Goal: Task Accomplishment & Management: Use online tool/utility

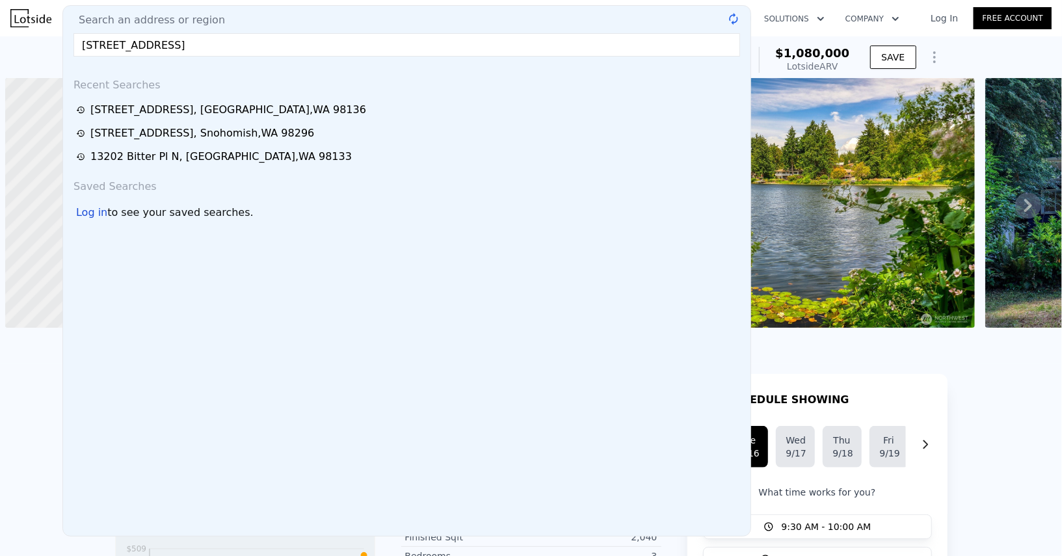
scroll to position [0, 5]
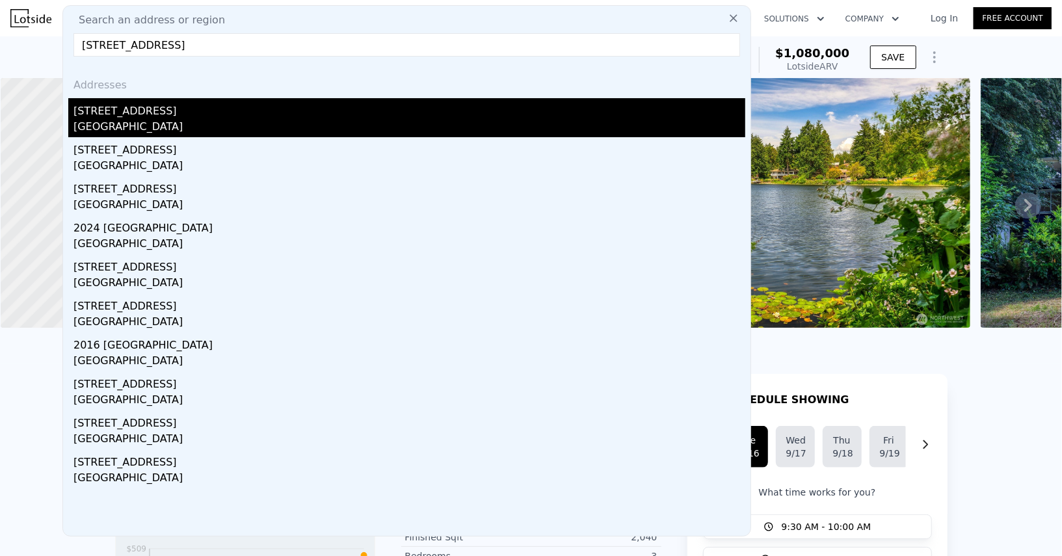
type input "1261 150th Ave Se Bellevue, WA 98007"
click at [192, 114] on div "1261 150th Ave SE" at bounding box center [409, 108] width 672 height 21
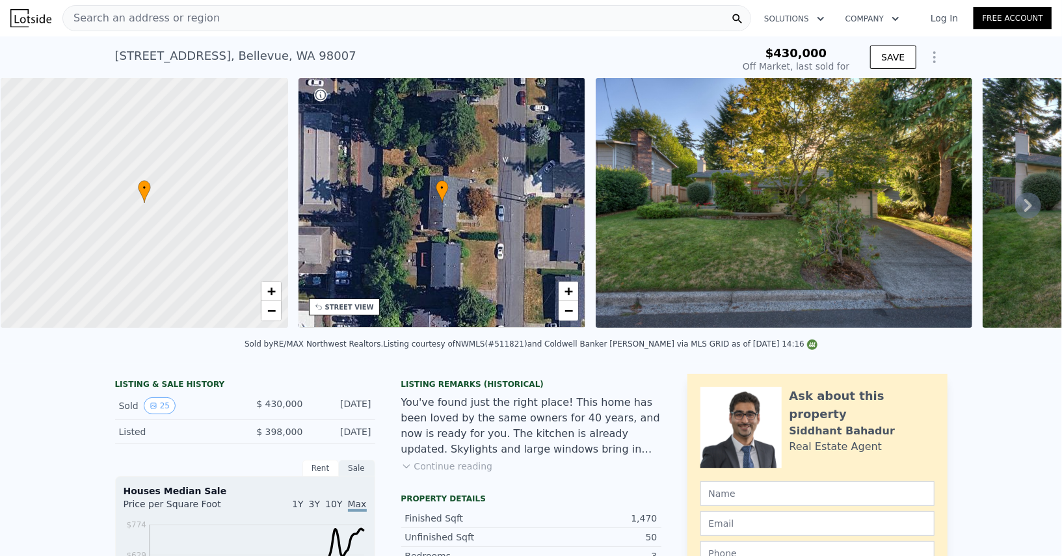
type input "$ 1,342,000"
type input "$ 776,724"
click at [275, 286] on link "+" at bounding box center [271, 292] width 20 height 20
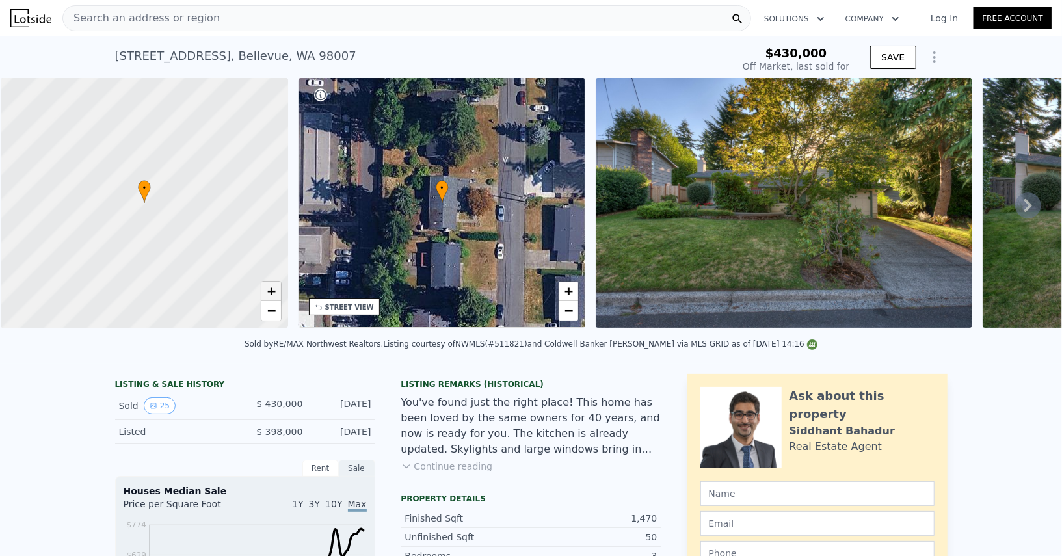
click at [275, 286] on link "+" at bounding box center [271, 292] width 20 height 20
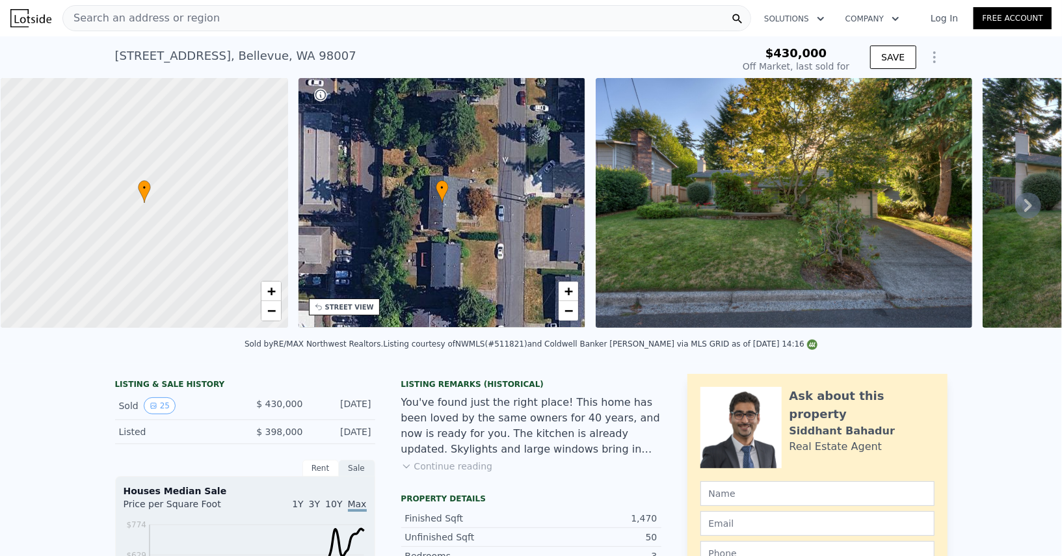
click at [747, 240] on img at bounding box center [784, 203] width 376 height 250
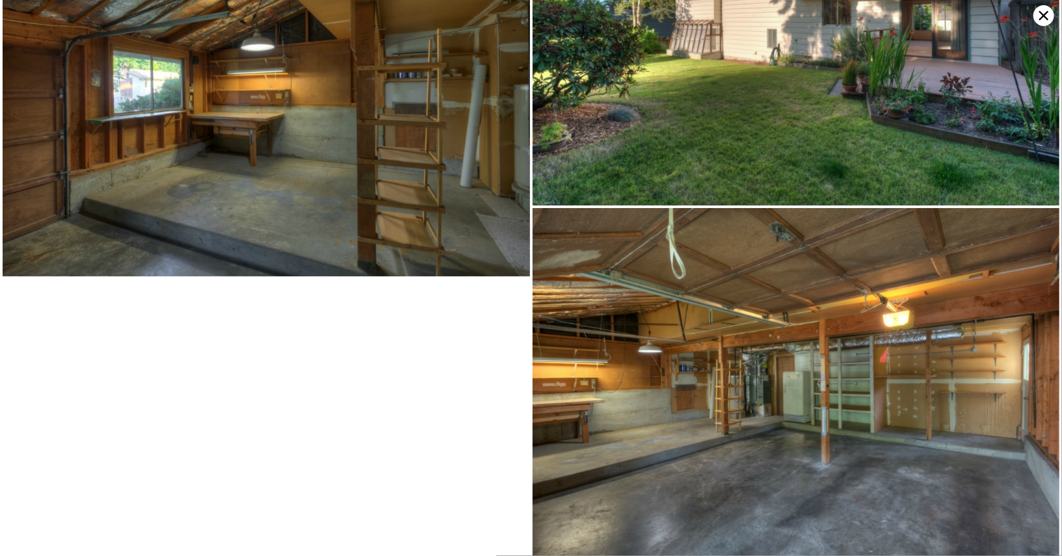
scroll to position [4298, 0]
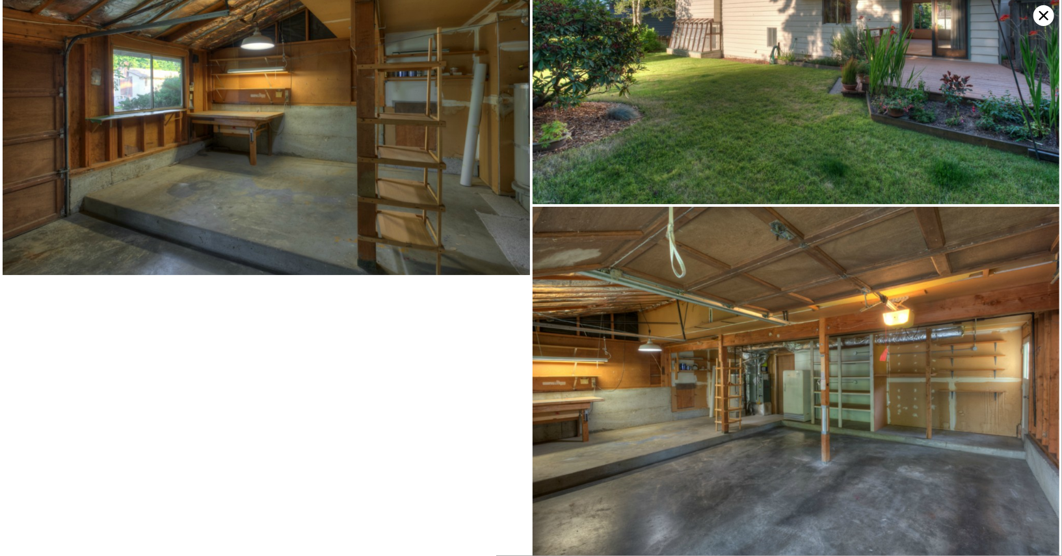
click at [1046, 14] on icon at bounding box center [1043, 15] width 21 height 21
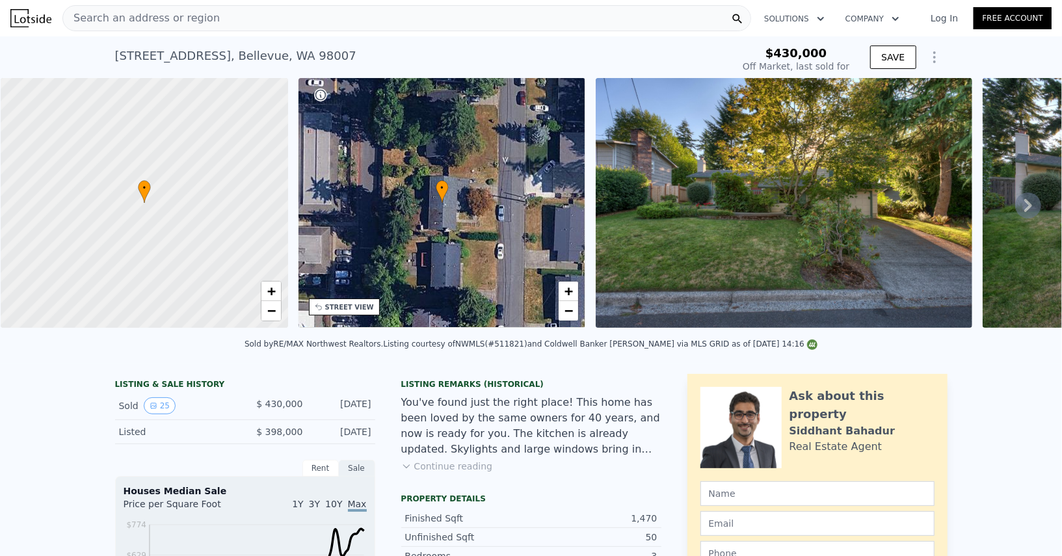
click at [607, 35] on nav "Search an address or region Solutions Company Open main menu Log In Free Account" at bounding box center [531, 18] width 1062 height 36
click at [662, 36] on div "1261 150th Ave SE , Bellevue , WA 98007 Sold Aug 2013 for $430k $430,000 Off Ma…" at bounding box center [531, 57] width 832 height 42
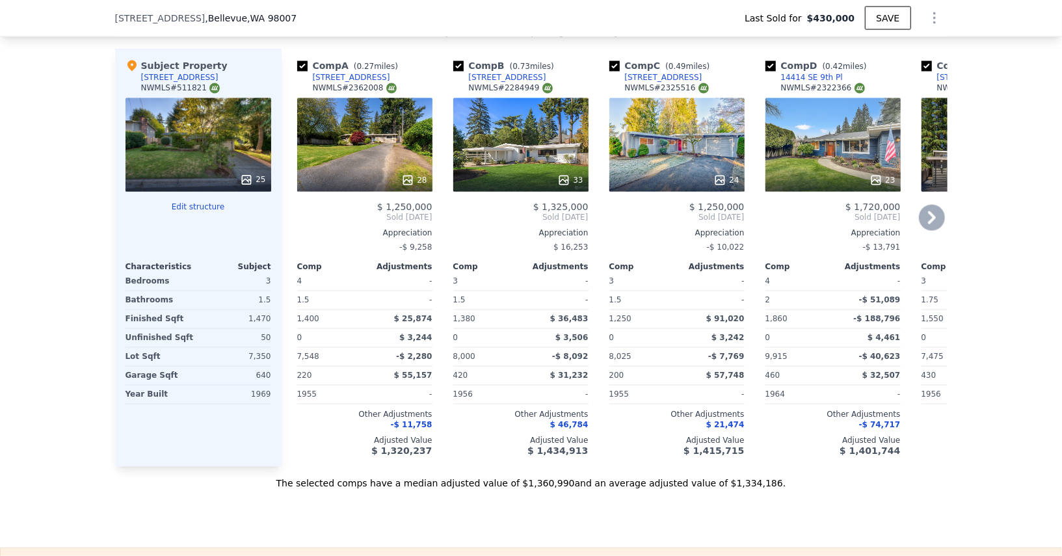
scroll to position [1411, 0]
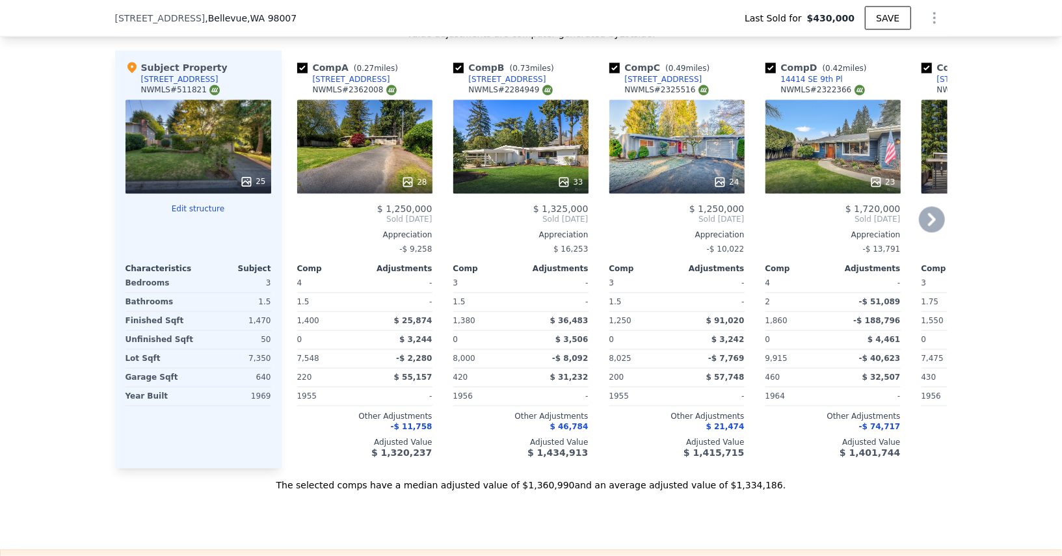
click at [384, 120] on div "28" at bounding box center [364, 147] width 135 height 94
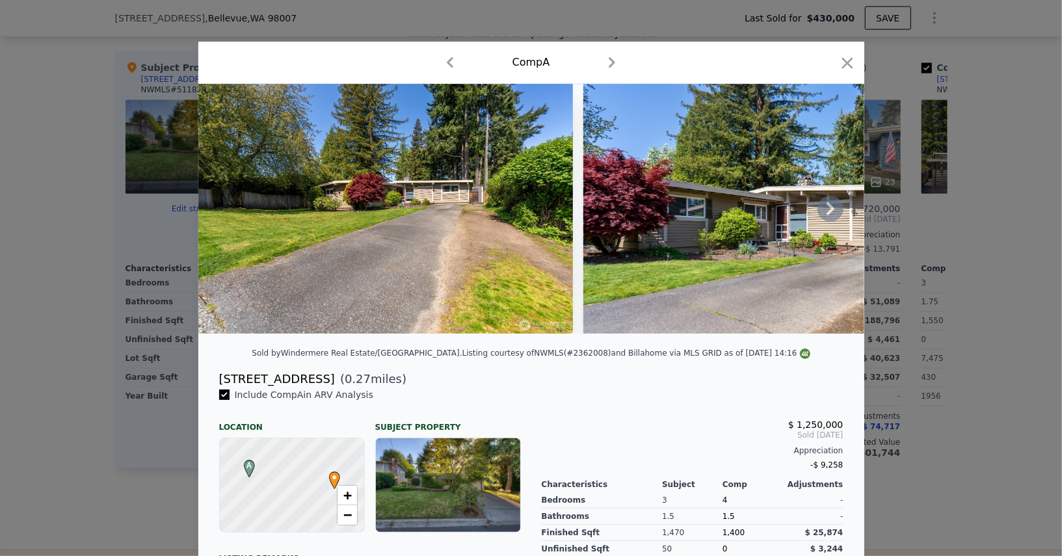
click at [687, 235] on img at bounding box center [770, 209] width 374 height 250
click at [830, 205] on icon at bounding box center [830, 208] width 8 height 13
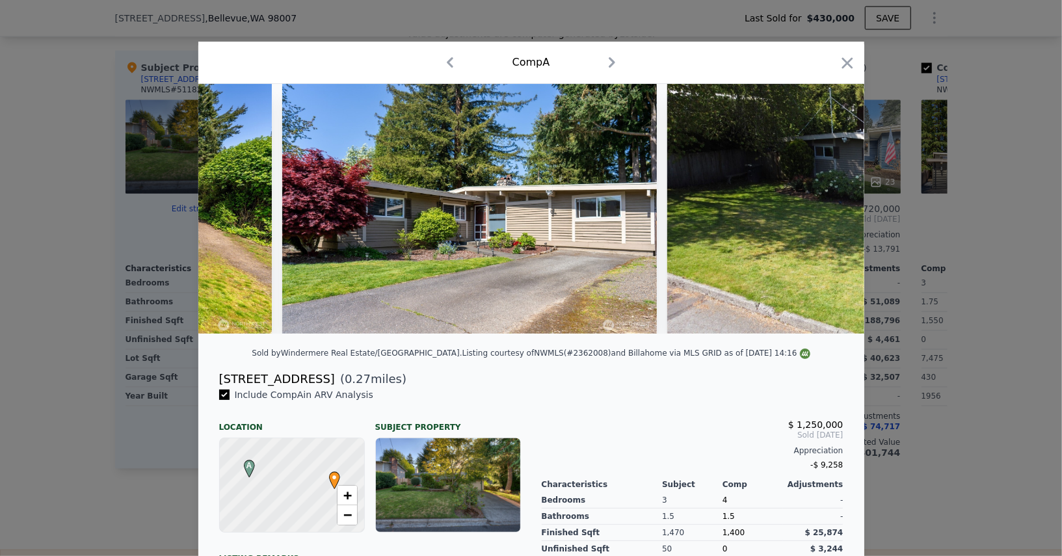
click at [830, 205] on img at bounding box center [889, 209] width 444 height 250
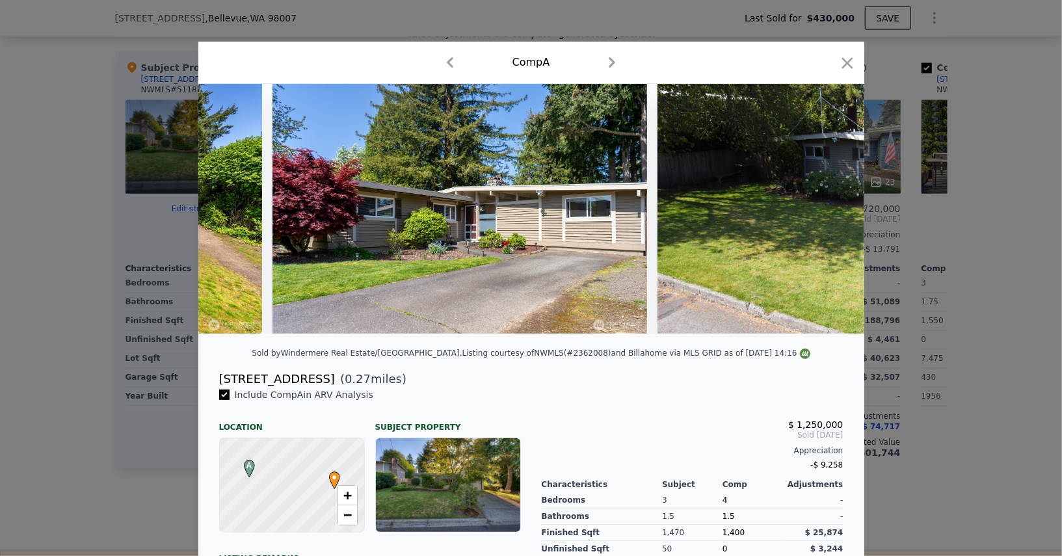
scroll to position [0, 312]
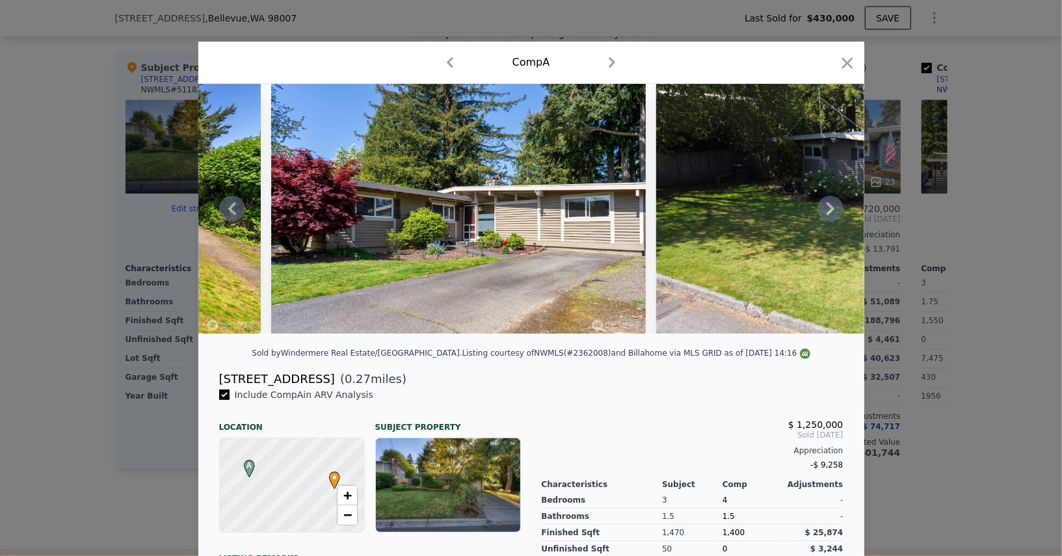
click at [835, 212] on icon at bounding box center [830, 209] width 26 height 26
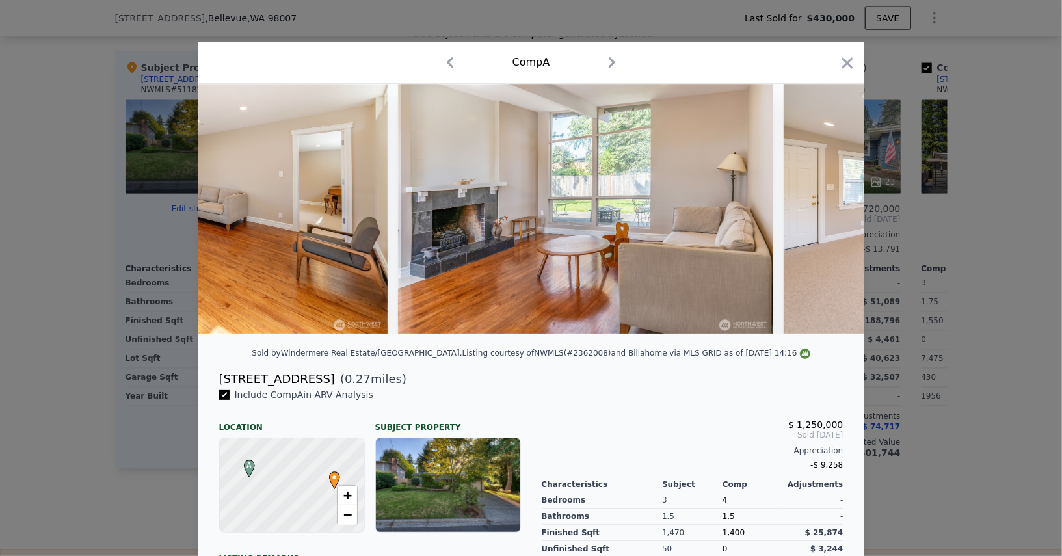
scroll to position [0, 2090]
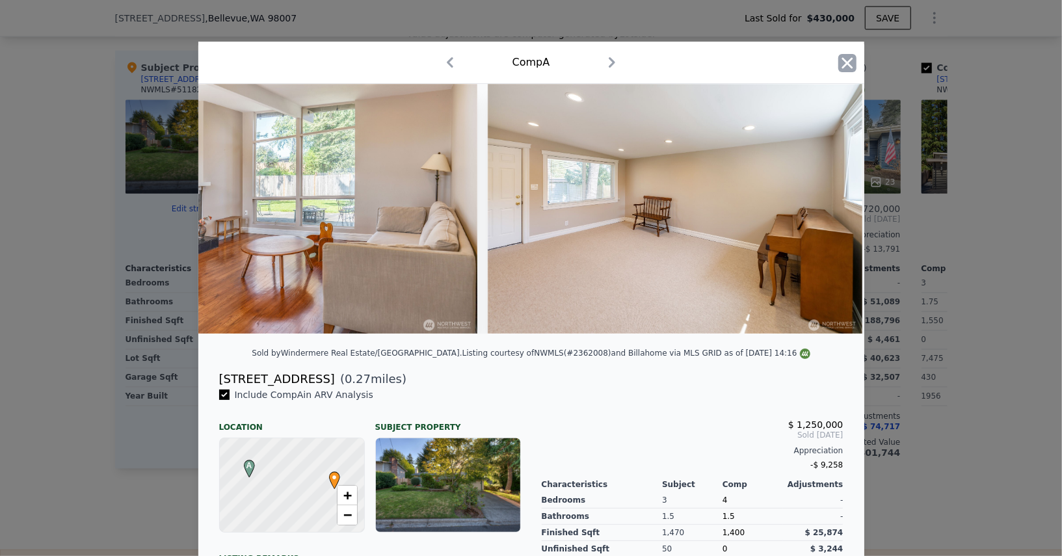
click at [852, 62] on icon "button" at bounding box center [847, 63] width 18 height 18
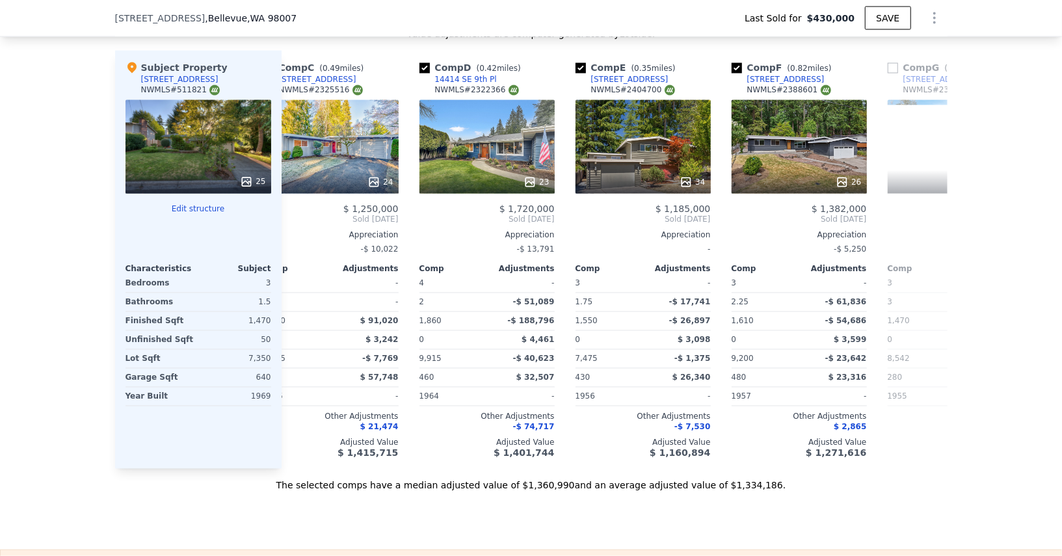
scroll to position [0, 349]
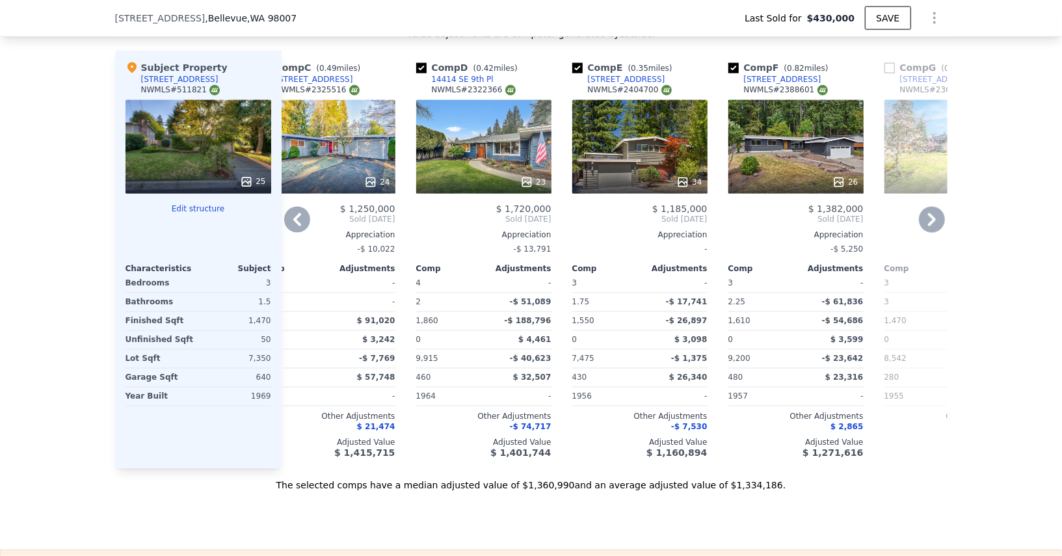
click at [650, 138] on div "34" at bounding box center [639, 147] width 135 height 94
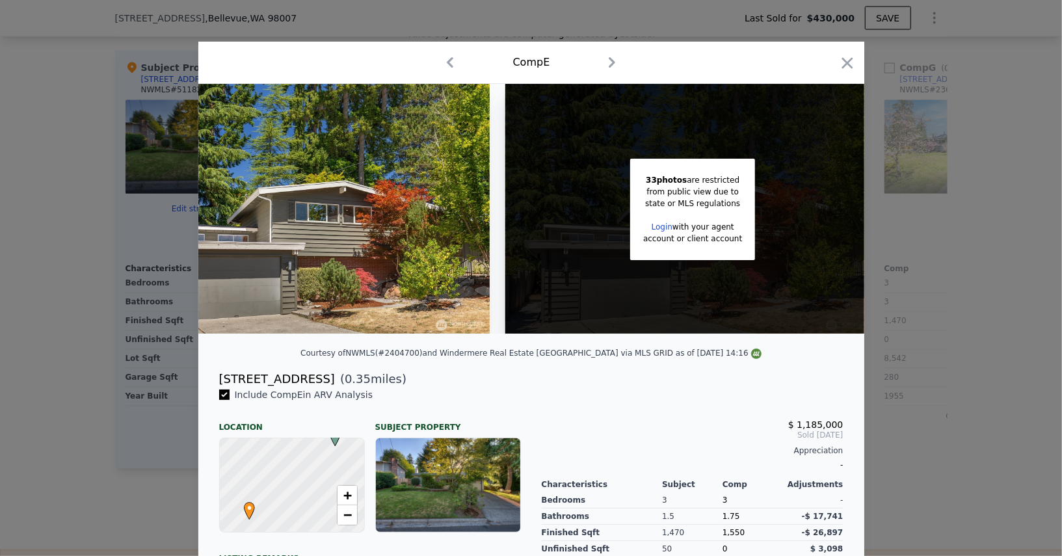
scroll to position [0, 103]
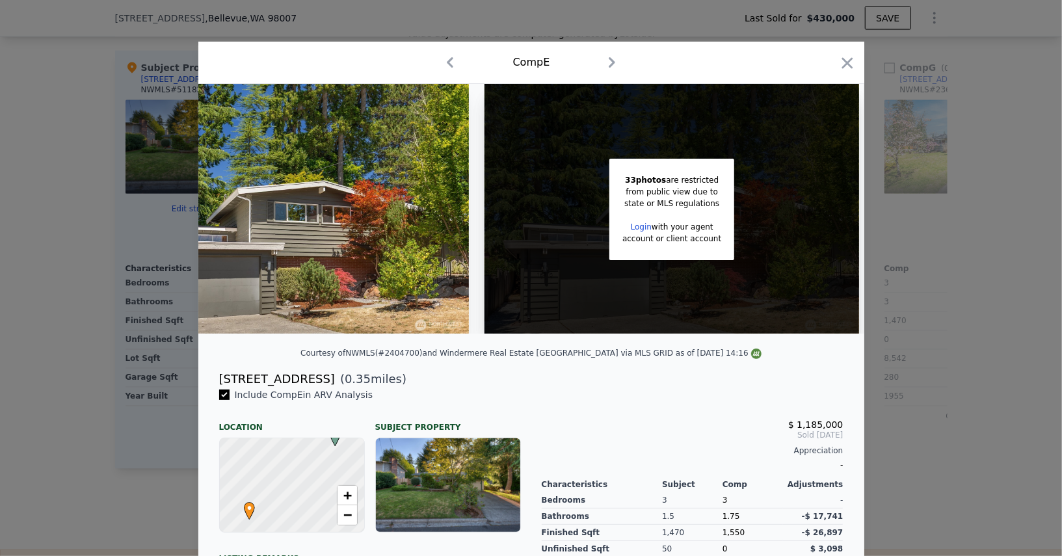
click at [834, 58] on div "Comp E" at bounding box center [531, 62] width 645 height 21
click at [848, 62] on icon "button" at bounding box center [846, 62] width 11 height 11
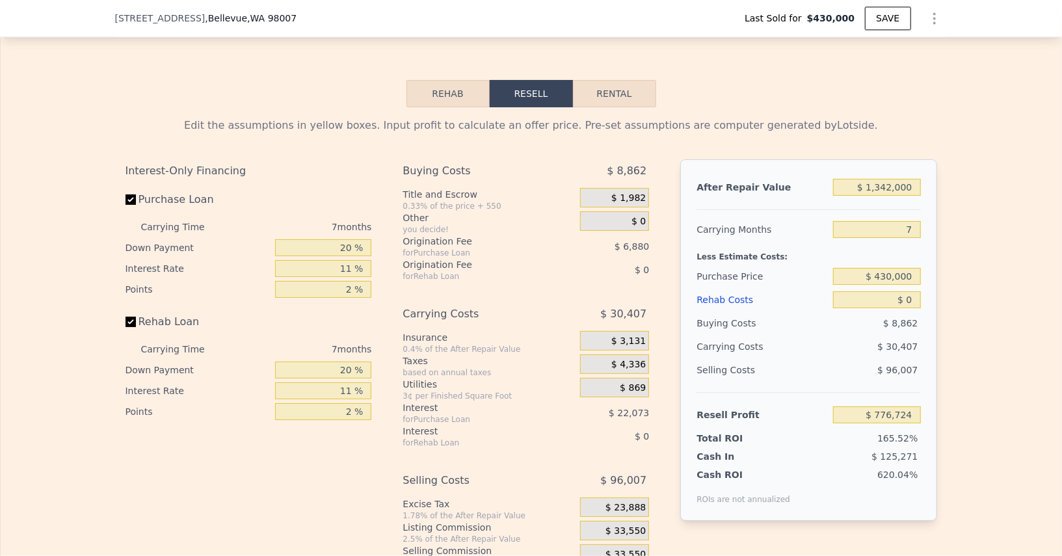
scroll to position [1939, 0]
click at [891, 178] on input "$ 1,342,000" at bounding box center [876, 186] width 87 height 17
type input "$ 190"
type input "-$ 466,512"
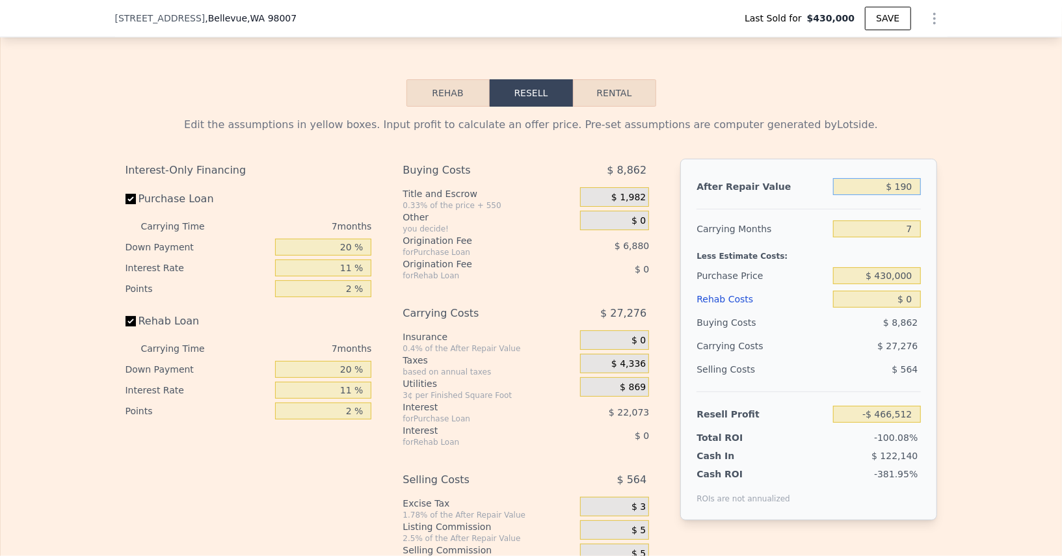
type input "$ 1,900"
type input "-$ 464,928"
type input "$ 19"
type input "-$ 466,669"
type input "$ 1"
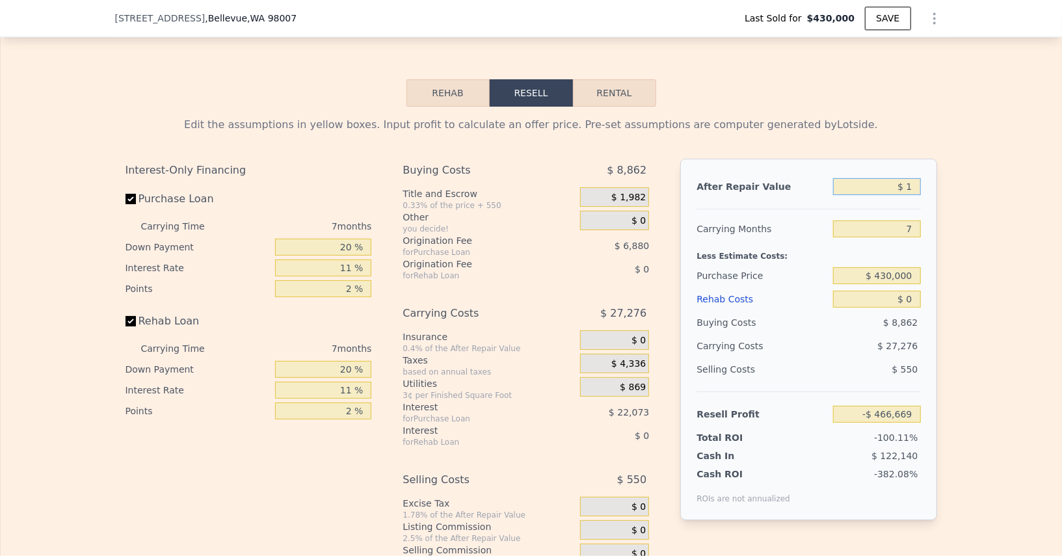
type input "-$ 466,687"
type input "$ 90"
type input "-$ 466,604"
type input "$ 900"
type input "-$ 465,855"
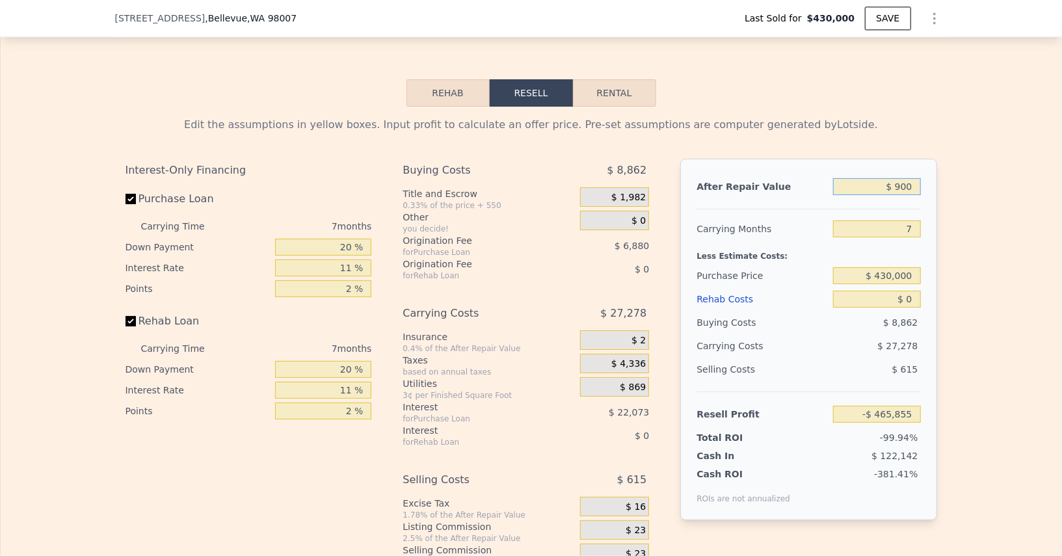
type input "$ 9,000"
type input "-$ 458,349"
type input "$ 90,000"
type input "-$ 383,300"
type input "$ 900,000"
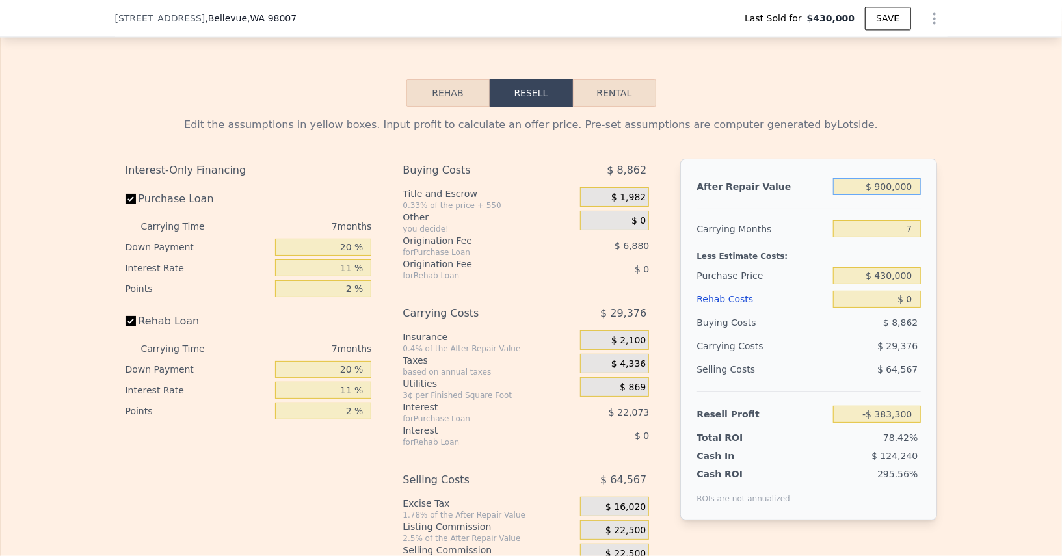
type input "$ 367,195"
type input "$ 900,000"
click at [898, 217] on div "7" at bounding box center [876, 228] width 87 height 23
click at [898, 220] on input "7" at bounding box center [876, 228] width 87 height 17
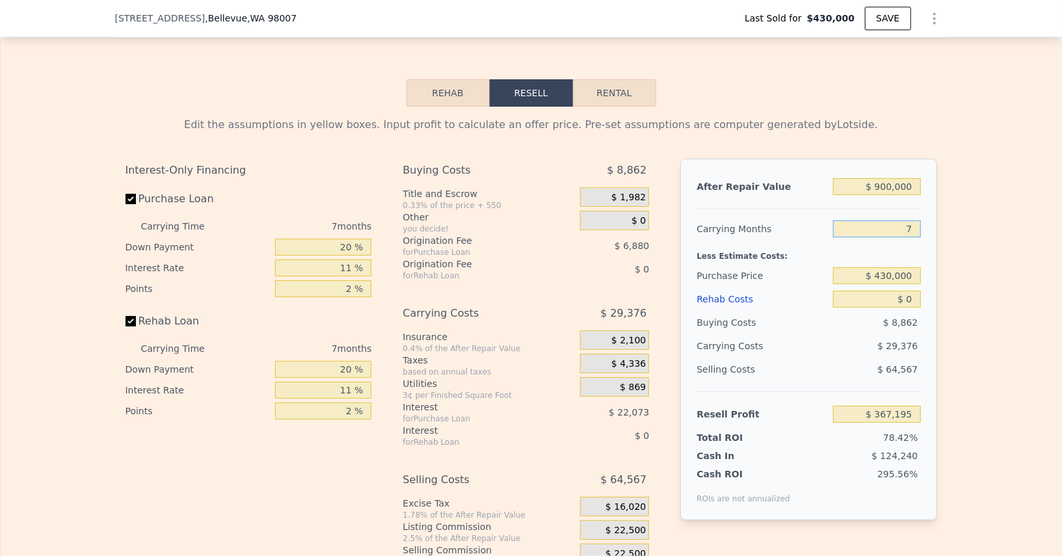
type input "4"
type input "$ 379,785"
type input "4"
click at [334, 239] on input "20 %" at bounding box center [323, 247] width 96 height 17
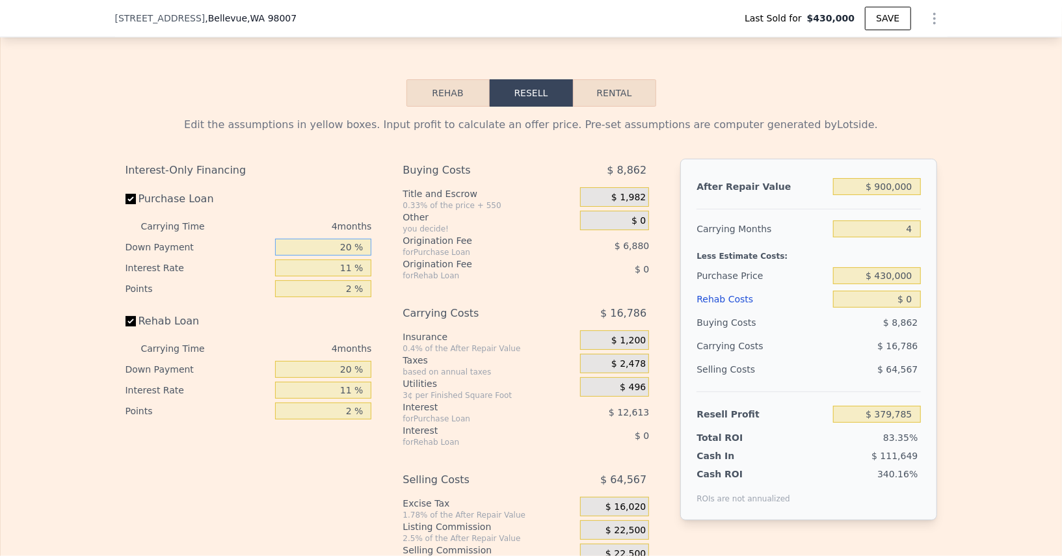
type input "1 %"
type input "$ 375,155"
type input "10 %"
type input "$ 377,345"
type input "10 %"
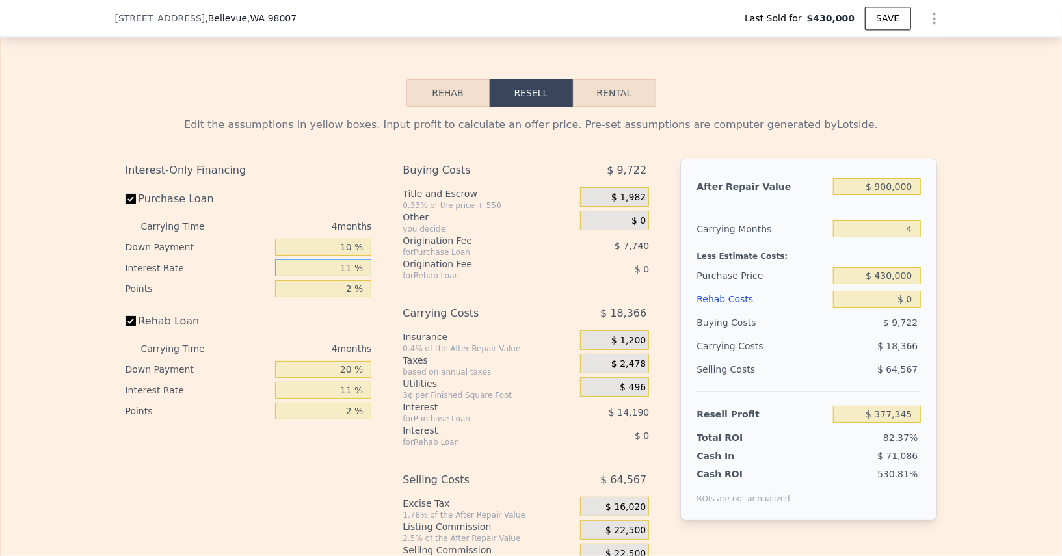
click at [328, 264] on input "11 %" at bounding box center [323, 267] width 96 height 17
click at [328, 259] on input "11 %" at bounding box center [323, 267] width 96 height 17
type input "1 %"
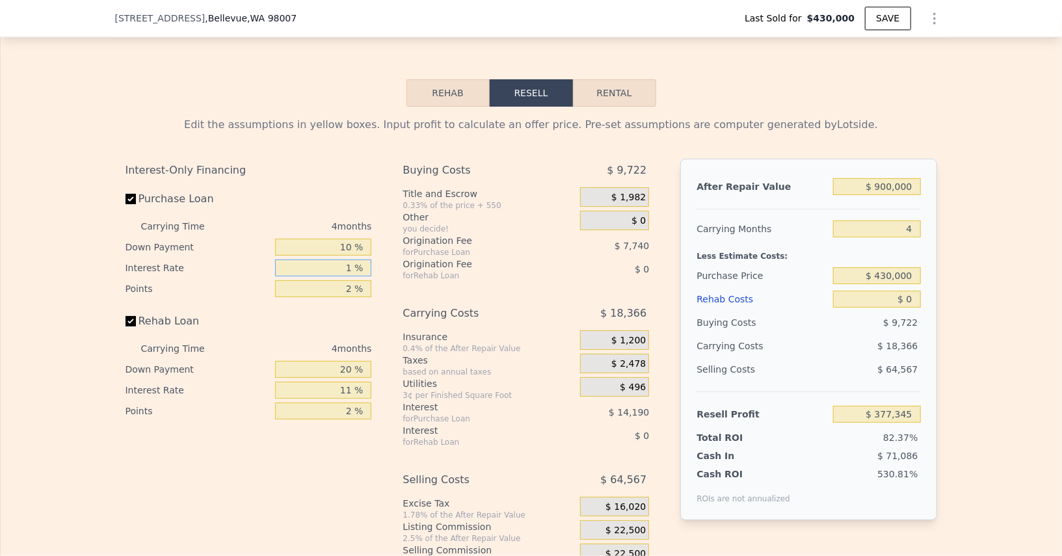
type input "$ 390,245"
type input "10 %"
type input "$ 378,637"
type input "10 %"
click at [329, 278] on div "2 %" at bounding box center [323, 288] width 96 height 21
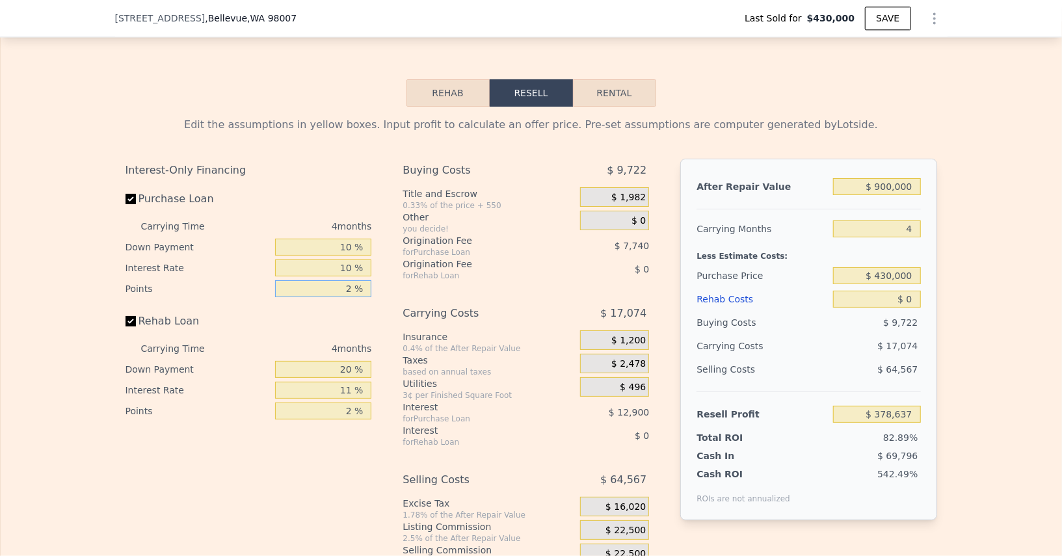
click at [330, 280] on input "2 %" at bounding box center [323, 288] width 96 height 17
type input "1 %"
type input "$ 382,507"
type input "1.5 %"
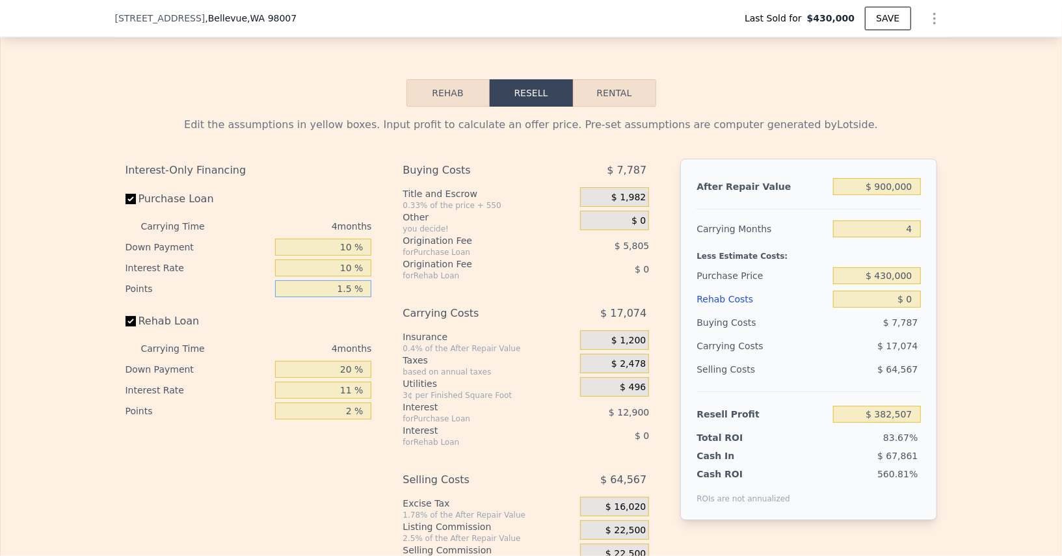
type input "$ 380,572"
type input "1.5 %"
click at [335, 361] on input "20 %" at bounding box center [323, 369] width 96 height 17
type input "10 %"
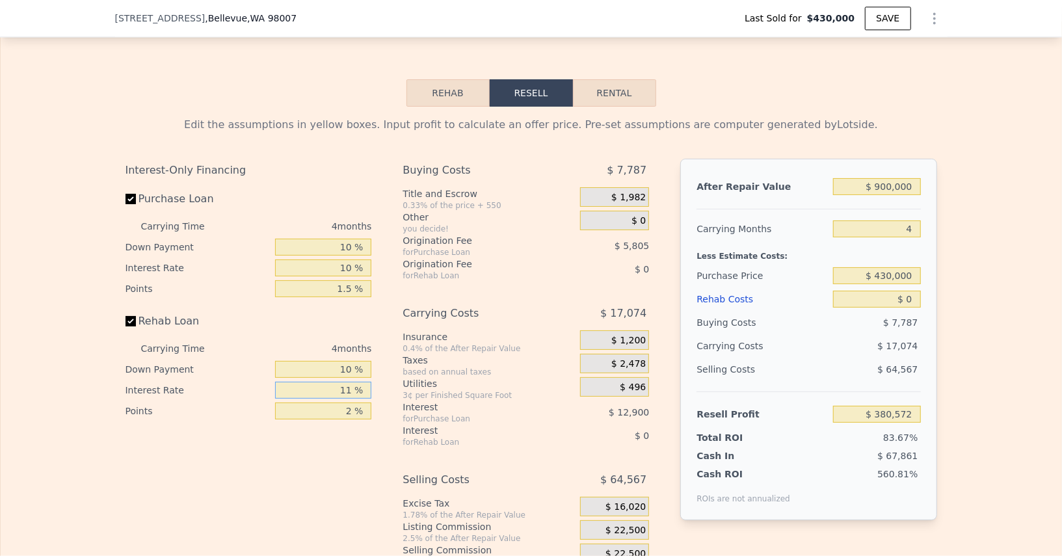
click at [336, 383] on input "11 %" at bounding box center [323, 390] width 96 height 17
type input "10 %"
click at [340, 404] on input "2 %" at bounding box center [323, 410] width 96 height 17
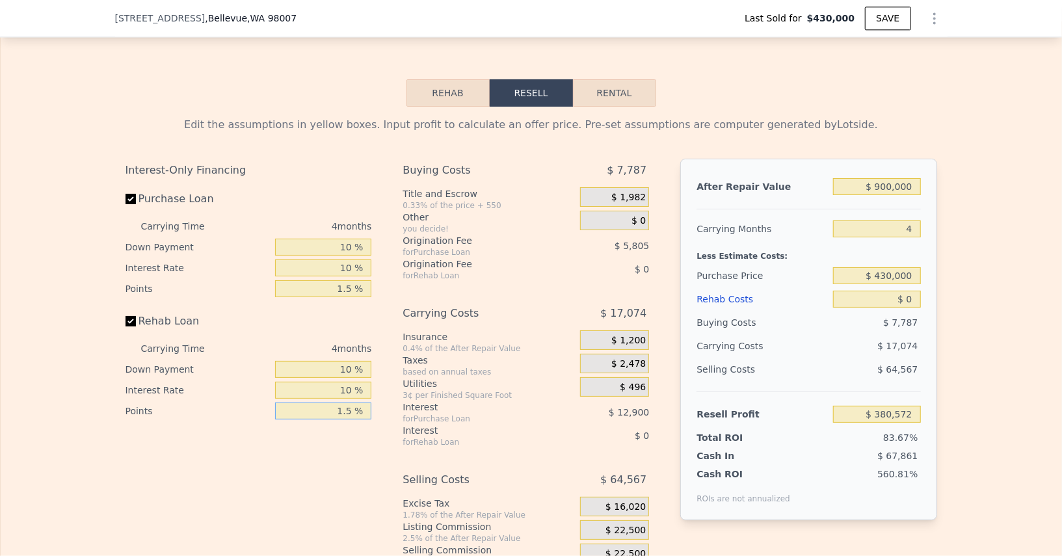
type input "1.5 %"
click at [884, 267] on input "$ 430,000" at bounding box center [876, 275] width 87 height 17
type input "$ 900,000"
click at [893, 178] on input "$ 900,000" at bounding box center [876, 186] width 87 height 17
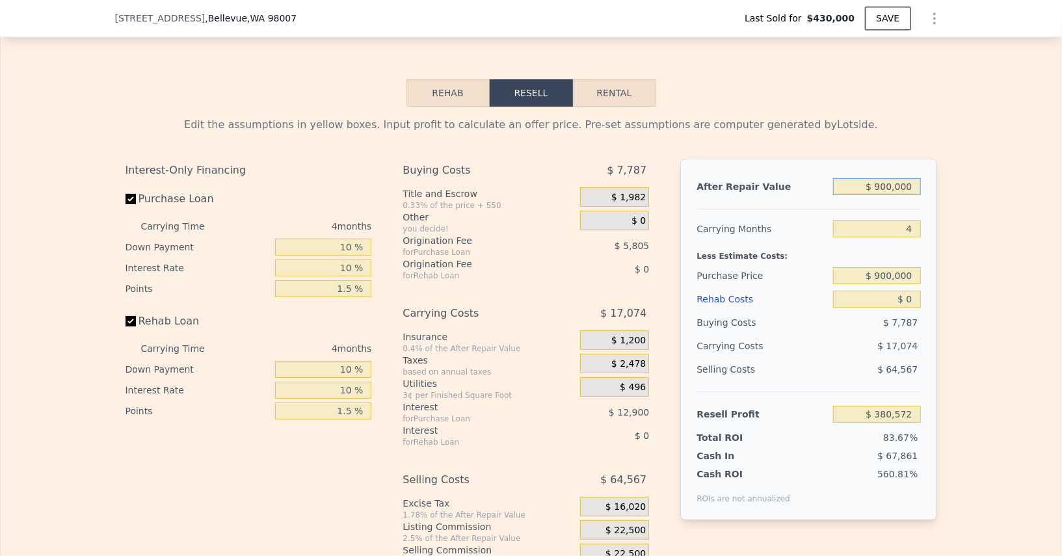
type input "-$ 111,438"
click at [893, 178] on input "$ 900,000" at bounding box center [876, 186] width 87 height 17
type input "$ 1"
type input "-$ 946,220"
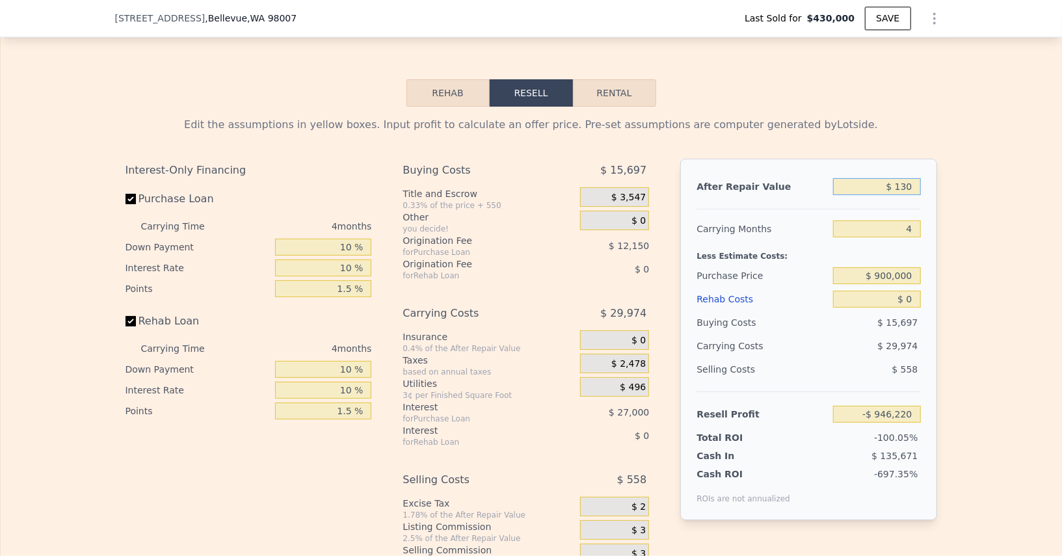
type input "$ 1,300"
type input "-$ 945,016"
type input "$ 13,000"
type input "-$ 934,162"
type input "$ 130,000"
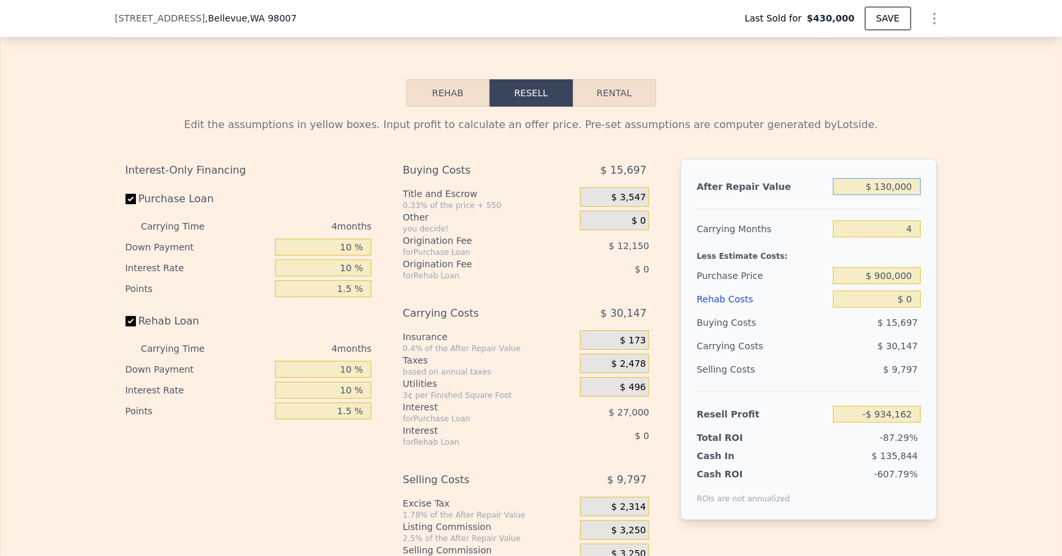
type input "-$ 825,641"
type input "$ 1,300,000"
type input "$ 259,577"
type input "$ 1,300,000"
click at [797, 185] on div "After Repair Value" at bounding box center [761, 186] width 131 height 23
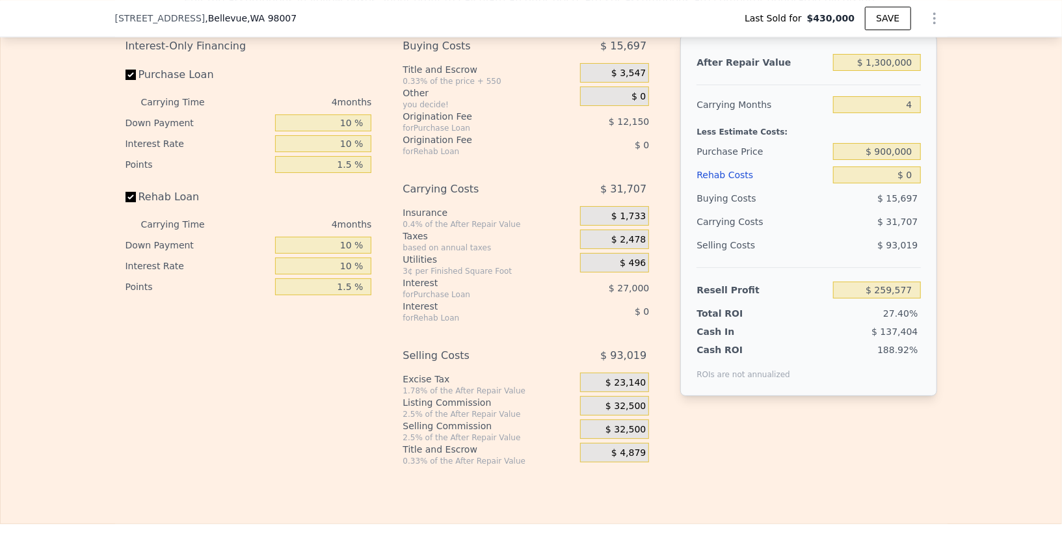
scroll to position [2130, 0]
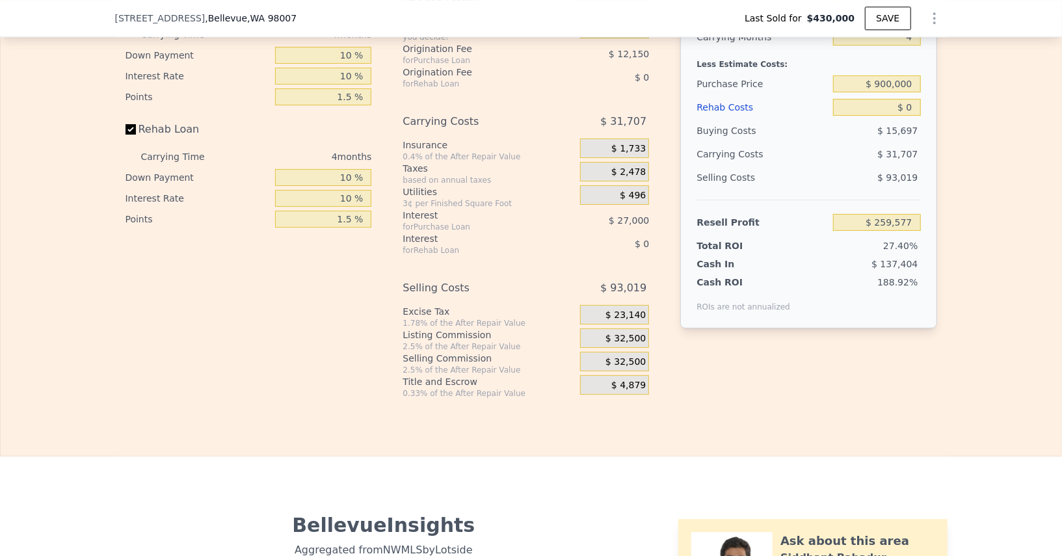
click at [612, 356] on span "$ 32,500" at bounding box center [625, 362] width 40 height 12
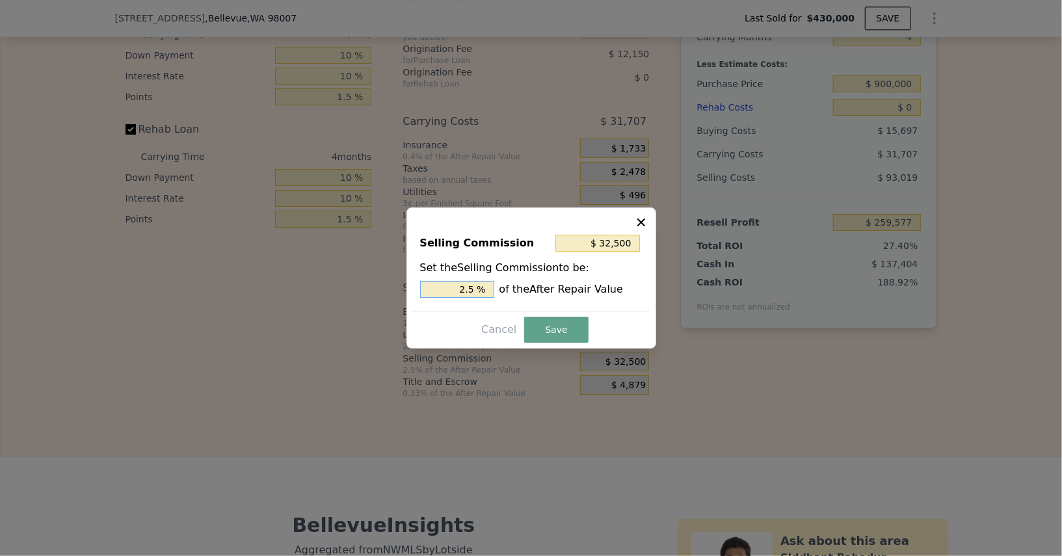
click at [460, 289] on input "2.5 %" at bounding box center [457, 289] width 74 height 17
type input "$ 13,000"
type input "1 %"
click at [553, 332] on button "Save" at bounding box center [556, 330] width 64 height 26
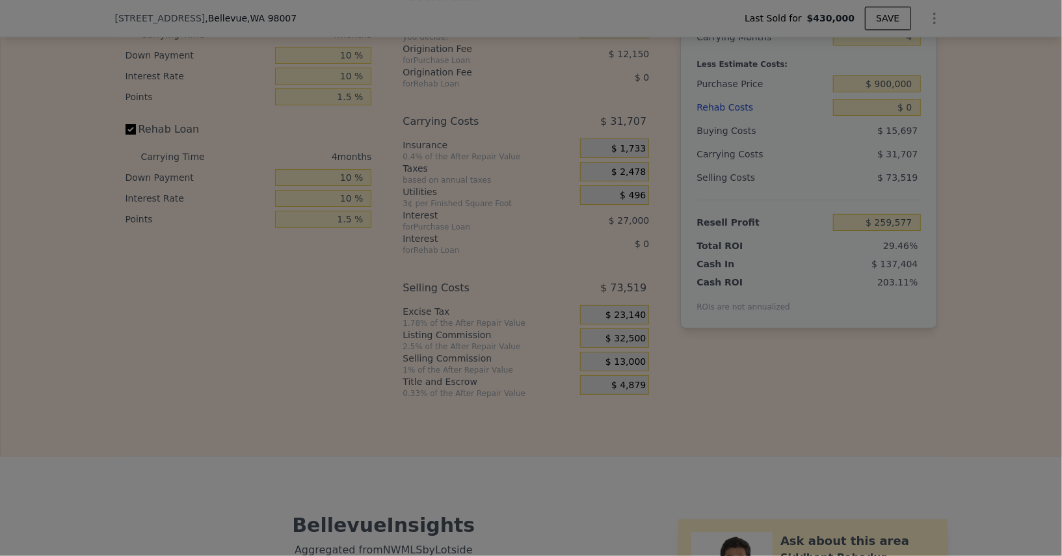
type input "$ 279,077"
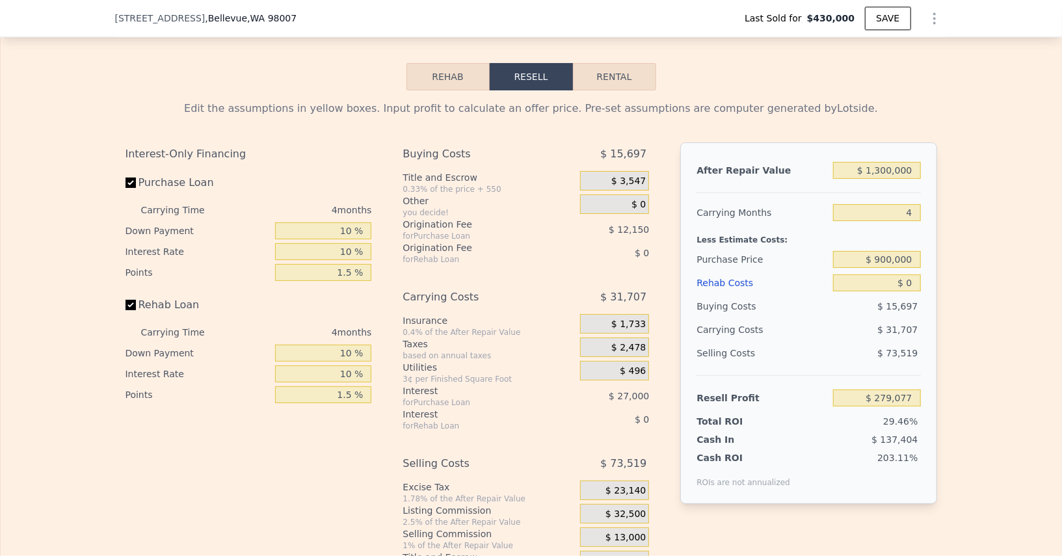
scroll to position [1954, 0]
click at [911, 275] on input "$ 0" at bounding box center [876, 283] width 87 height 17
click at [906, 280] on input "$ 0" at bounding box center [876, 283] width 87 height 17
click at [907, 275] on input "$ 0" at bounding box center [876, 283] width 87 height 17
type input "$ 10"
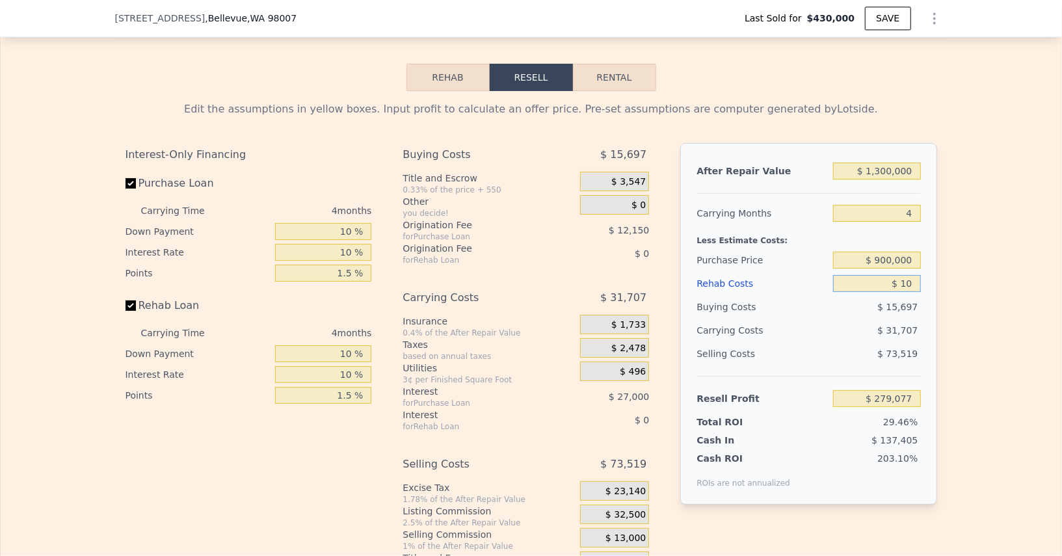
type input "$ 279,067"
type input "$ 140"
type input "$ 278,931"
type input "$ 1,400"
type input "$ 277,614"
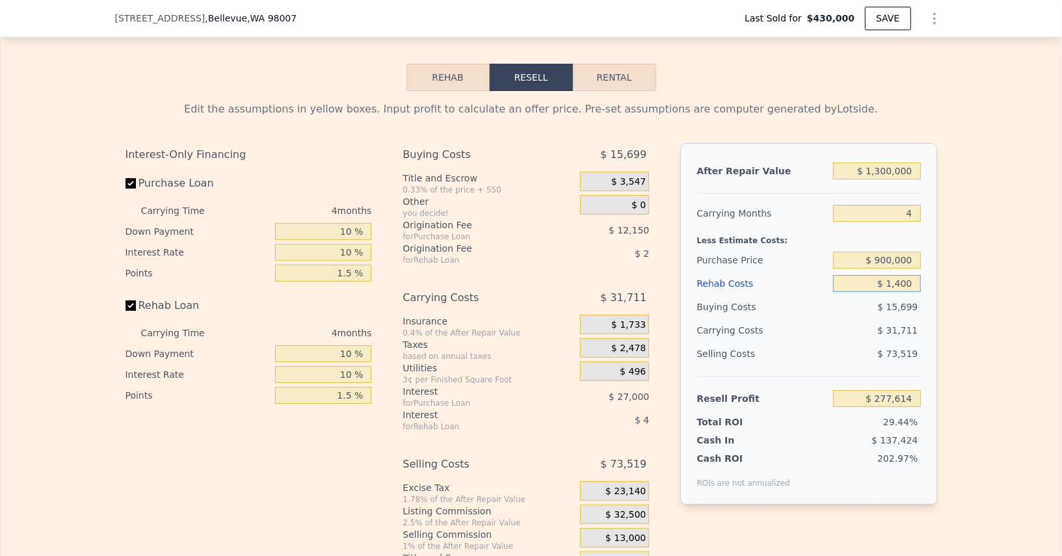
type input "$ 14,000"
type input "$ 264,468"
type input "$ 140,000"
type input "$ 132,987"
type input "$ 140,000"
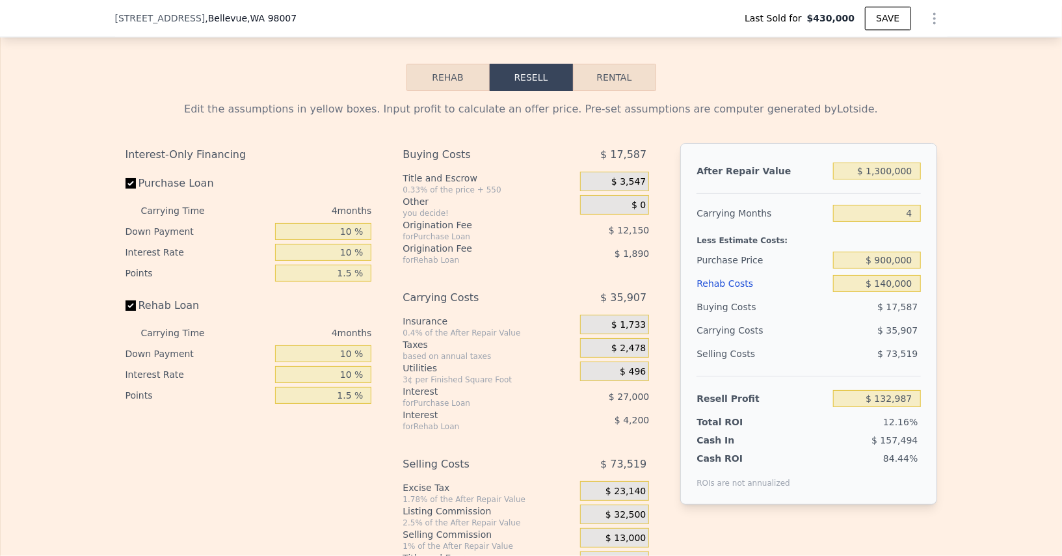
click at [845, 321] on div "$ 35,907" at bounding box center [851, 330] width 137 height 23
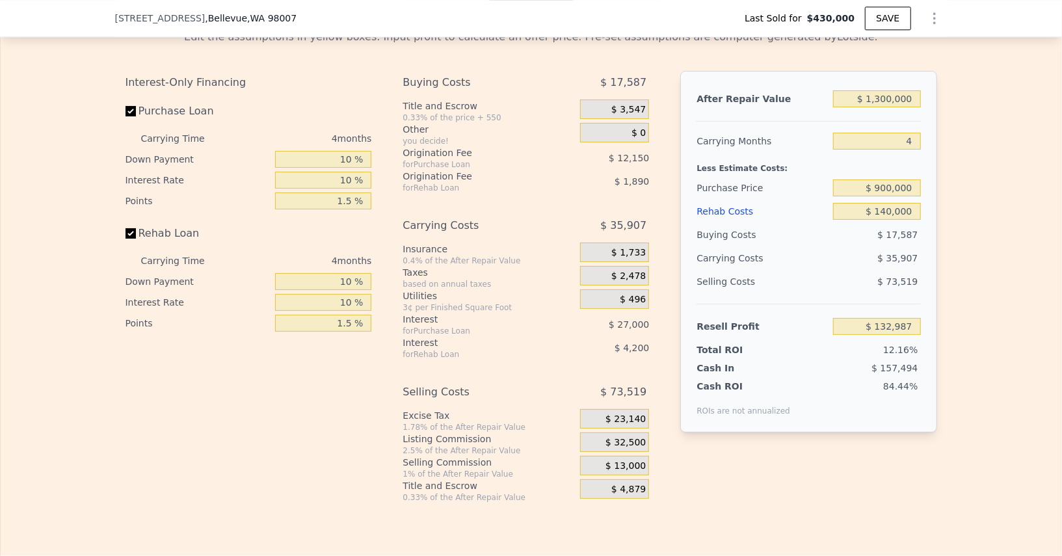
scroll to position [2006, 0]
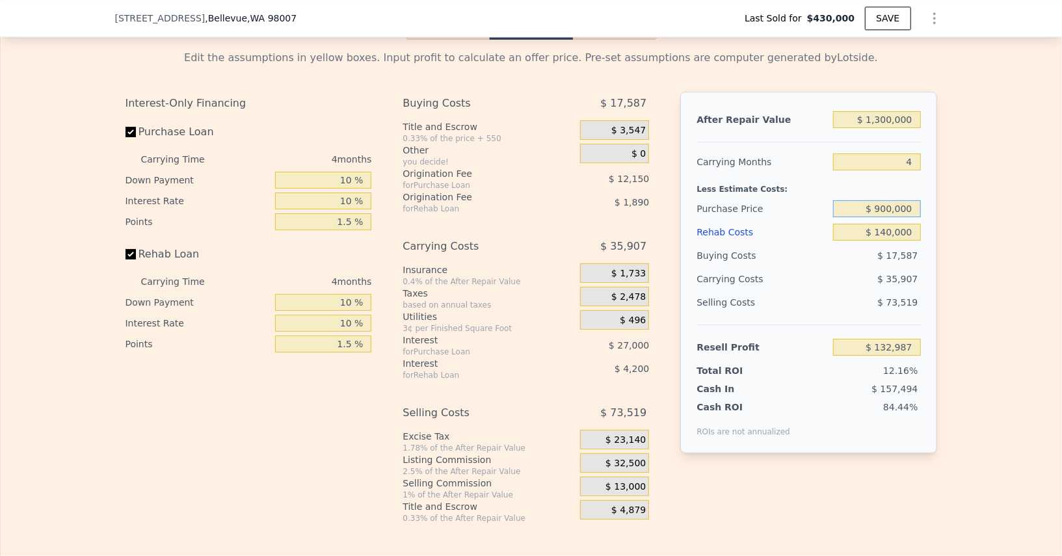
click at [886, 202] on input "$ 900,000" at bounding box center [876, 208] width 87 height 17
paste input "1,1"
type input "$ 1,100,000"
click at [841, 267] on div "$ 35,907" at bounding box center [851, 278] width 137 height 23
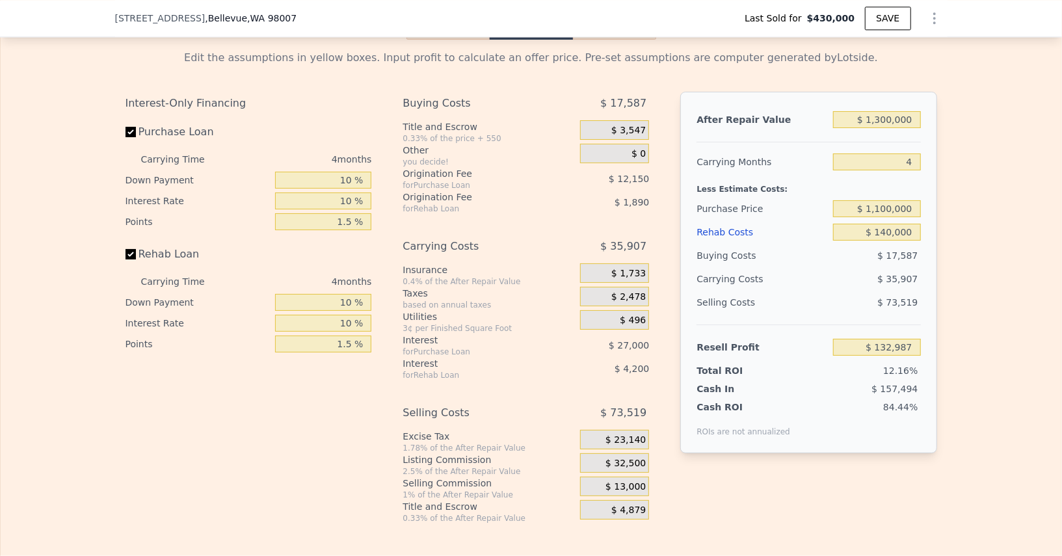
type input "-$ 76,379"
click at [880, 111] on input "$ 1,300,000" at bounding box center [876, 119] width 87 height 17
type input "$ 100,000"
type input "-$ 1,207,423"
type input "$ 1,500,000"
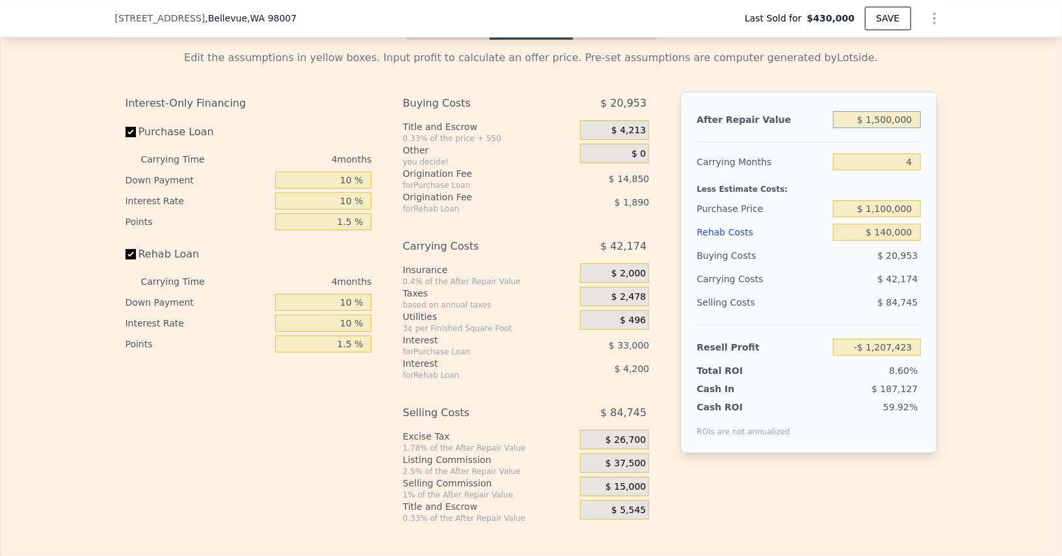
type input "$ 112,128"
type input "$ 1,500,000"
click at [798, 197] on div "Purchase Price" at bounding box center [761, 208] width 131 height 23
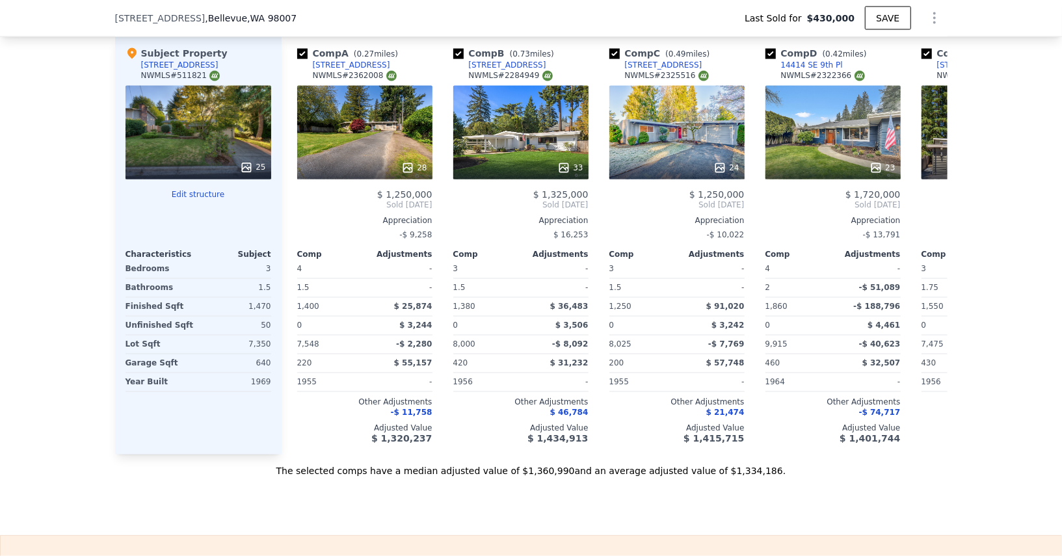
scroll to position [1424, 0]
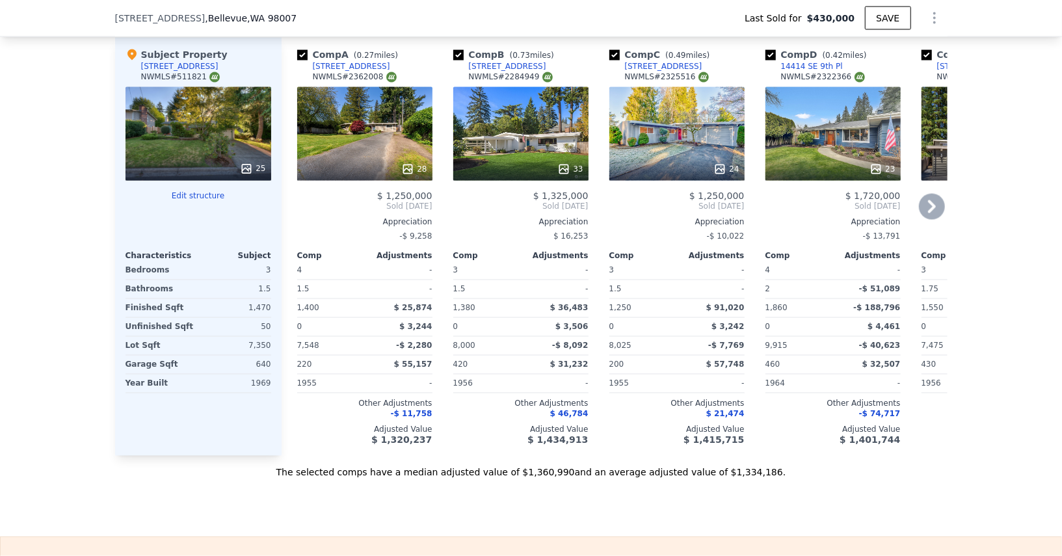
click at [529, 142] on div "33" at bounding box center [520, 134] width 135 height 94
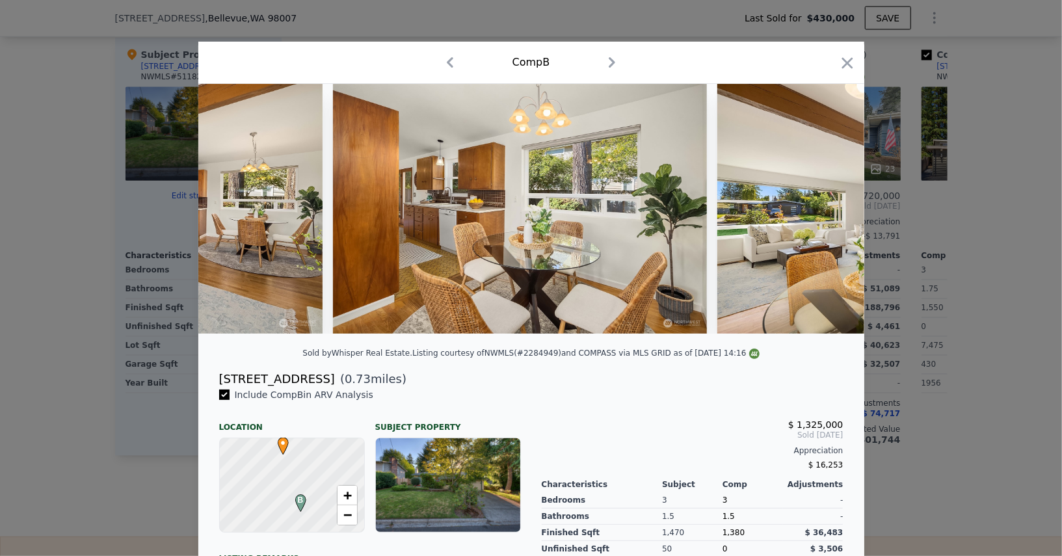
scroll to position [0, 2095]
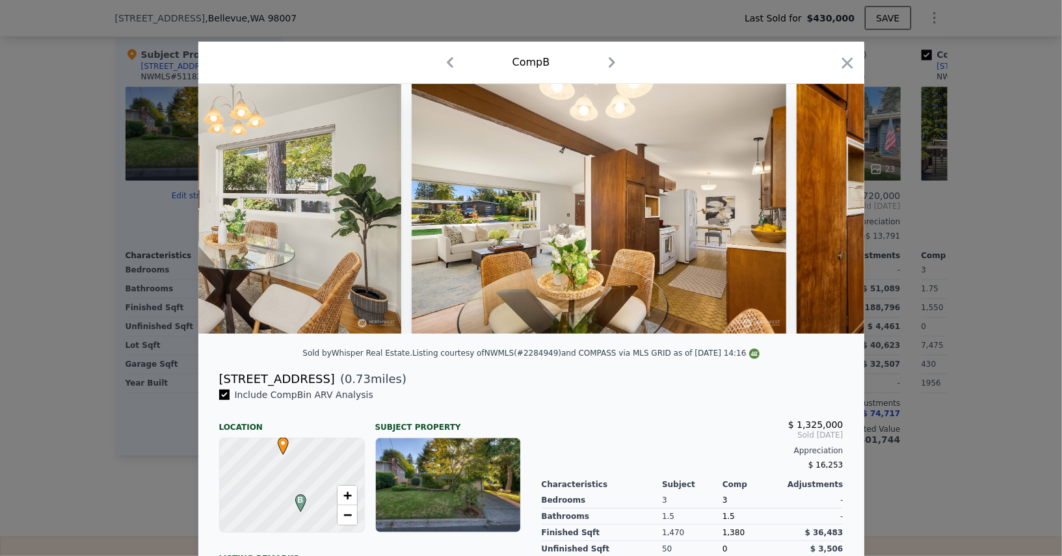
click at [853, 49] on div "Comp B" at bounding box center [531, 63] width 666 height 42
click at [849, 56] on icon "button" at bounding box center [847, 63] width 18 height 18
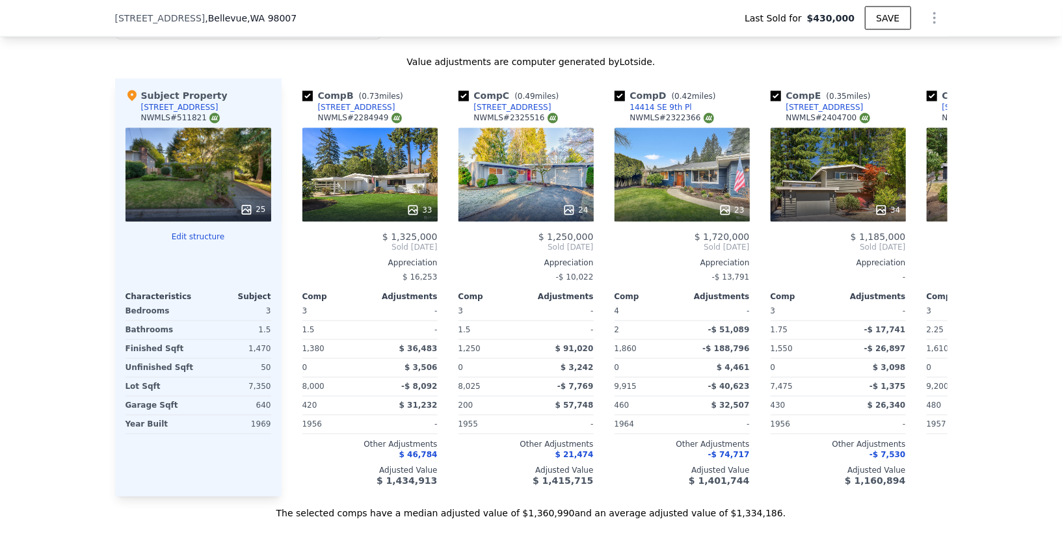
scroll to position [0, 150]
click at [677, 146] on div "23" at bounding box center [682, 175] width 135 height 94
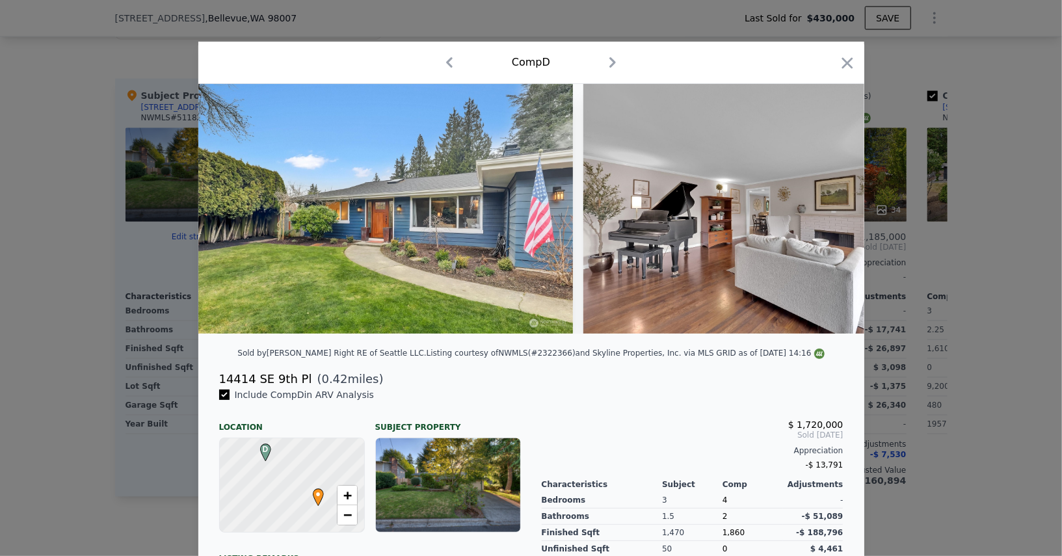
scroll to position [0, 621]
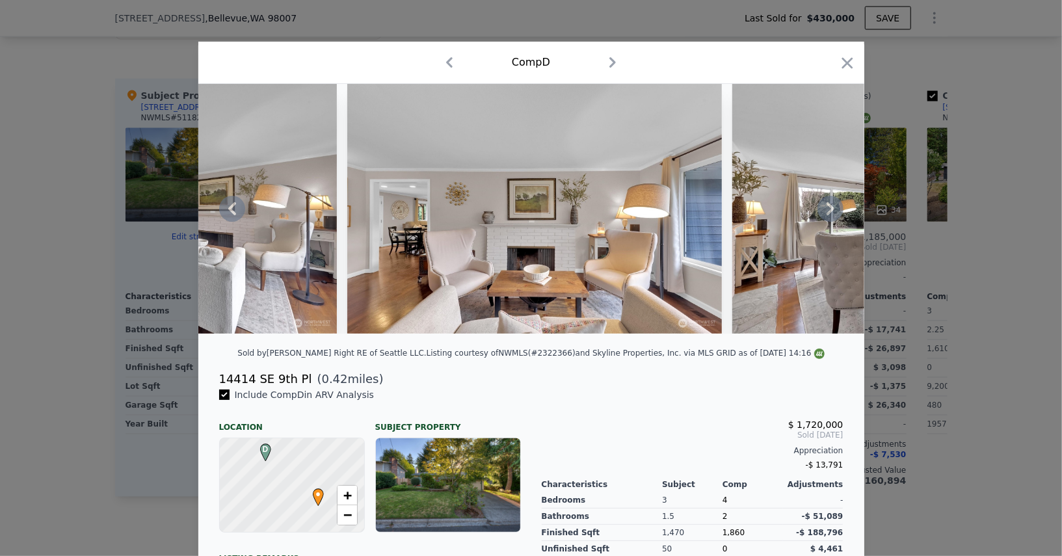
click at [841, 214] on icon at bounding box center [830, 209] width 26 height 26
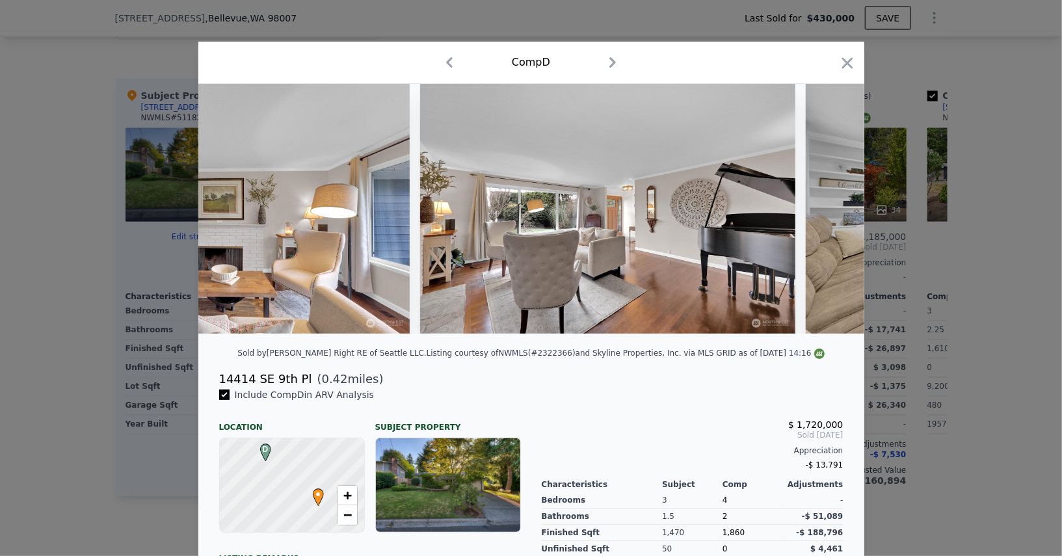
click at [826, 206] on img at bounding box center [992, 209] width 374 height 250
click at [826, 206] on icon at bounding box center [830, 209] width 26 height 26
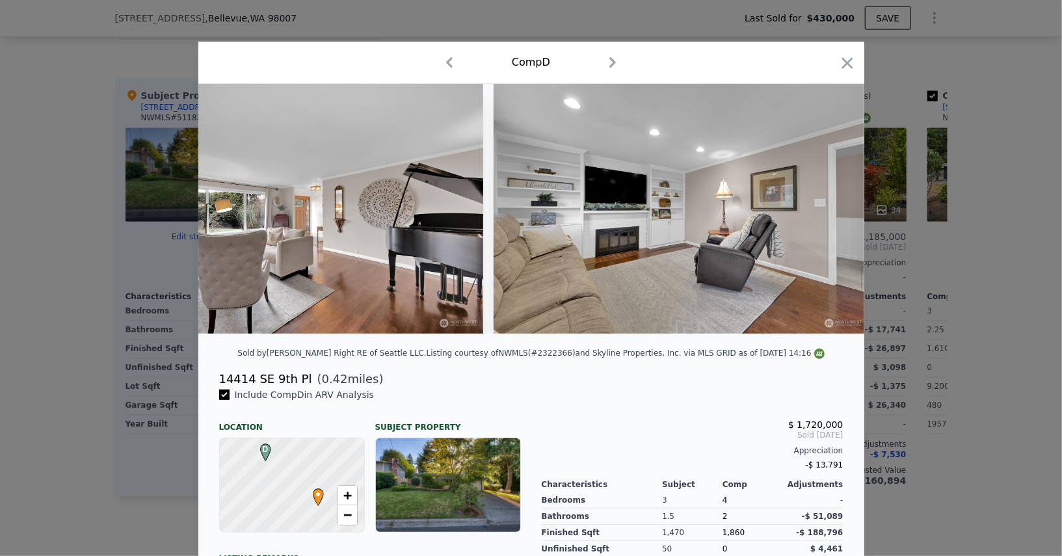
click at [826, 206] on img at bounding box center [680, 209] width 374 height 250
click at [826, 206] on icon at bounding box center [830, 209] width 26 height 26
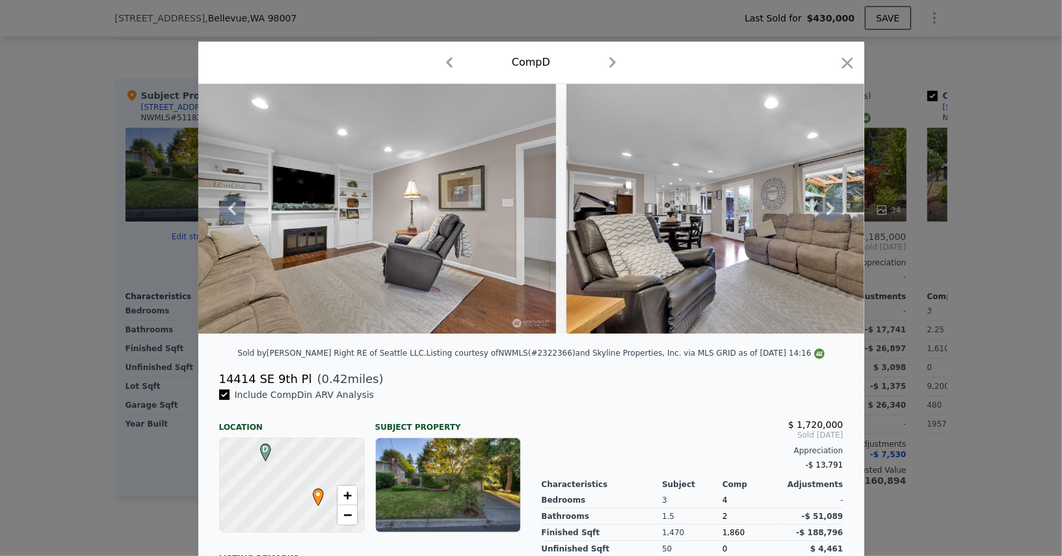
click at [826, 206] on icon at bounding box center [830, 209] width 26 height 26
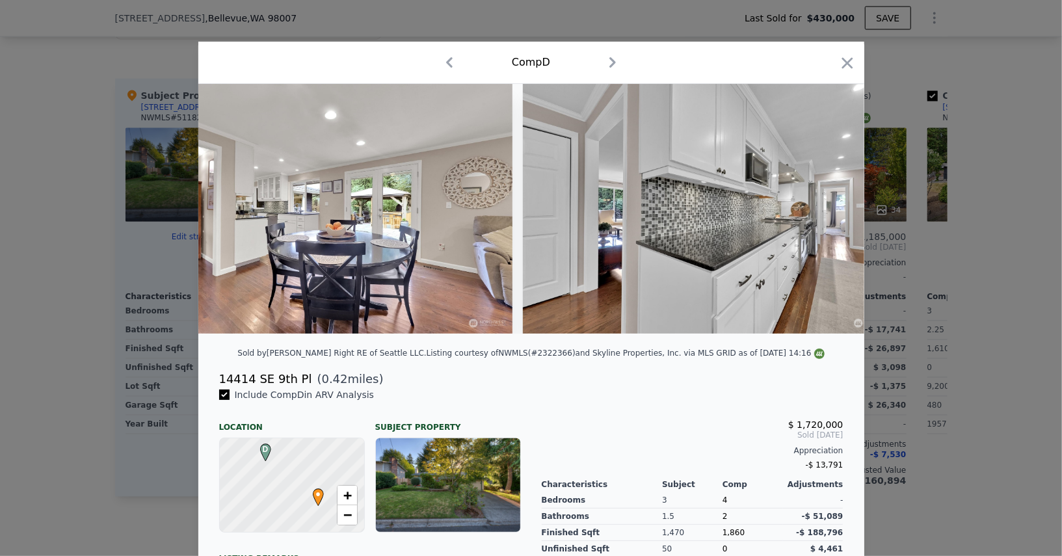
scroll to position [0, 2337]
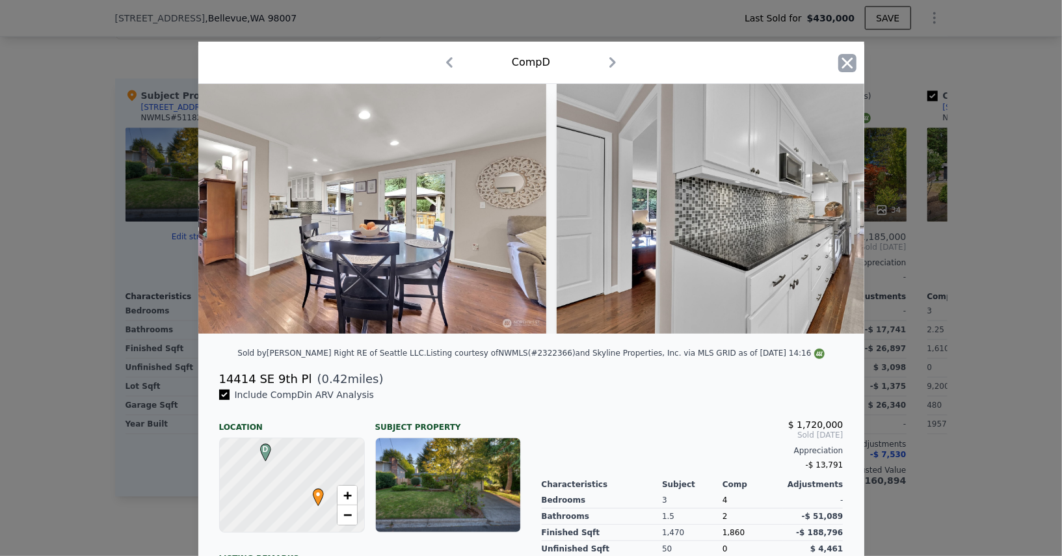
click at [846, 70] on icon "button" at bounding box center [847, 63] width 18 height 18
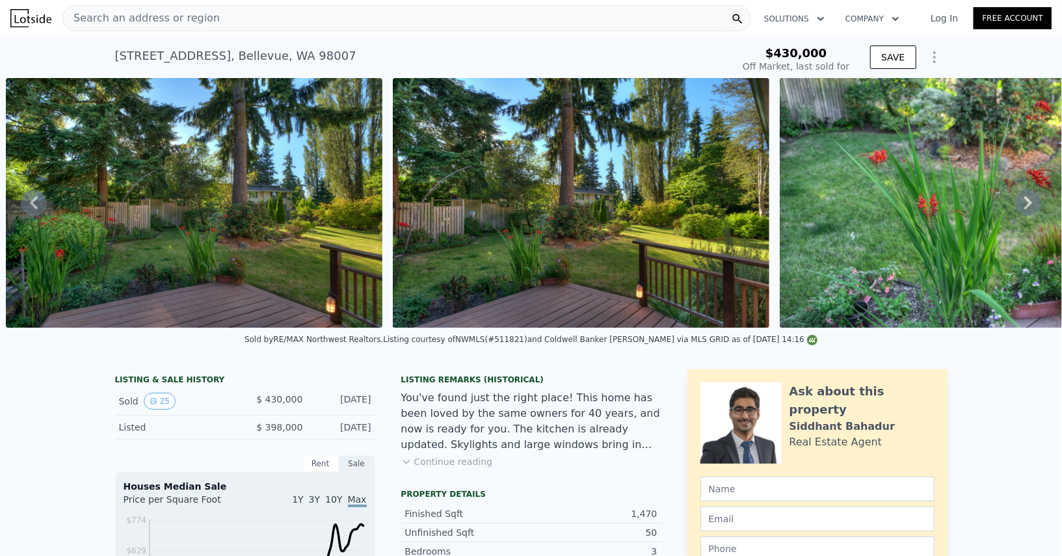
click at [931, 65] on button "Show Options" at bounding box center [934, 57] width 26 height 26
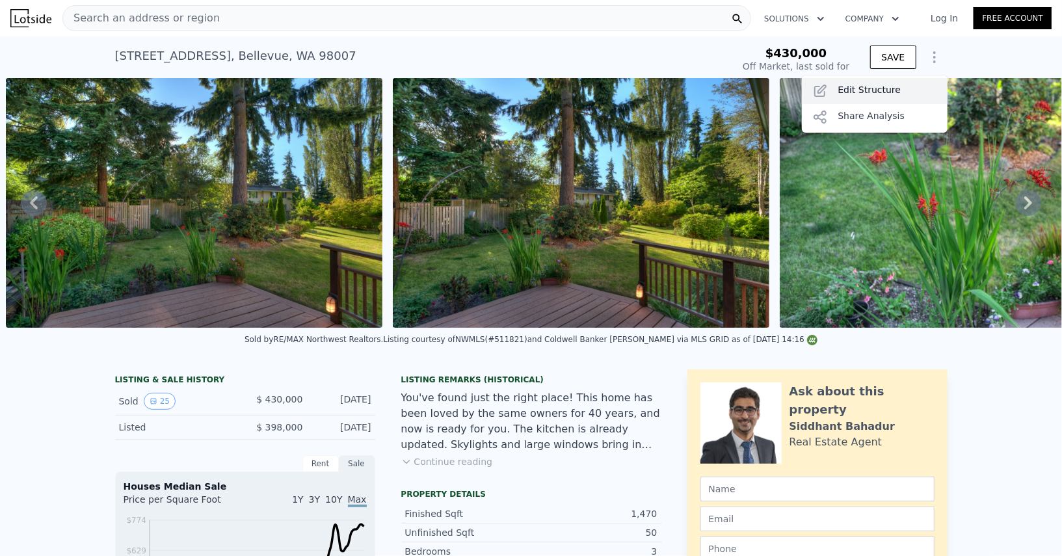
click at [869, 86] on div "Edit Structure" at bounding box center [875, 91] width 146 height 26
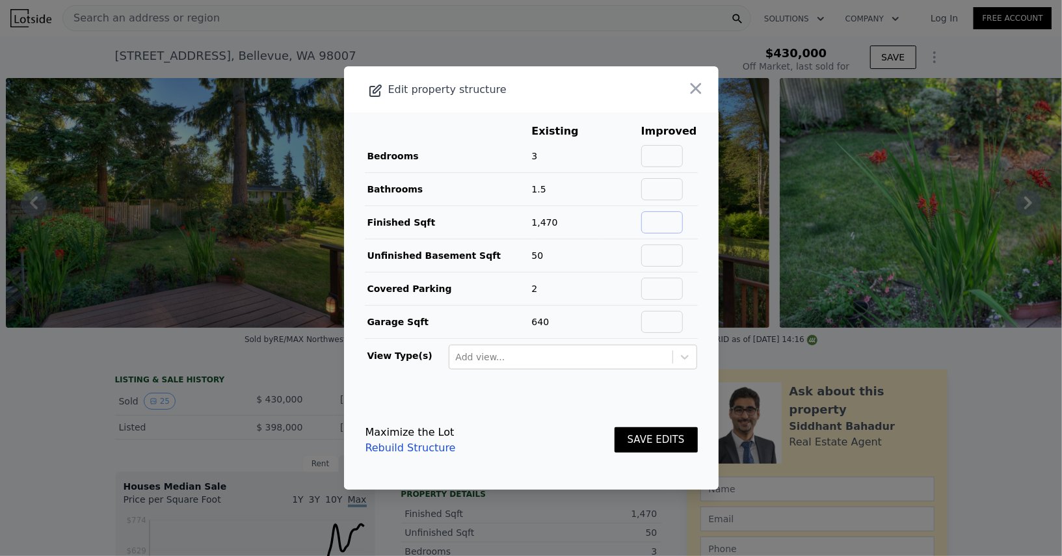
click at [666, 222] on input "text" at bounding box center [662, 222] width 42 height 22
type input "1520"
click at [659, 438] on button "SAVE EDITS" at bounding box center [655, 439] width 83 height 25
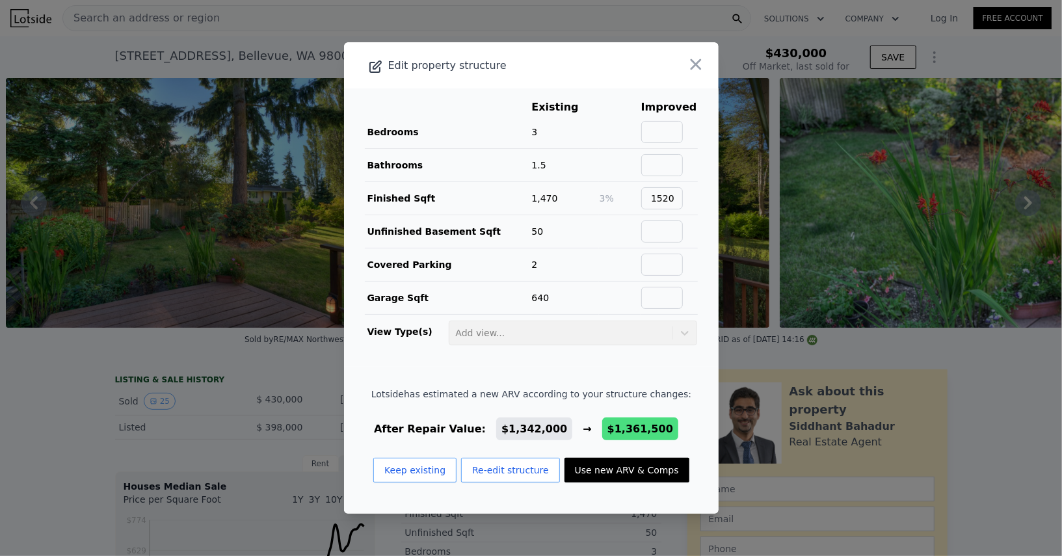
click at [622, 461] on button "Use new ARV & Comps" at bounding box center [626, 470] width 125 height 25
type input "5"
type input "2122"
type input "6709"
type input "$ 1,361,500"
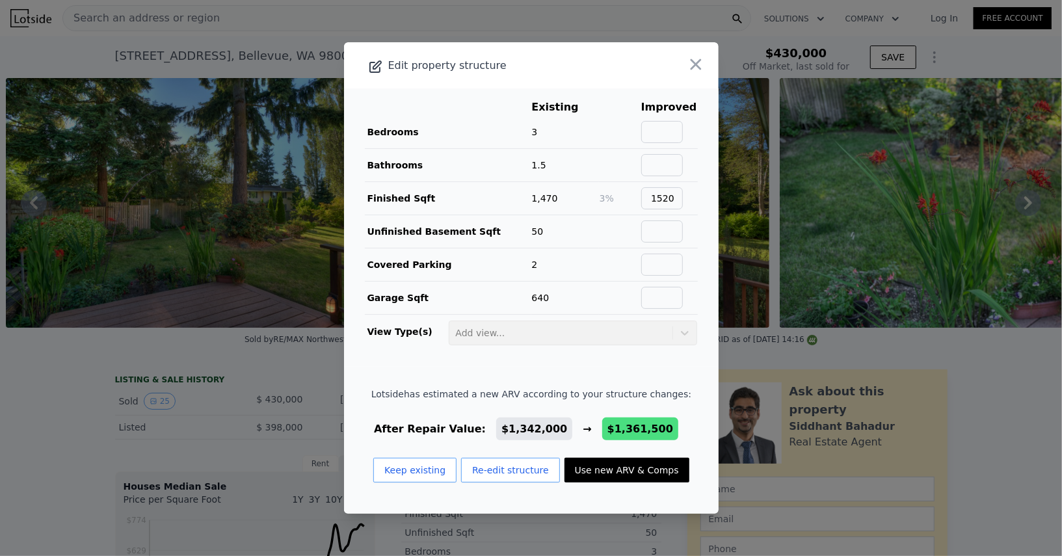
type input "-$ 18,414"
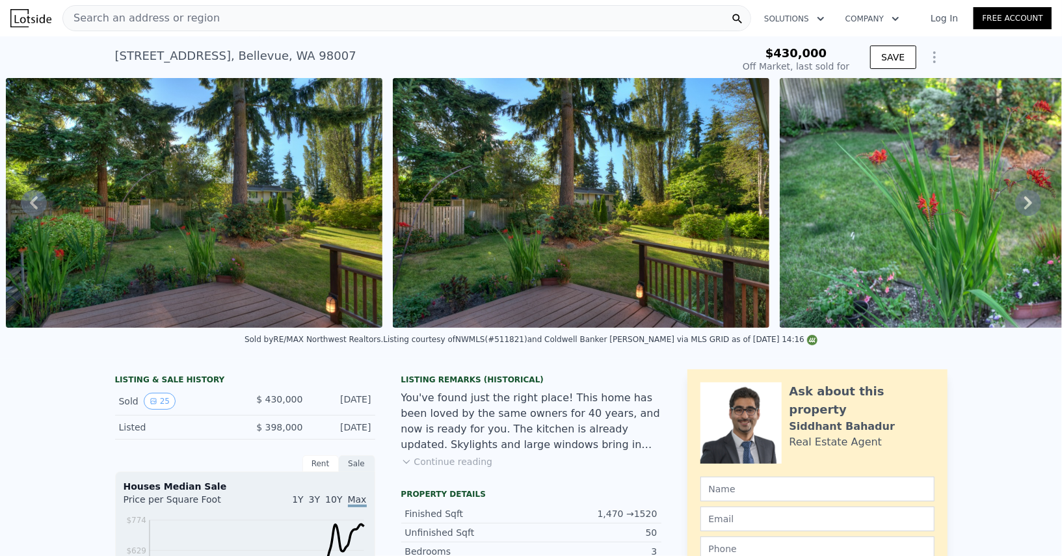
type input "4"
type input "1900"
type input "6900"
type input "$ 1,342,000"
type input "7"
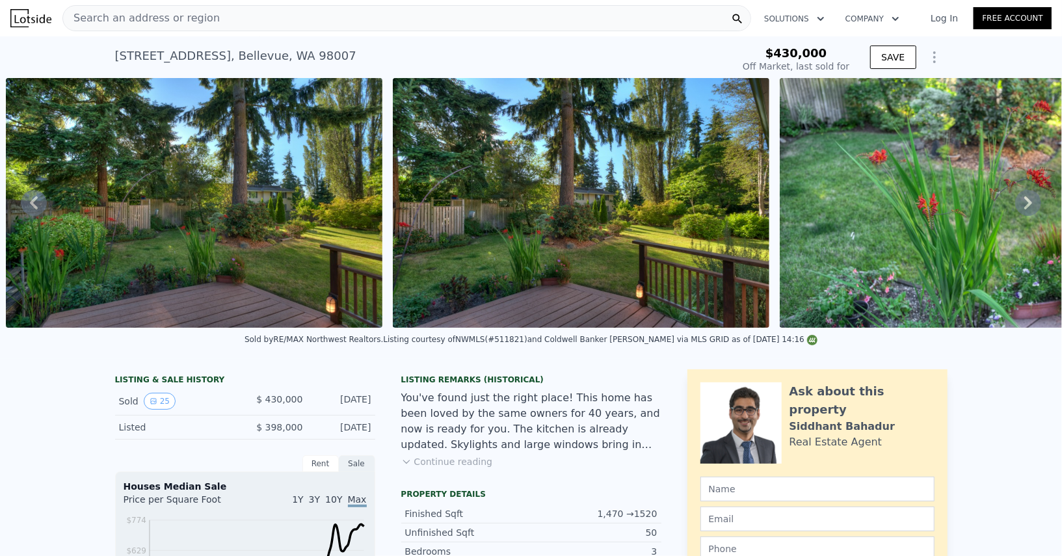
type input "$ 0"
type input "$ 776,724"
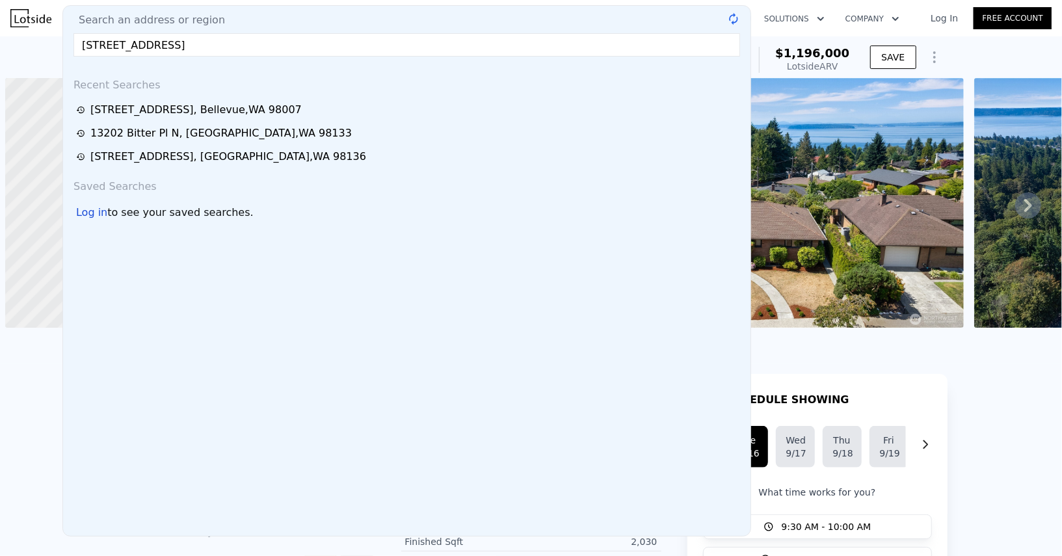
scroll to position [0, 5]
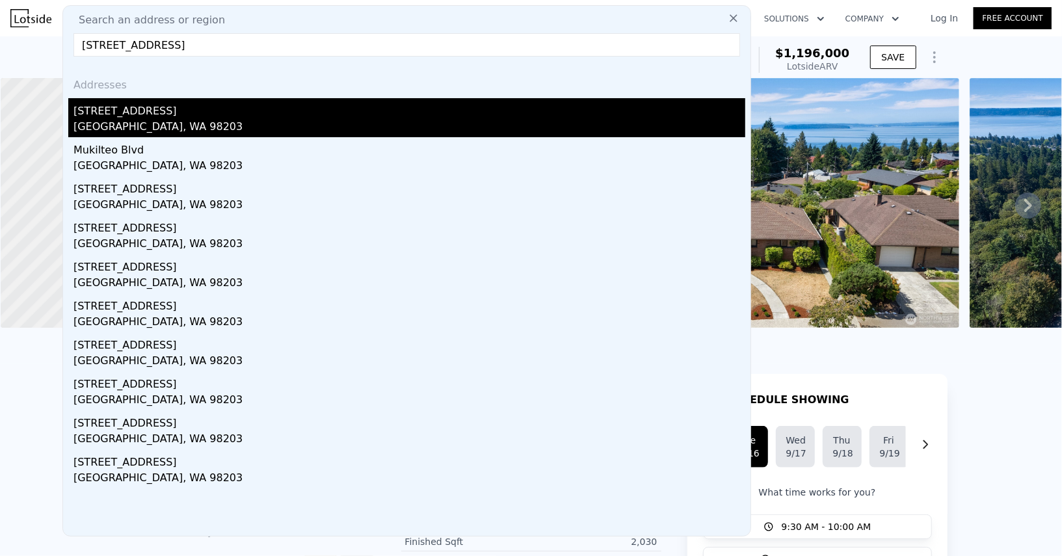
type input "1101 W Mukilteo Blvd, Everett, WA 98203"
click at [196, 113] on div "1101 W Mukilteo Blvd" at bounding box center [409, 108] width 672 height 21
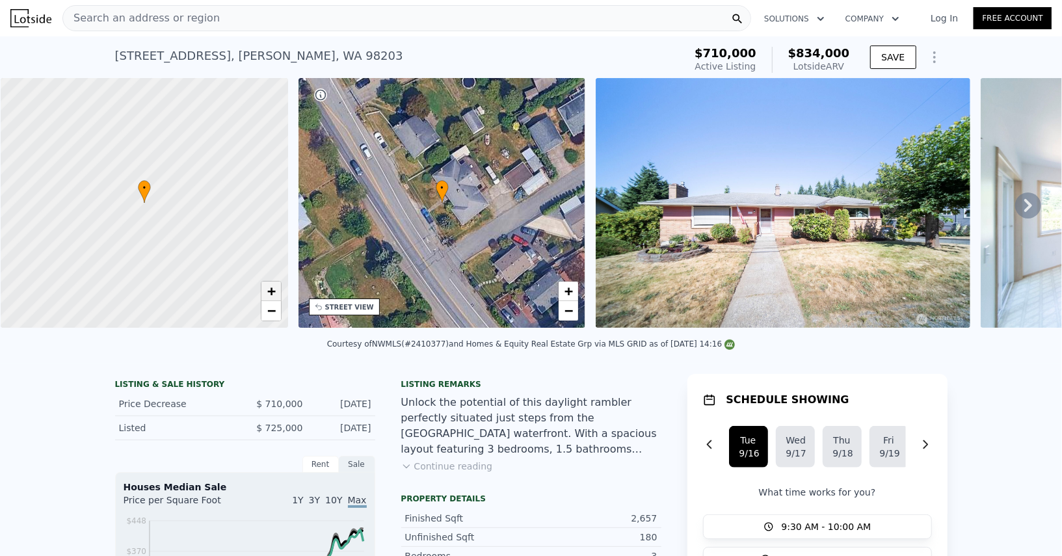
click at [268, 296] on span "+" at bounding box center [271, 291] width 8 height 16
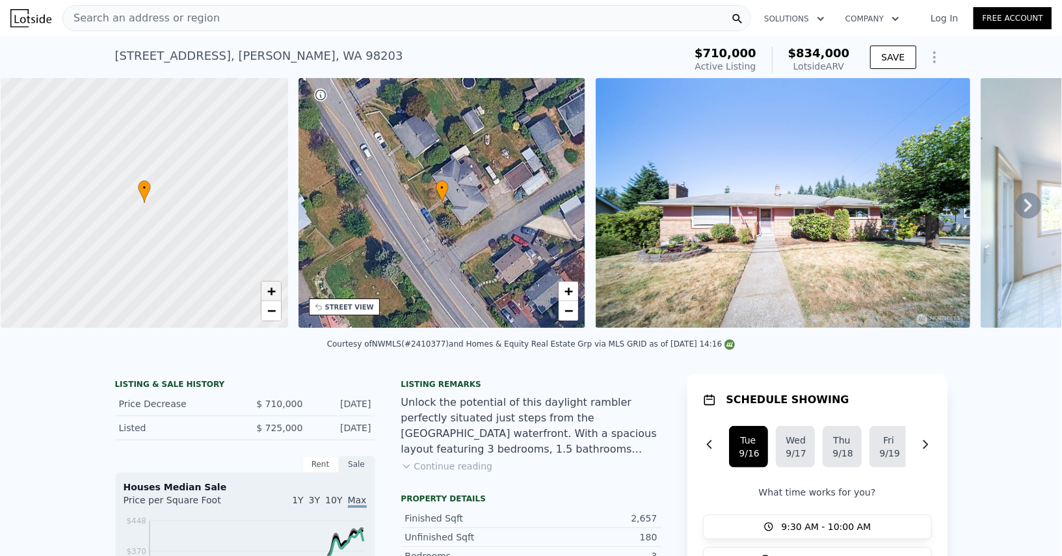
click at [268, 296] on span "+" at bounding box center [271, 291] width 8 height 16
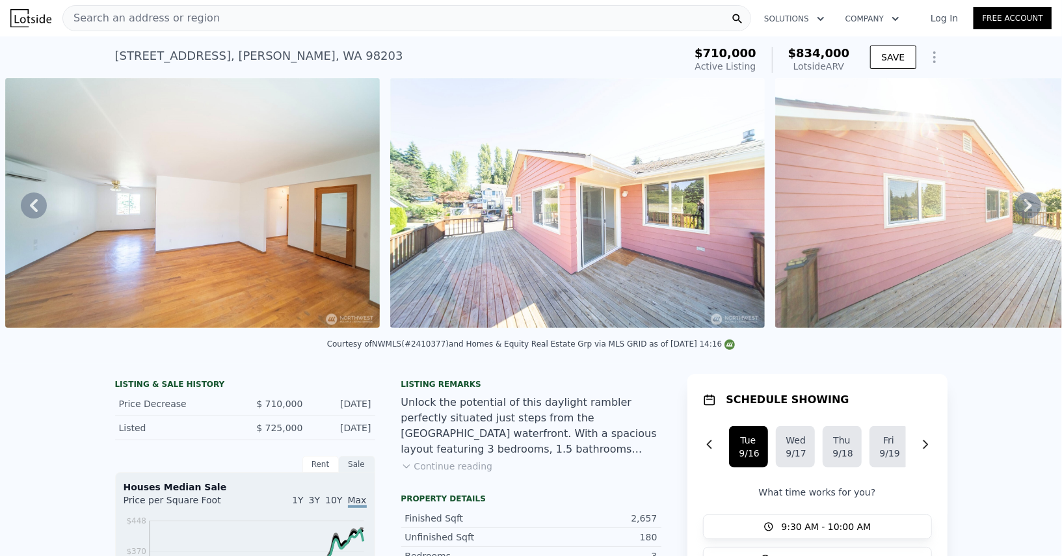
click at [507, 22] on div "Search an address or region" at bounding box center [406, 18] width 688 height 26
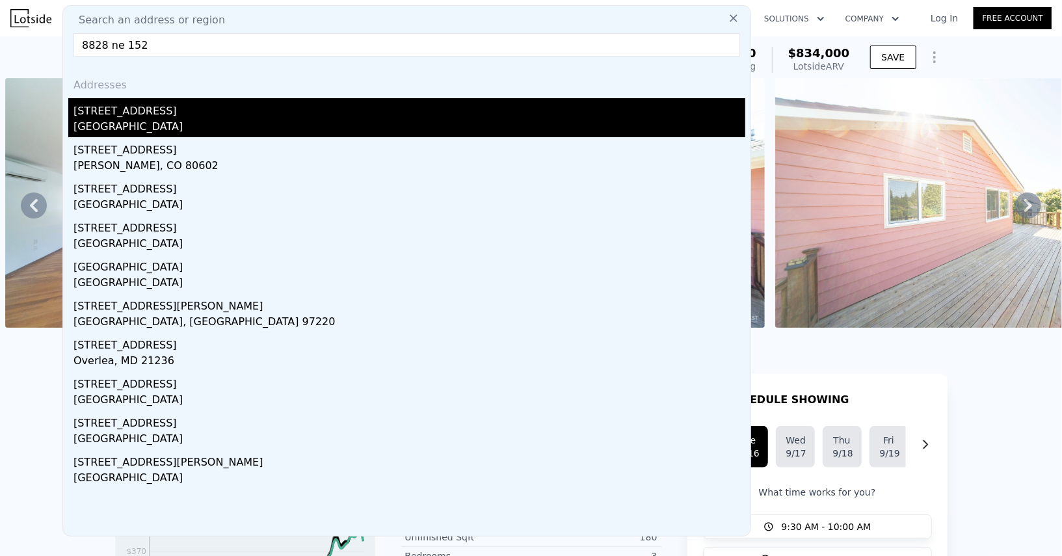
type input "8828 ne 152"
click at [376, 111] on div "8828 NE 152nd St" at bounding box center [409, 108] width 672 height 21
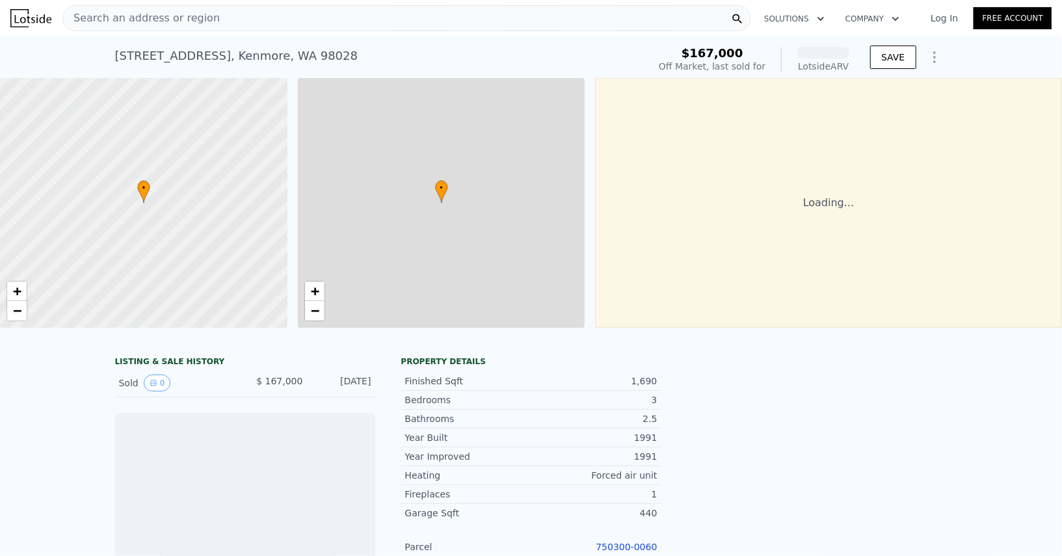
scroll to position [0, 5]
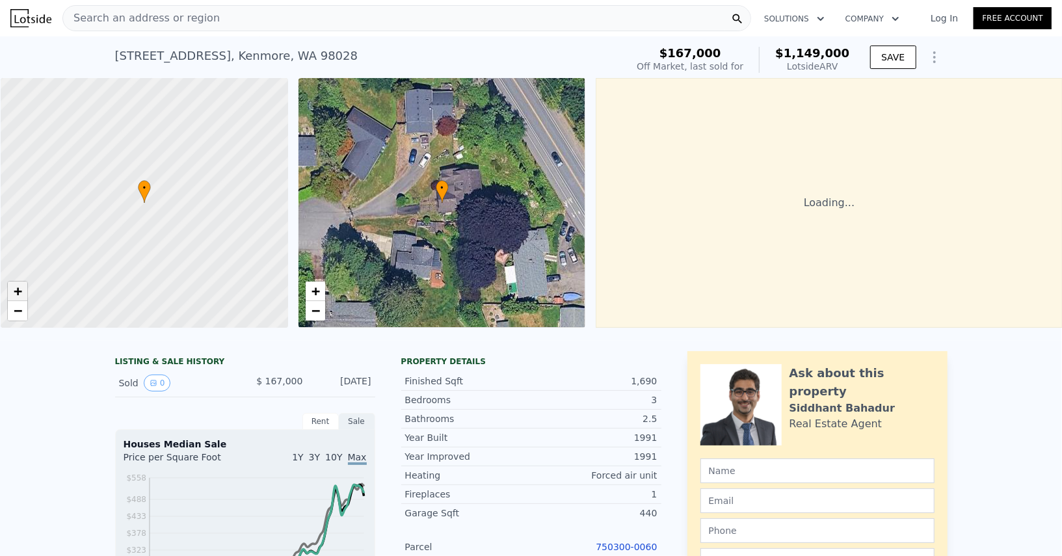
click at [12, 287] on link "+" at bounding box center [18, 292] width 20 height 20
click at [15, 287] on span "+" at bounding box center [18, 291] width 8 height 16
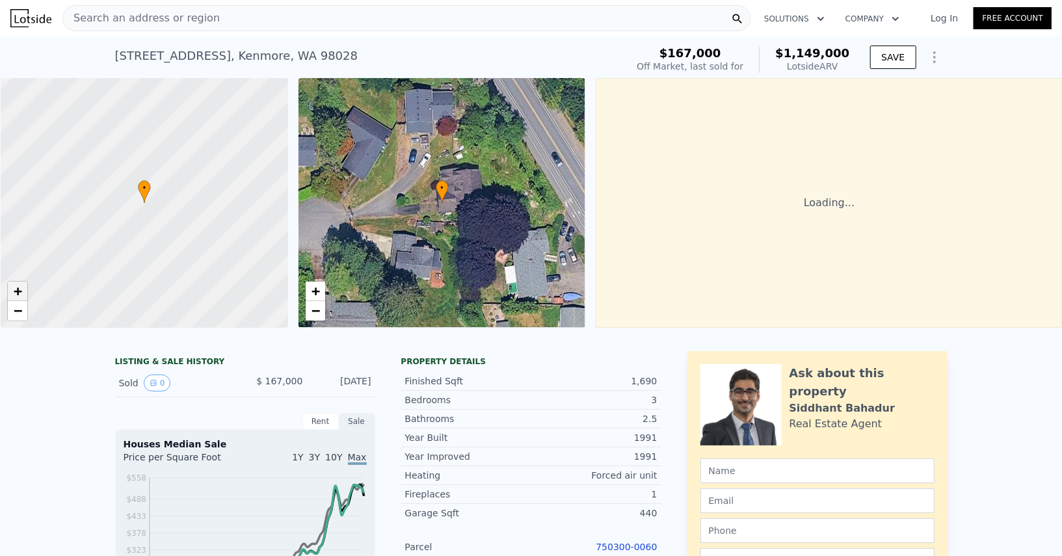
click at [15, 287] on span "+" at bounding box center [18, 291] width 8 height 16
click at [15, 286] on span "+" at bounding box center [18, 291] width 8 height 16
click at [22, 313] on link "−" at bounding box center [18, 311] width 20 height 20
drag, startPoint x: 137, startPoint y: 237, endPoint x: 165, endPoint y: 181, distance: 63.4
click at [165, 181] on div at bounding box center [144, 203] width 345 height 300
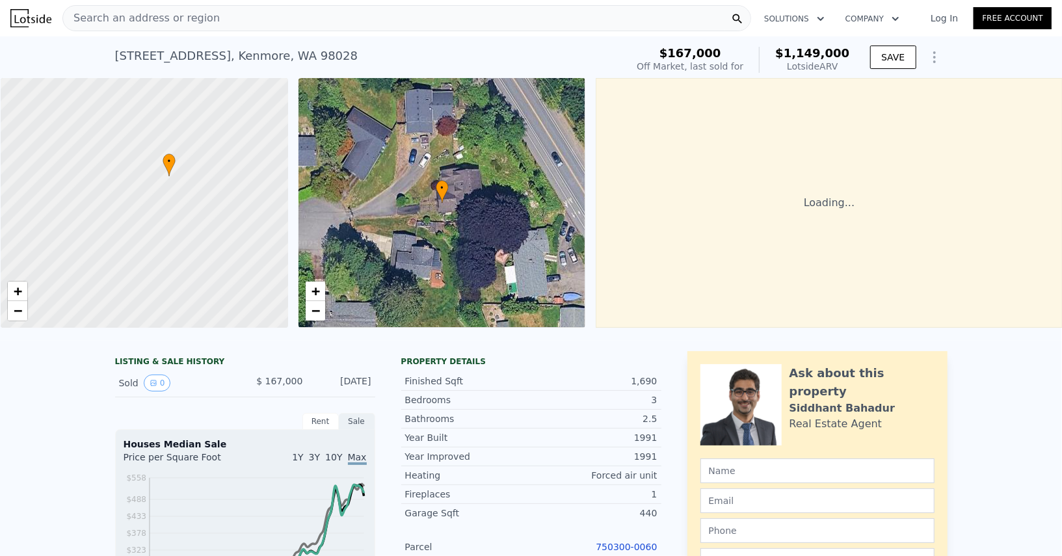
click at [408, 252] on div "• + −" at bounding box center [441, 203] width 287 height 250
click at [317, 285] on span "+" at bounding box center [315, 291] width 8 height 16
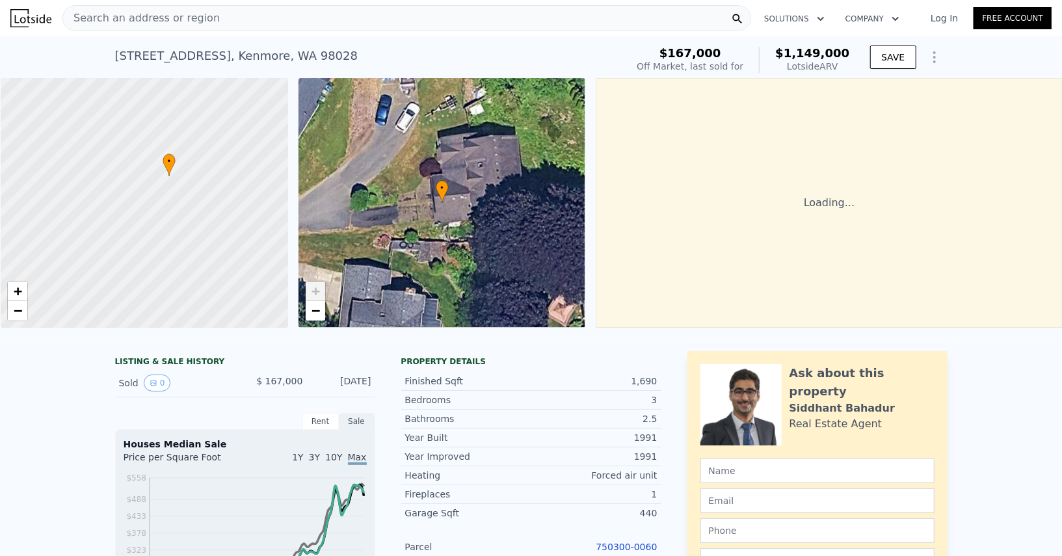
drag, startPoint x: 520, startPoint y: 207, endPoint x: 392, endPoint y: 261, distance: 139.0
click at [395, 260] on div "• + −" at bounding box center [441, 203] width 287 height 250
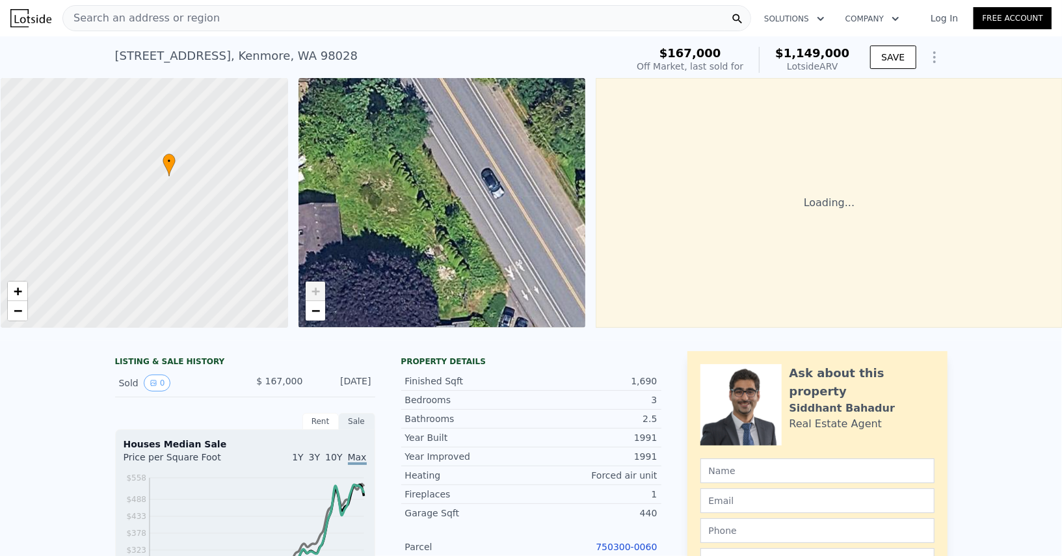
drag, startPoint x: 391, startPoint y: 251, endPoint x: 355, endPoint y: 255, distance: 36.7
click at [356, 255] on div "• + −" at bounding box center [441, 203] width 287 height 250
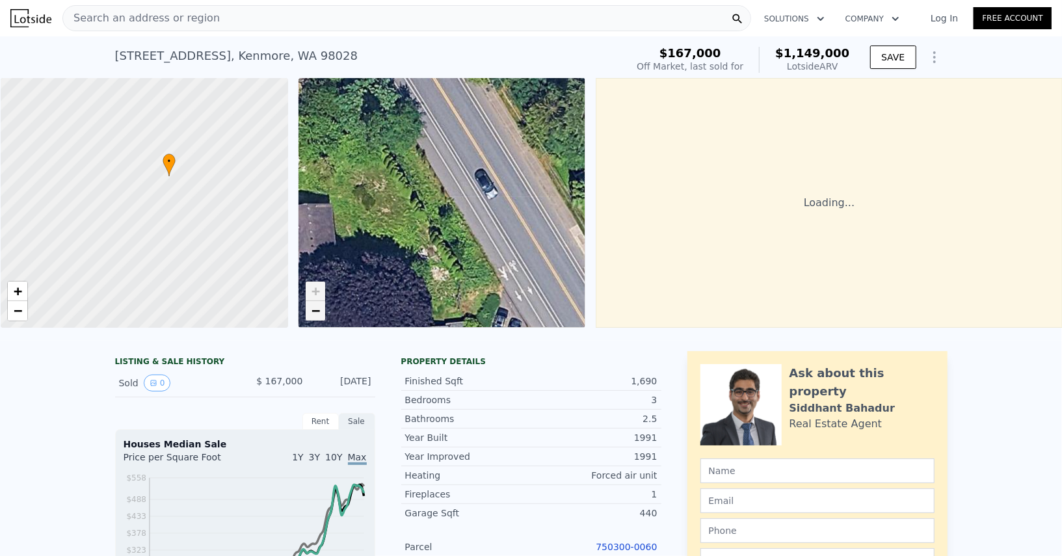
click at [321, 308] on link "−" at bounding box center [316, 311] width 20 height 20
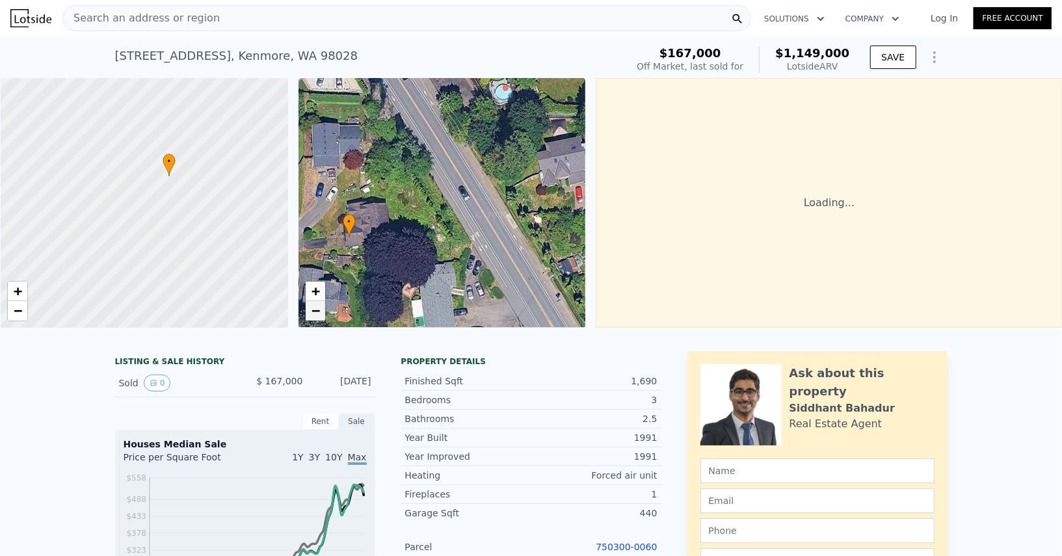
click at [321, 308] on link "−" at bounding box center [316, 311] width 20 height 20
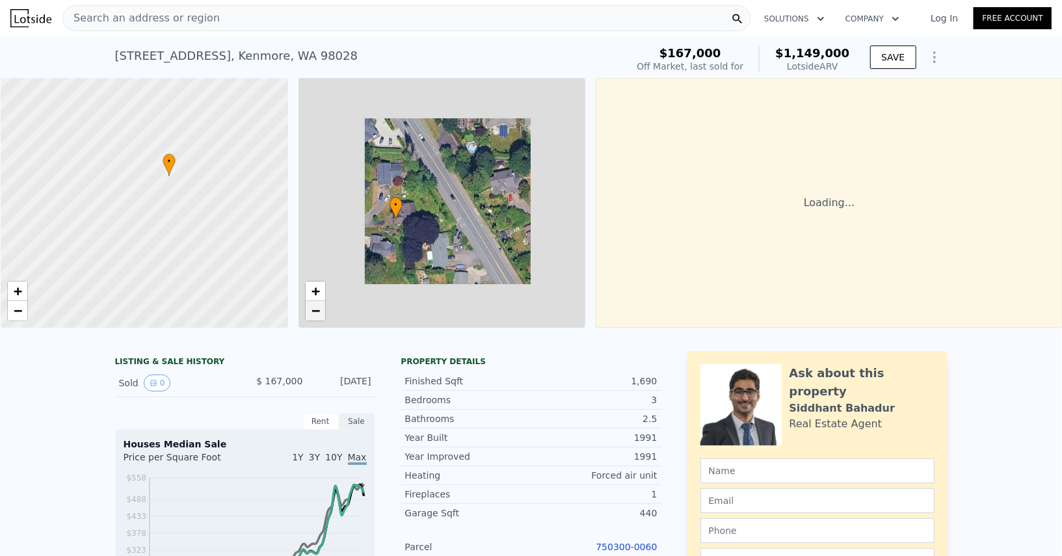
click at [321, 308] on link "−" at bounding box center [316, 311] width 20 height 20
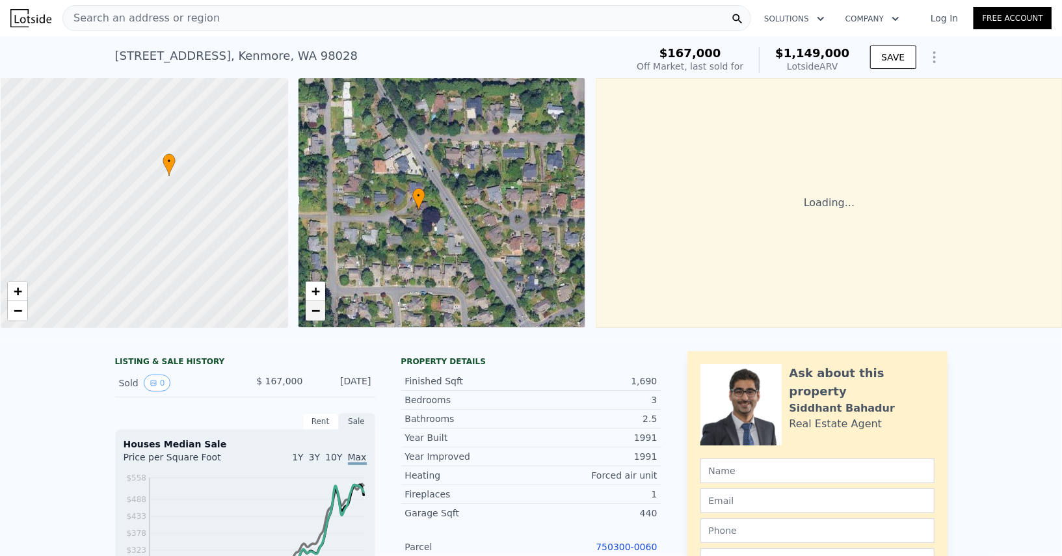
click at [321, 309] on link "−" at bounding box center [316, 311] width 20 height 20
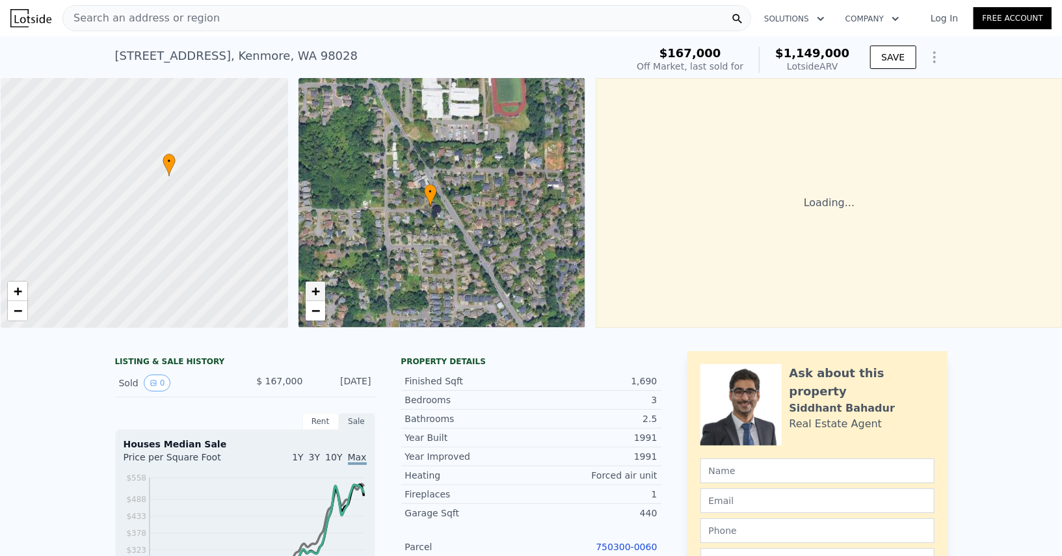
click at [323, 292] on link "+" at bounding box center [316, 292] width 20 height 20
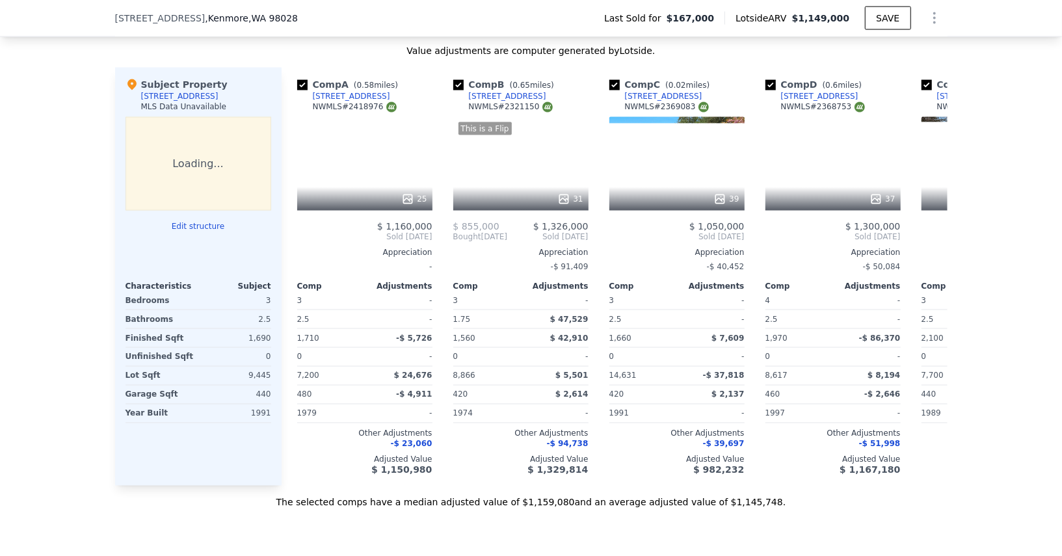
scroll to position [1209, 0]
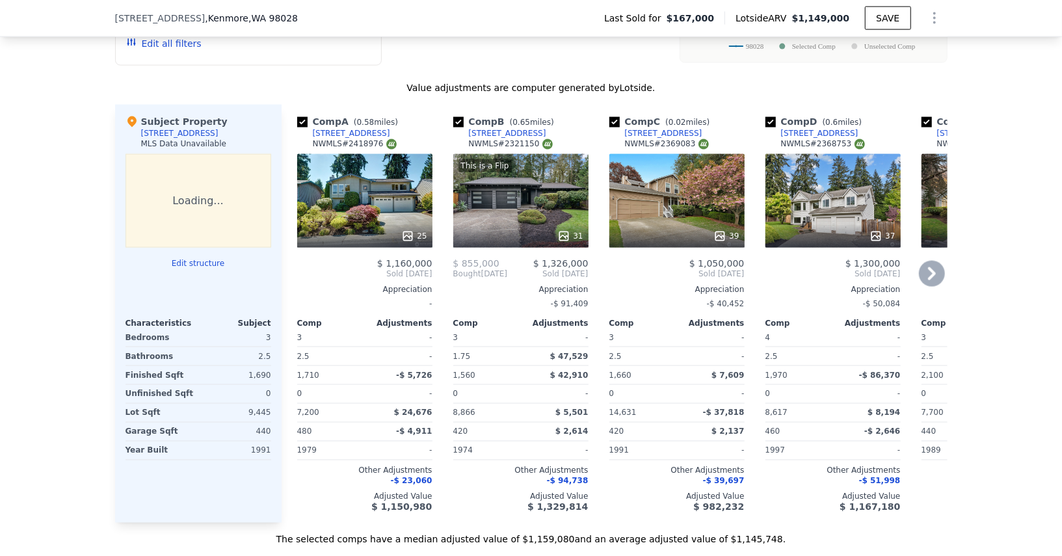
click at [484, 200] on div "This is a Flip 31" at bounding box center [520, 201] width 135 height 94
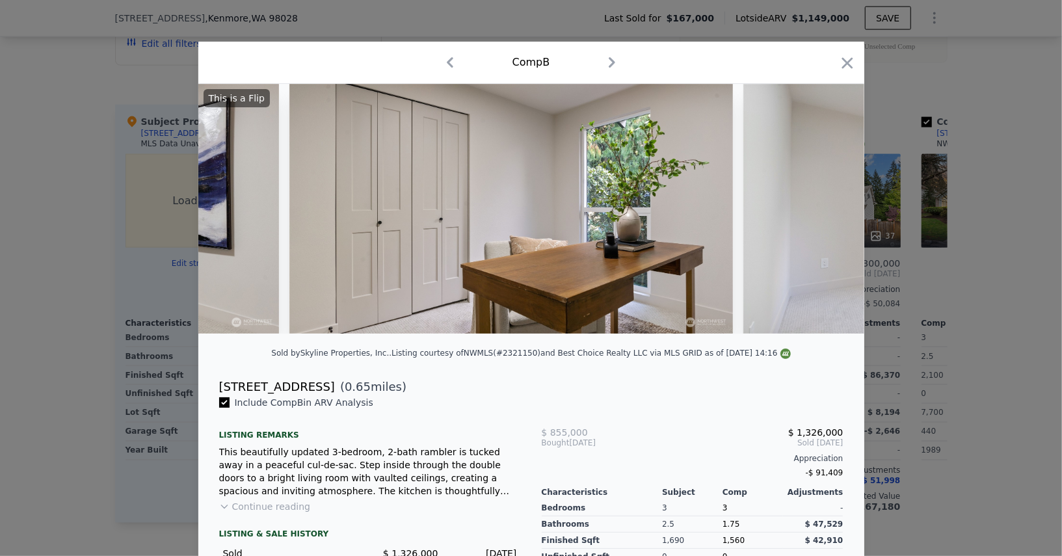
scroll to position [0, 8849]
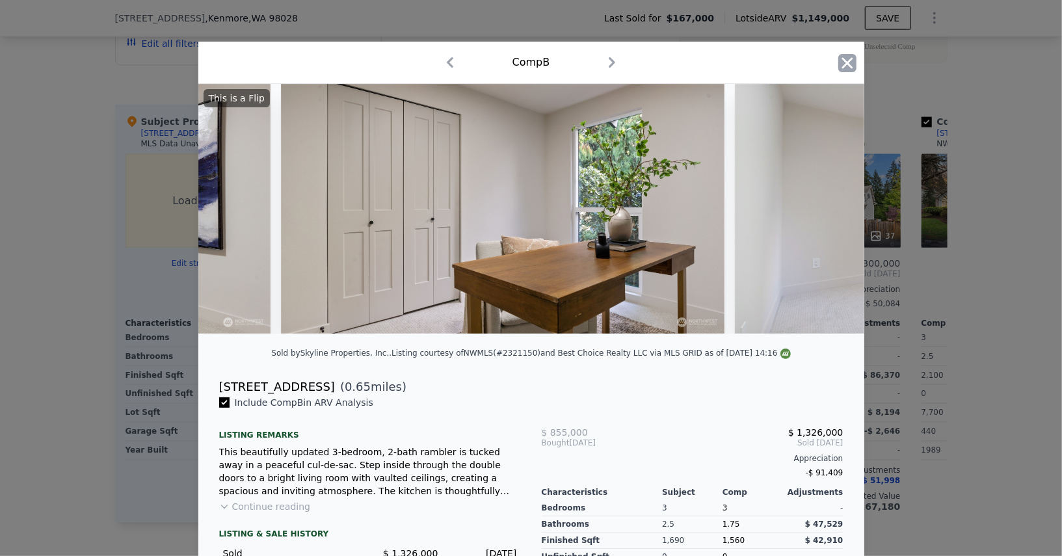
click at [841, 62] on icon "button" at bounding box center [847, 63] width 18 height 18
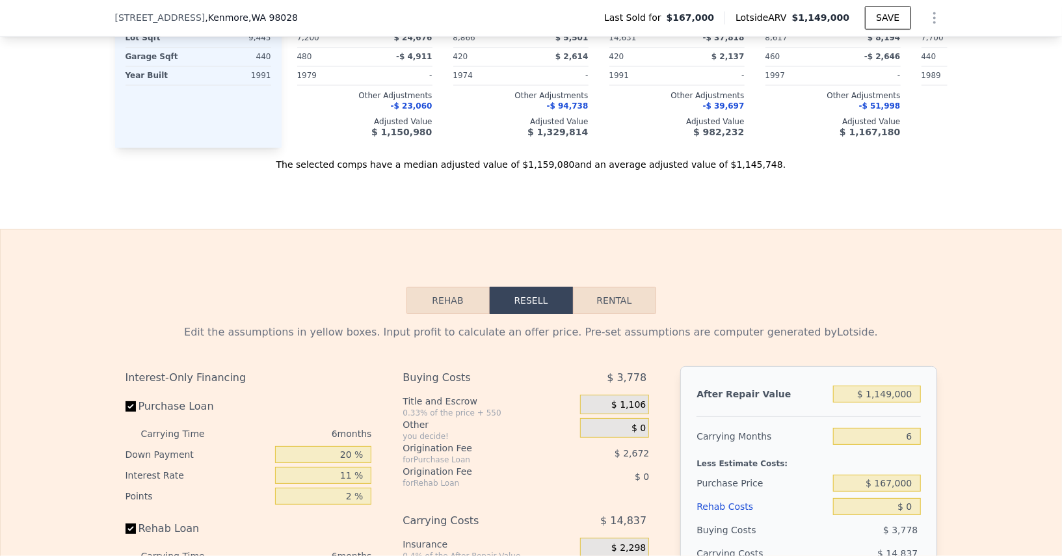
scroll to position [1582, 0]
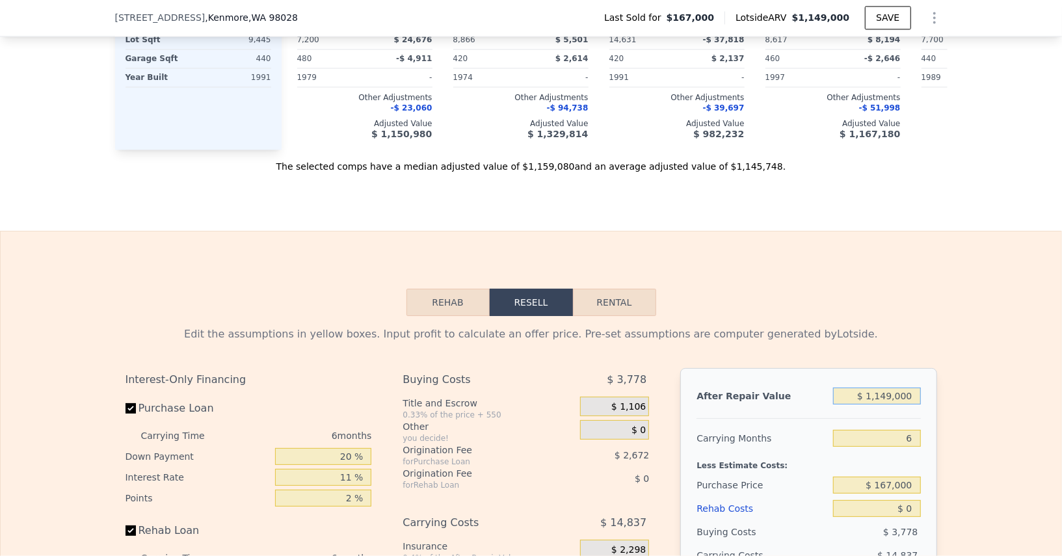
click at [865, 387] on input "$ 1,149,000" at bounding box center [876, 395] width 87 height 17
click at [901, 389] on input "$ 1,149,000" at bounding box center [876, 395] width 87 height 17
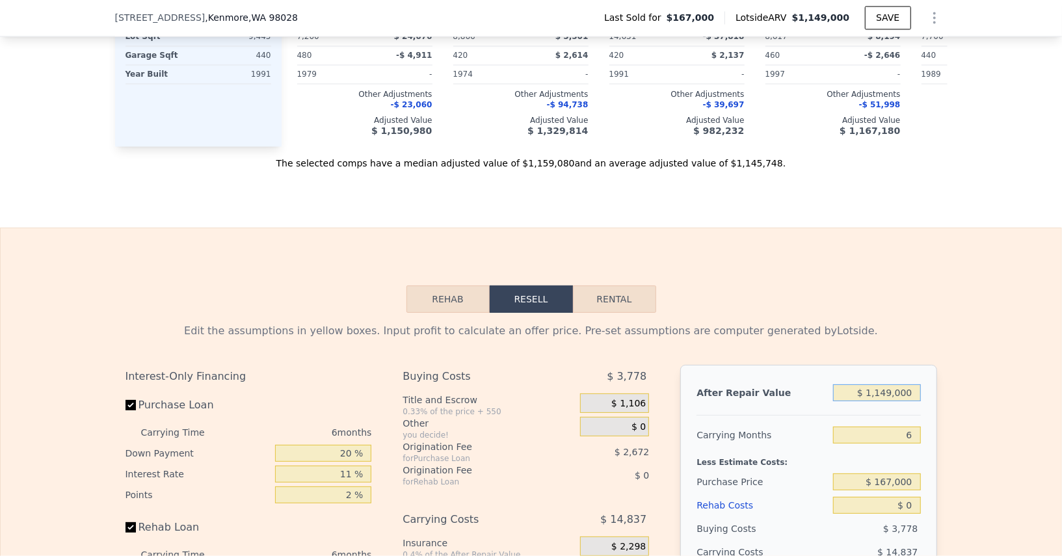
scroll to position [1585, 0]
type input "$ 1"
type input "-$ 183,866"
type input "$ 13"
type input "-$ 183,854"
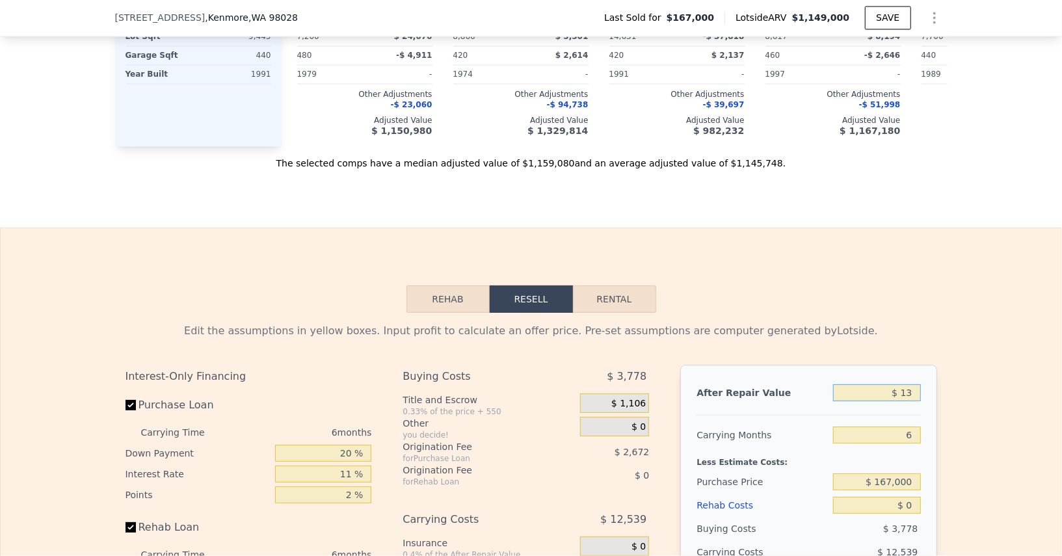
type input "$ 137"
type input "-$ 183,738"
type input "$ 1,375"
type input "-$ 182,592"
type input "$ 1,375,000"
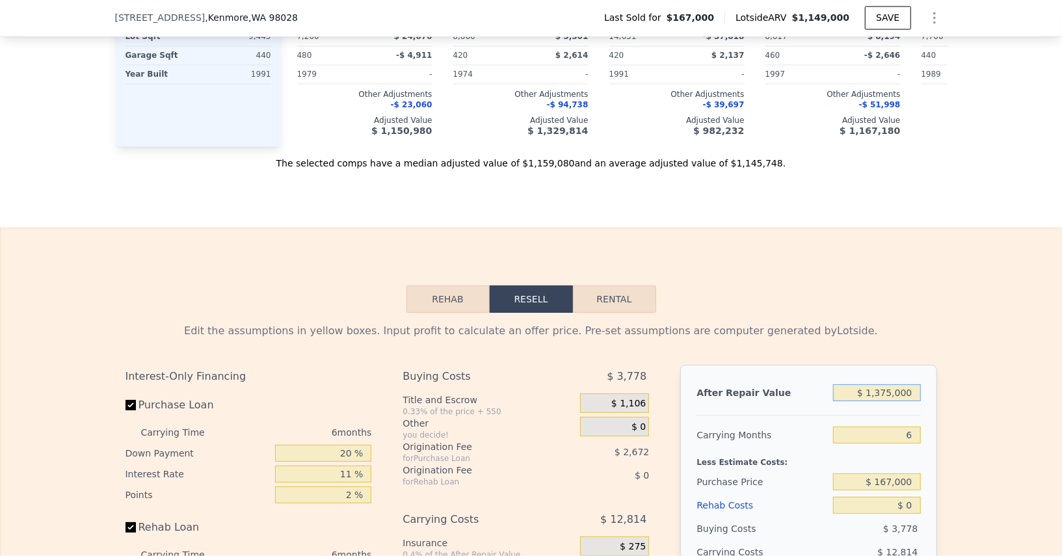
type input "$ 1,090,579"
type input "$ 1,375,000"
click at [905, 426] on input "6" at bounding box center [876, 434] width 87 height 17
click at [912, 480] on input "$ 167,000" at bounding box center [876, 481] width 87 height 17
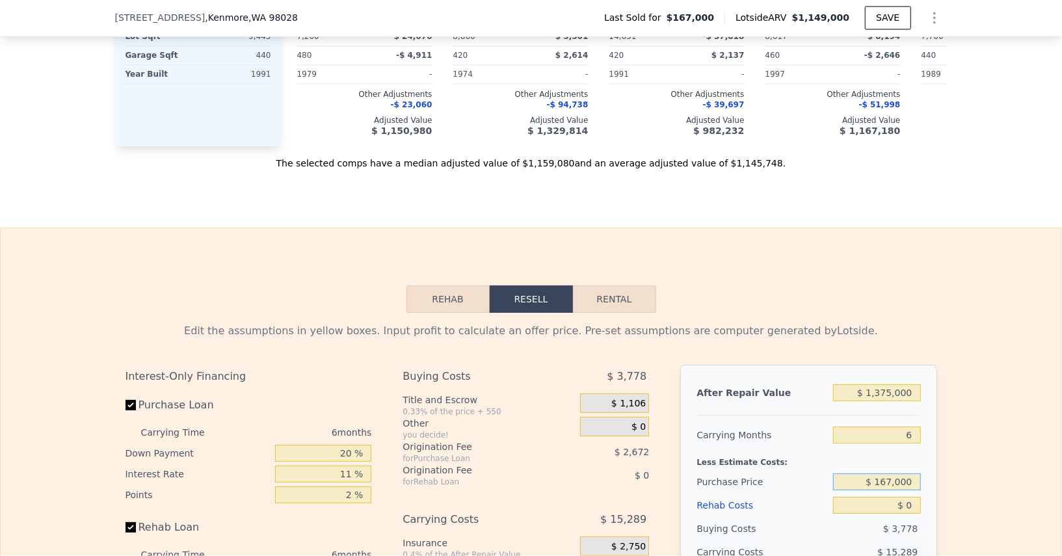
click at [912, 480] on input "$ 167,000" at bounding box center [876, 481] width 87 height 17
type input "$ 800,000"
click at [877, 423] on div "6" at bounding box center [876, 434] width 87 height 23
type input "$ 417,491"
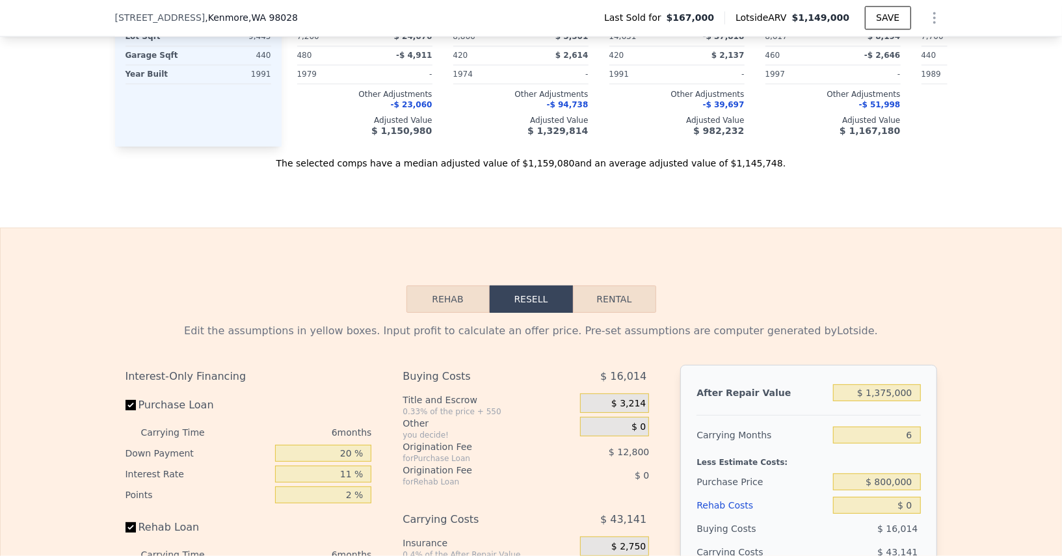
click at [316, 464] on div "11 %" at bounding box center [323, 474] width 96 height 21
click at [317, 448] on input "20 %" at bounding box center [323, 453] width 96 height 17
type input "1 %"
type input "$ 406,093"
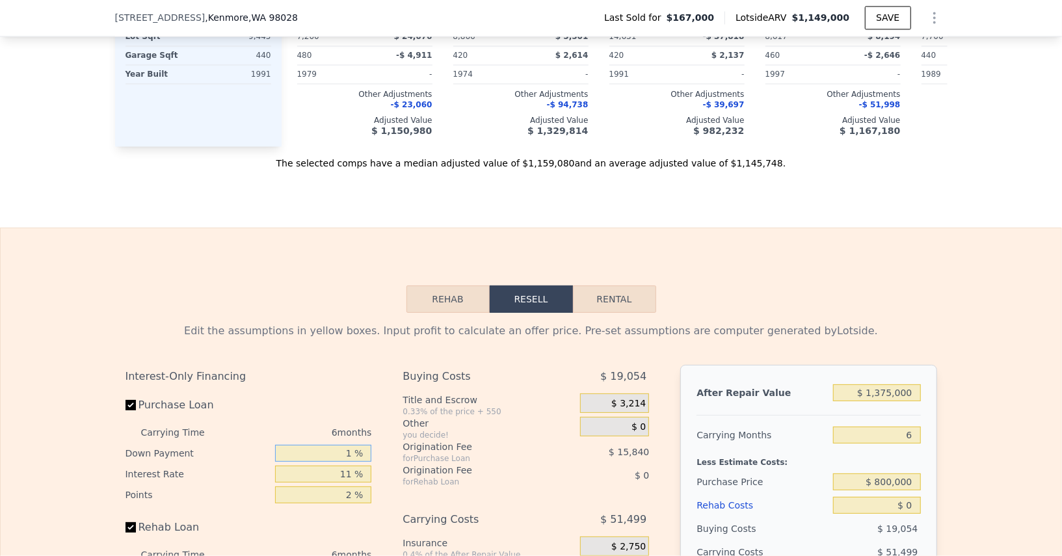
type input "10 %"
type input "$ 411,493"
type input "10 %"
click at [318, 469] on input "11 %" at bounding box center [323, 473] width 96 height 17
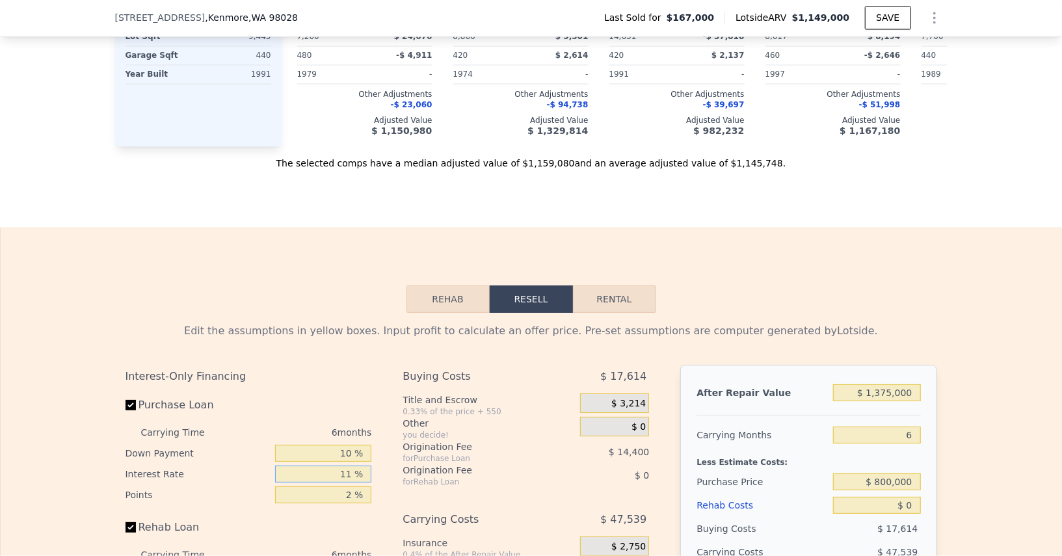
type input "1 %"
type input "$ 447,493"
type input "10 %"
type input "$ 415,093"
type input "10.5 %"
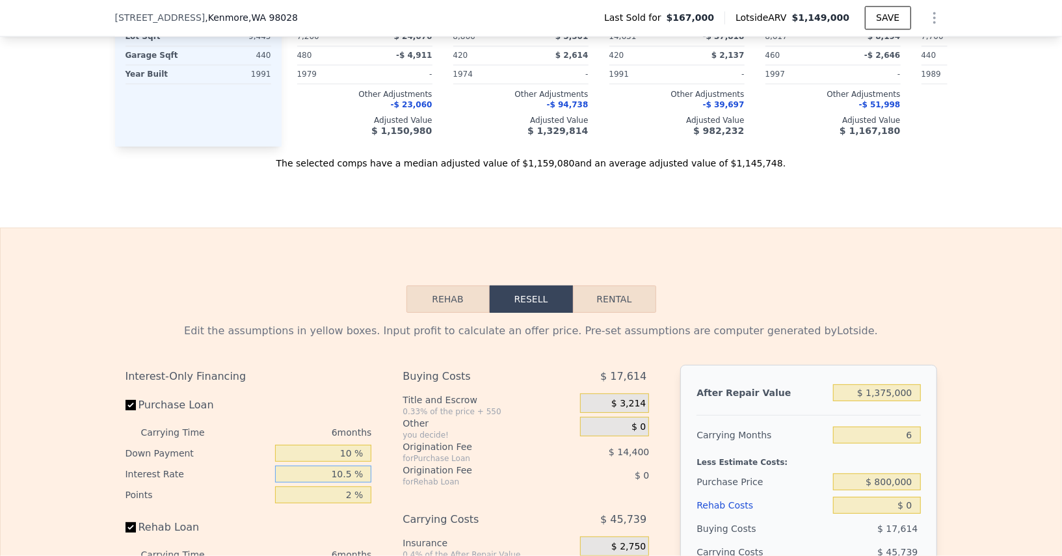
type input "$ 413,293"
type input "10.5 %"
click at [322, 486] on input "2 %" at bounding box center [323, 494] width 96 height 17
type input "1 %"
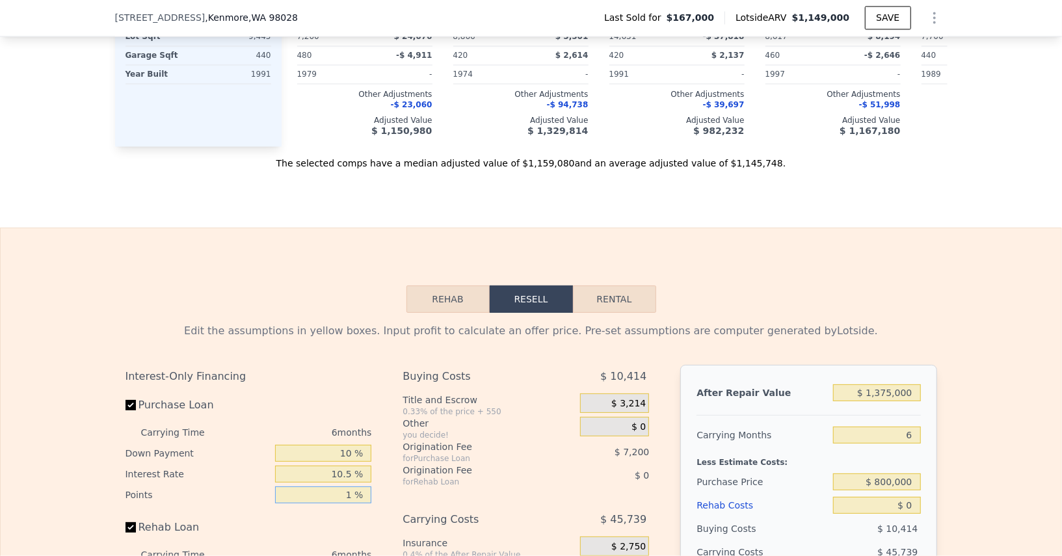
type input "$ 420,493"
type input "1.5 %"
type input "$ 416,893"
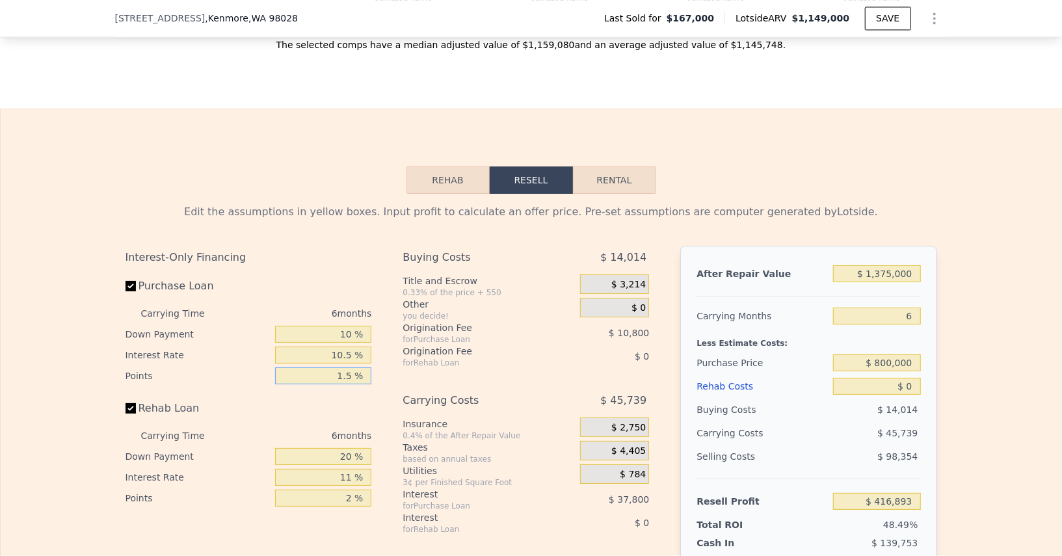
type input "1.5 %"
click at [303, 452] on input "20 %" at bounding box center [323, 456] width 96 height 17
type input "10 %"
click at [329, 469] on input "11 %" at bounding box center [323, 477] width 96 height 17
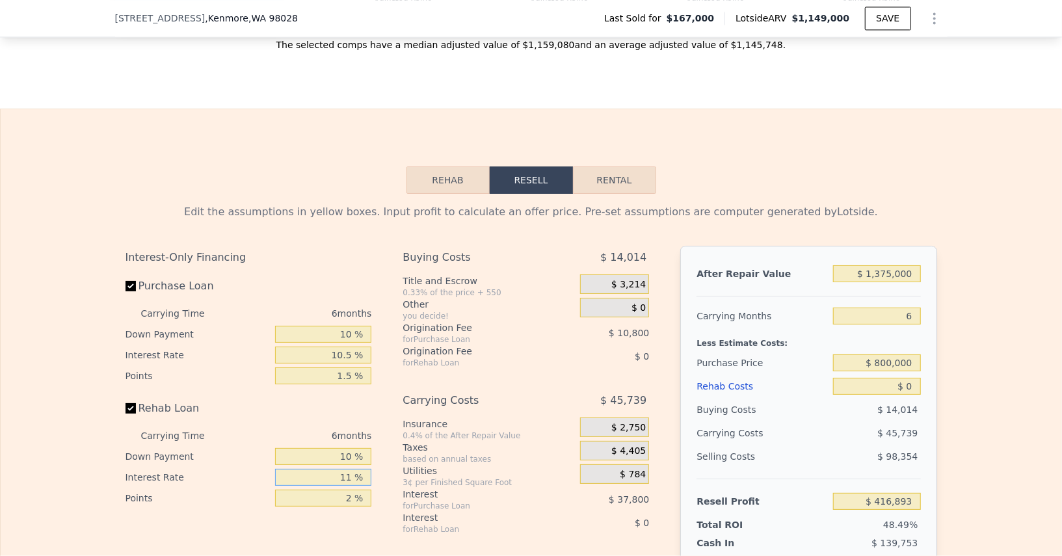
click at [329, 469] on input "11 %" at bounding box center [323, 477] width 96 height 17
type input "10.5 %"
click at [330, 495] on input "2 %" at bounding box center [323, 498] width 96 height 17
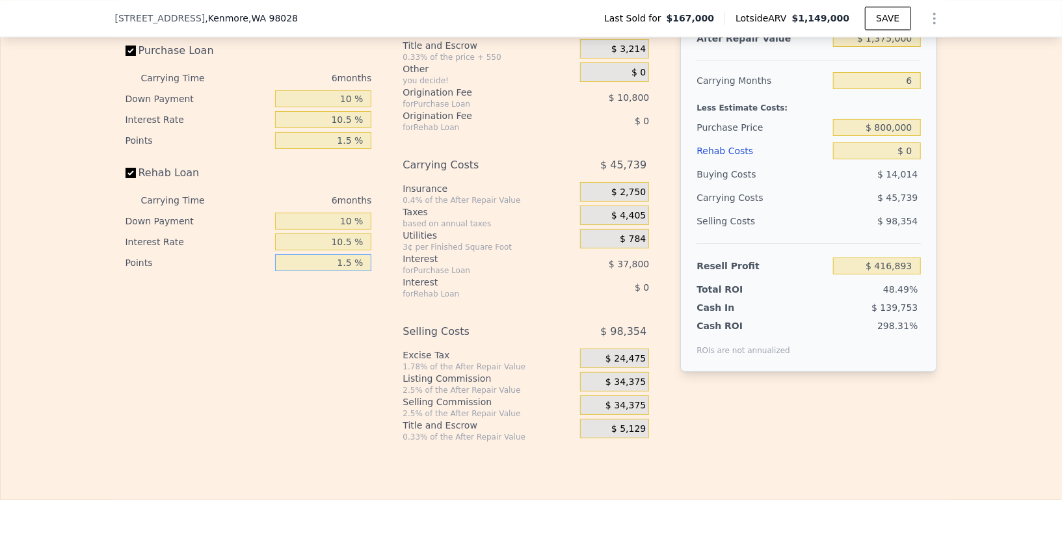
scroll to position [1950, 0]
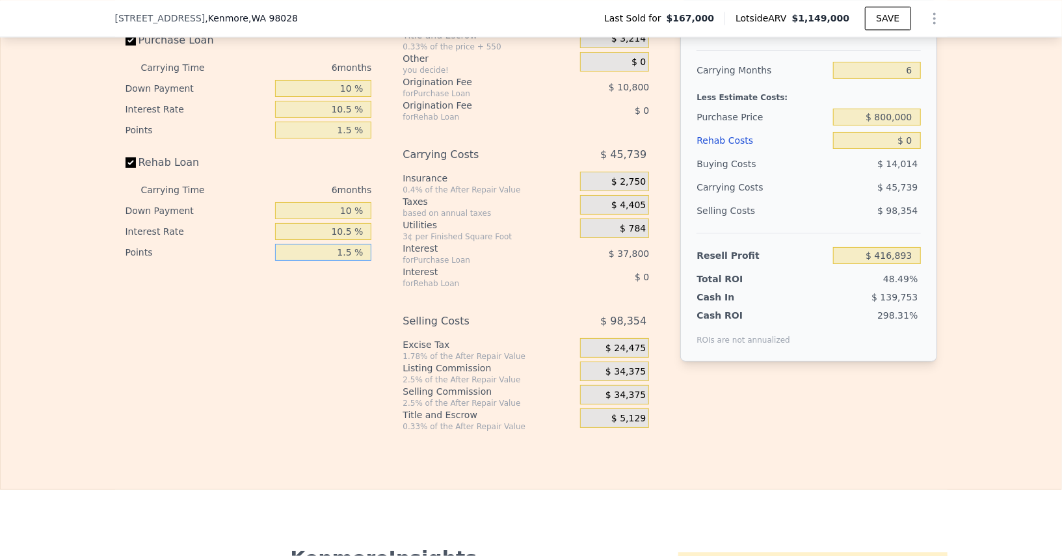
type input "1.5 %"
click at [596, 391] on div "$ 34,375" at bounding box center [614, 395] width 69 height 20
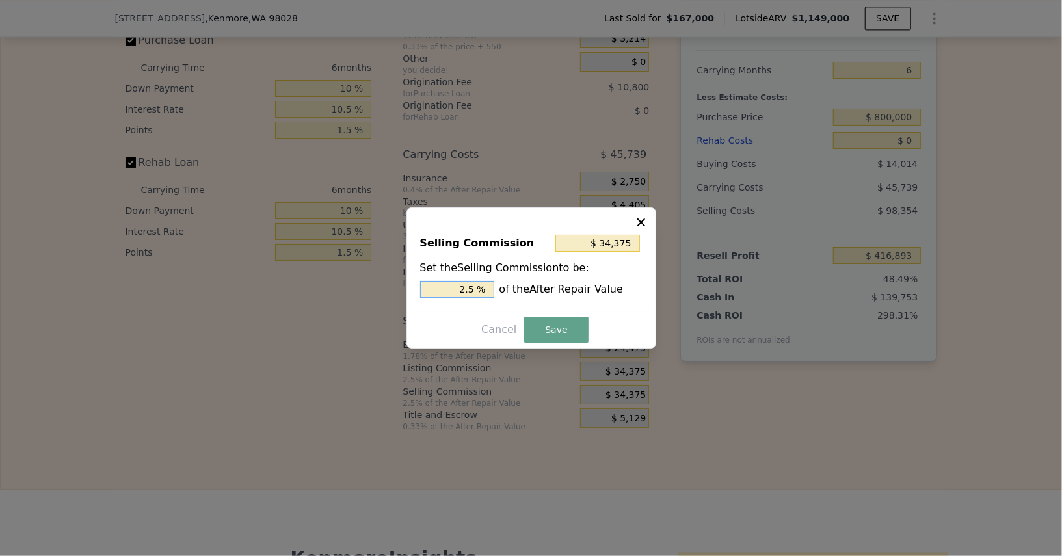
click at [435, 291] on input "2.5 %" at bounding box center [457, 289] width 74 height 17
type input "$ 13,750"
type input "1 %"
click at [536, 328] on button "Save" at bounding box center [556, 330] width 64 height 26
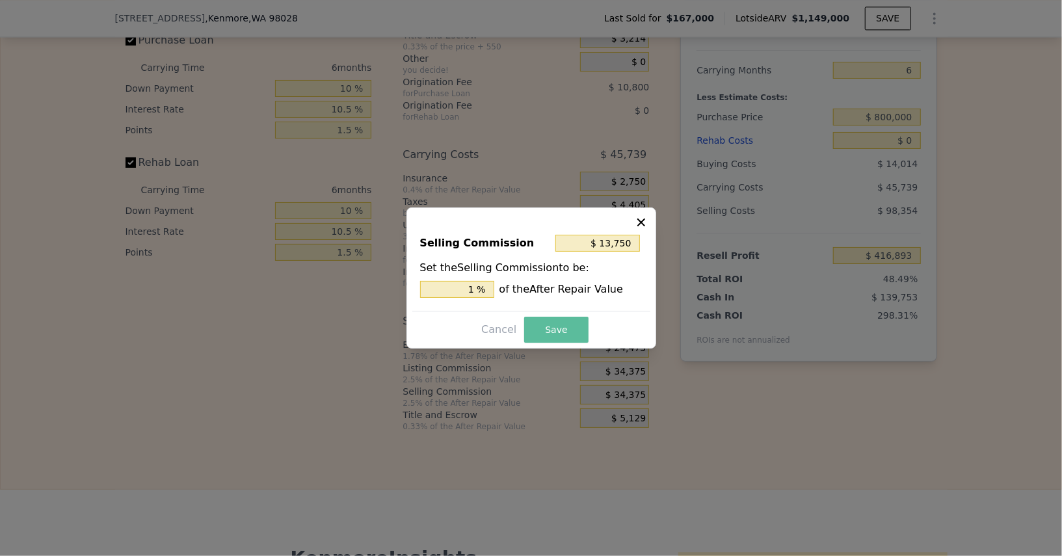
type input "$ 437,518"
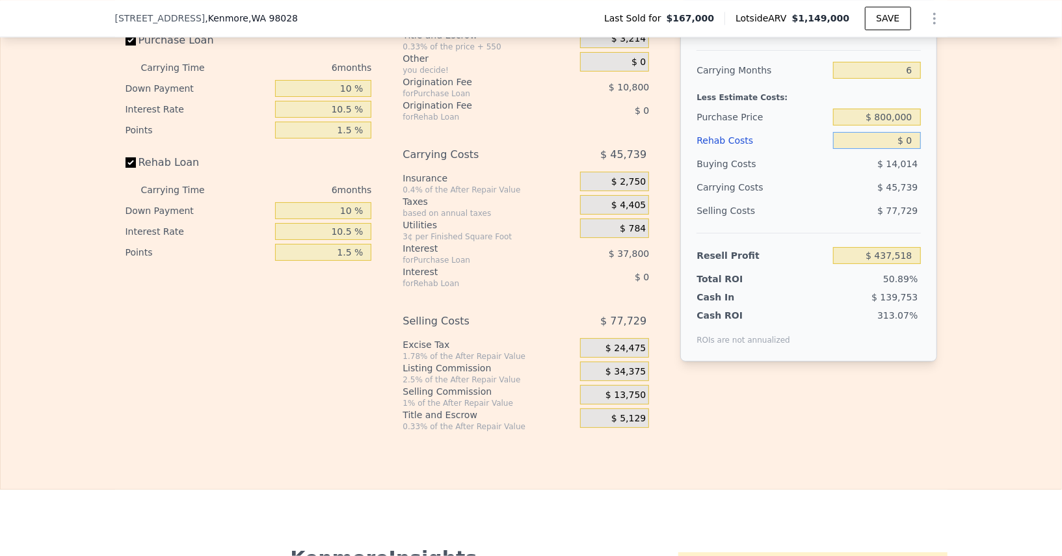
click at [910, 134] on input "$ 0" at bounding box center [876, 140] width 87 height 17
type input "$ 1"
type input "$ 437,517"
type input "$ 15"
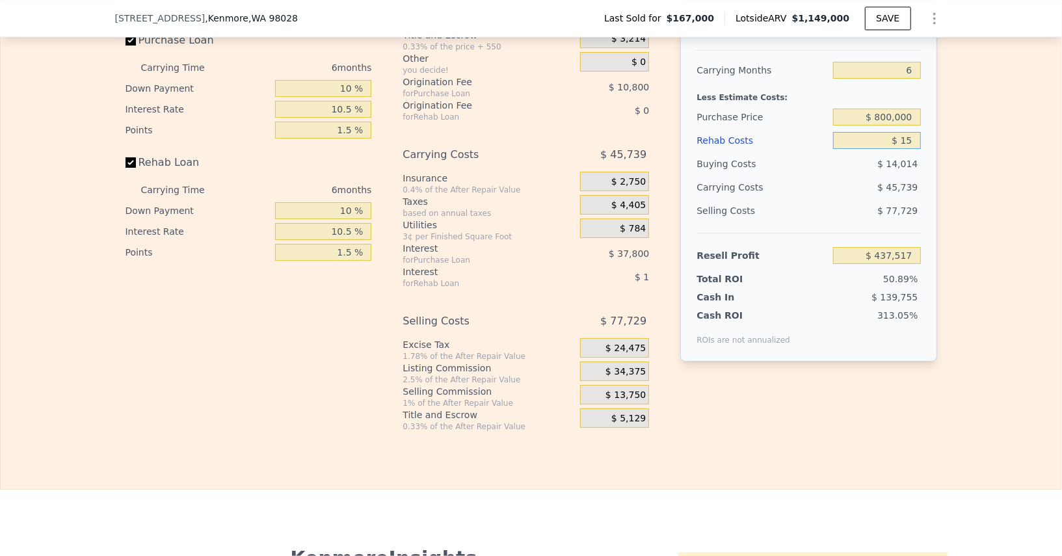
type input "$ 437,503"
type input "$ 150,000"
type input "$ 278,407"
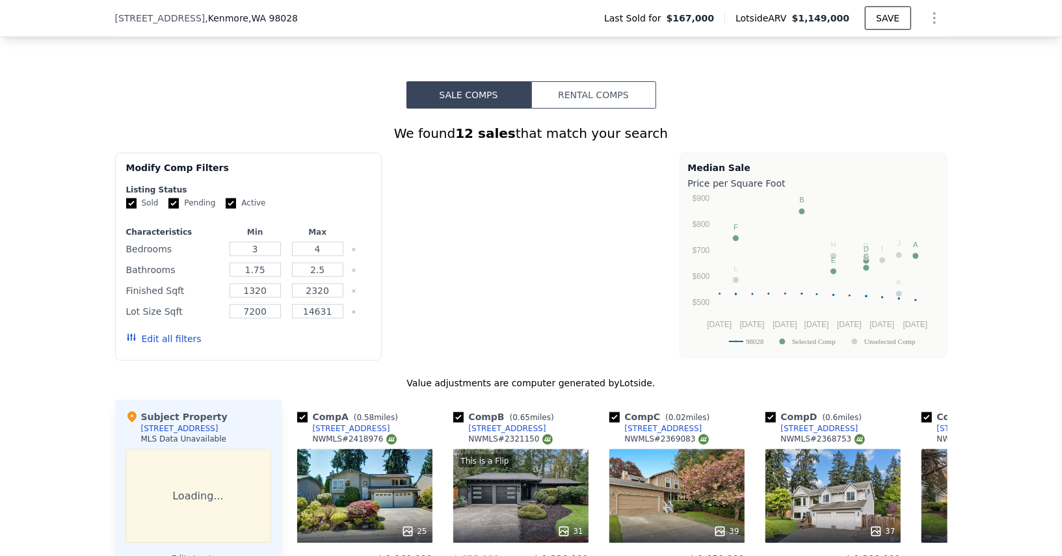
scroll to position [878, 0]
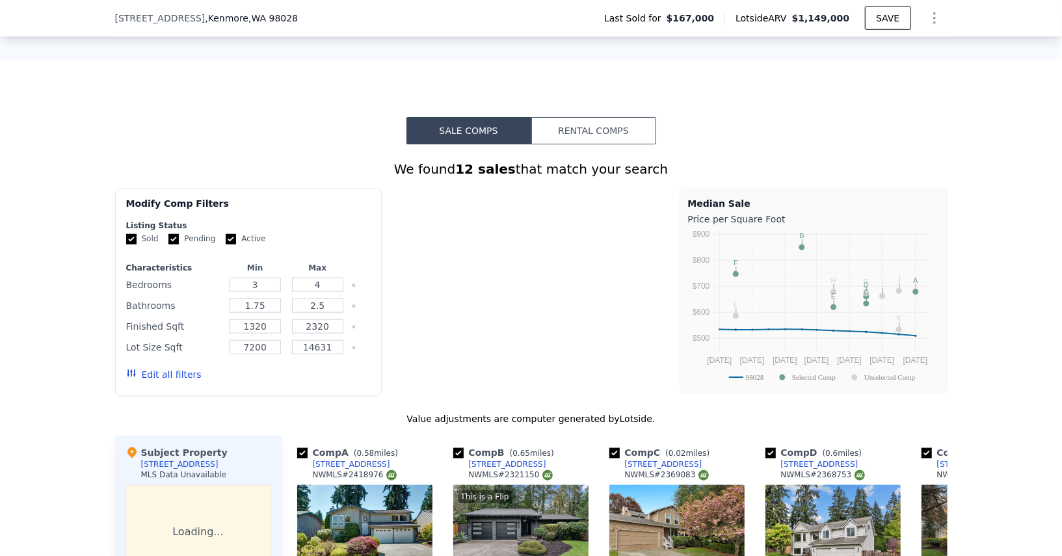
type input "$ 150,000"
click at [633, 224] on div at bounding box center [530, 293] width 267 height 208
click at [526, 241] on div at bounding box center [530, 293] width 267 height 208
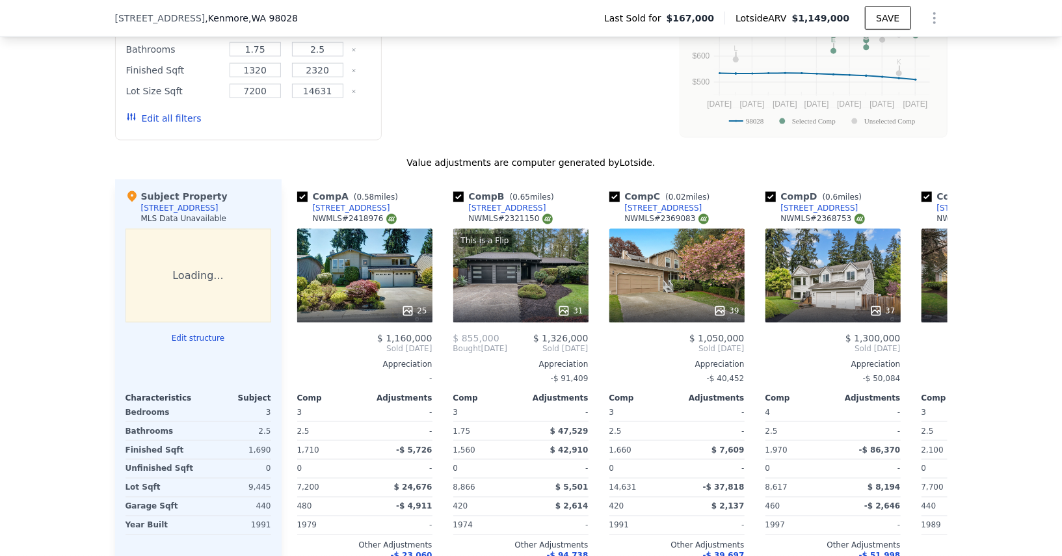
scroll to position [0, 0]
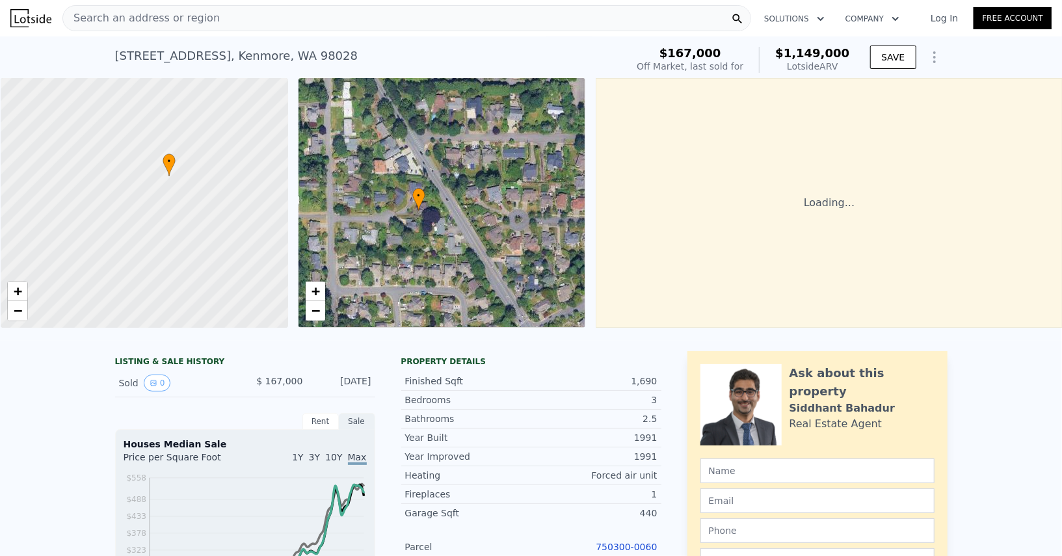
click at [360, 23] on div "Search an address or region" at bounding box center [406, 18] width 688 height 26
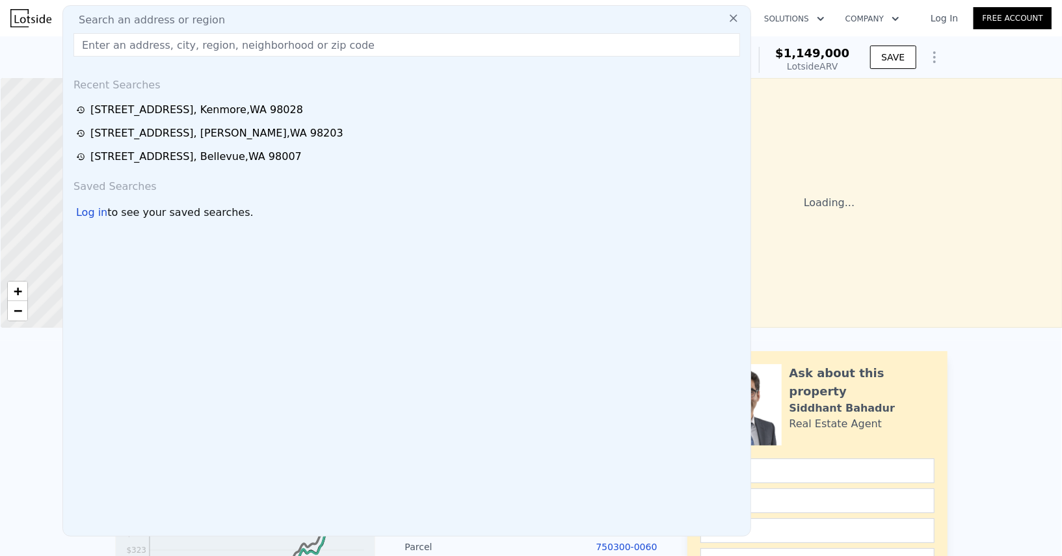
type input "14824 119th Ave NE, Kirkland, WA 98034"
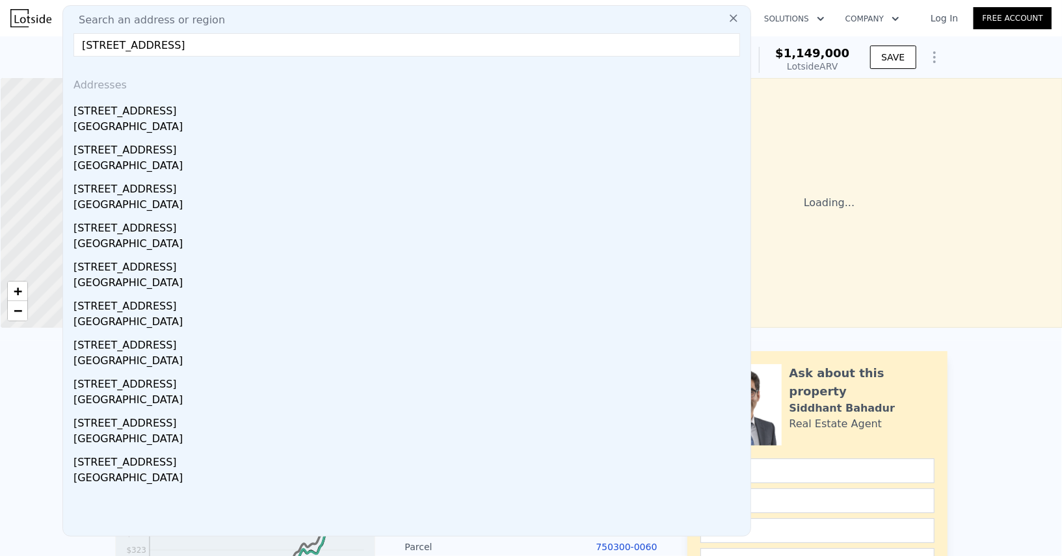
type input "$ 1,149,000"
type input "$ 0"
type input "$ 881,107"
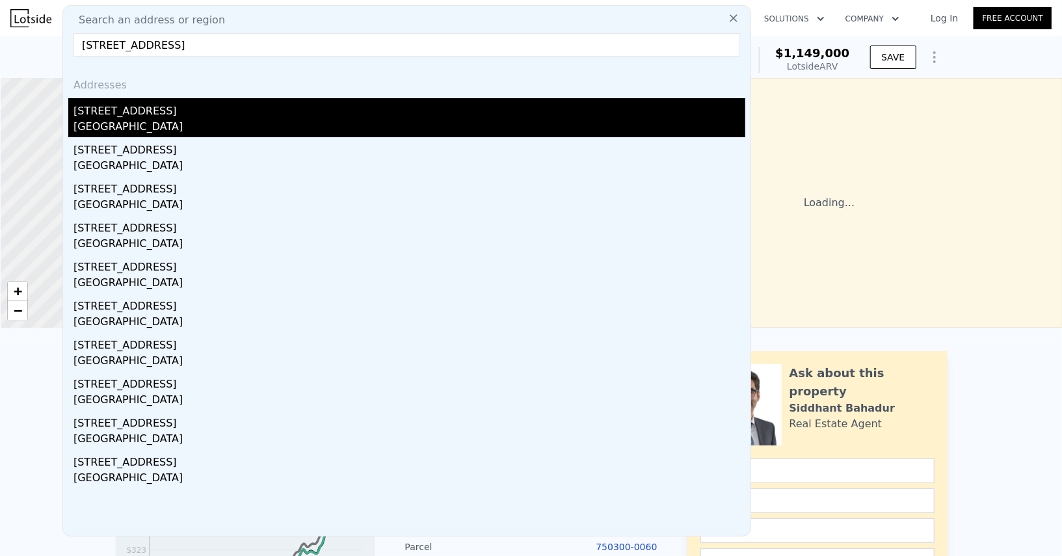
click at [218, 129] on div "Kirkland, WA 98034" at bounding box center [409, 128] width 672 height 18
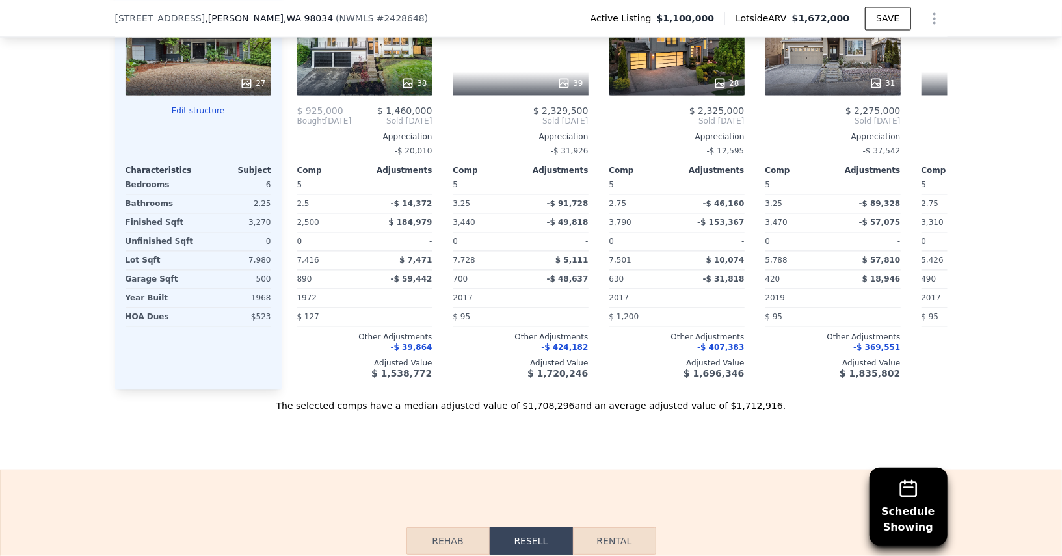
scroll to position [1504, 0]
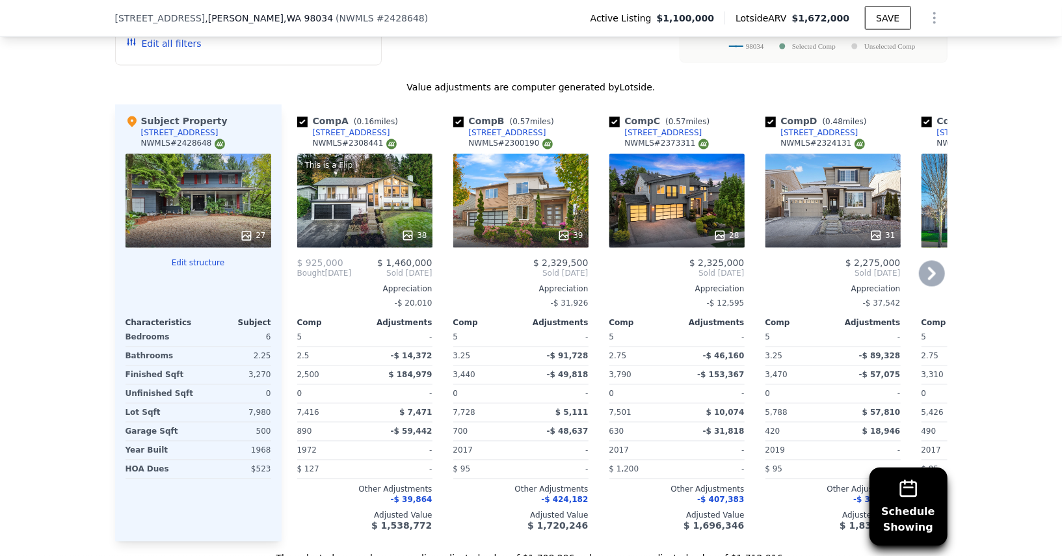
click at [363, 192] on div "This is a Flip 38" at bounding box center [364, 201] width 135 height 94
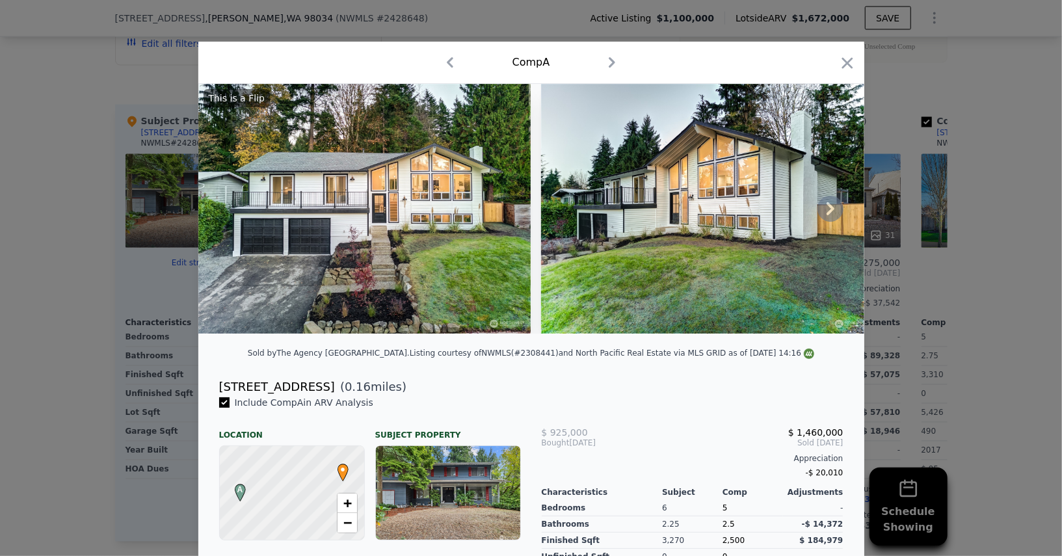
click at [401, 201] on img at bounding box center [364, 209] width 332 height 250
click at [835, 202] on icon at bounding box center [830, 209] width 26 height 26
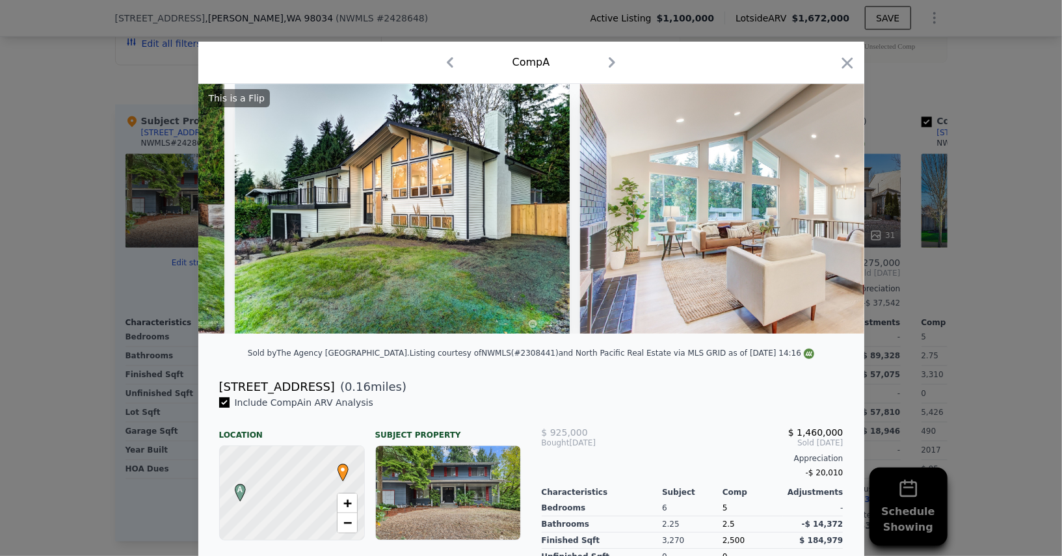
click at [835, 202] on img at bounding box center [767, 209] width 374 height 250
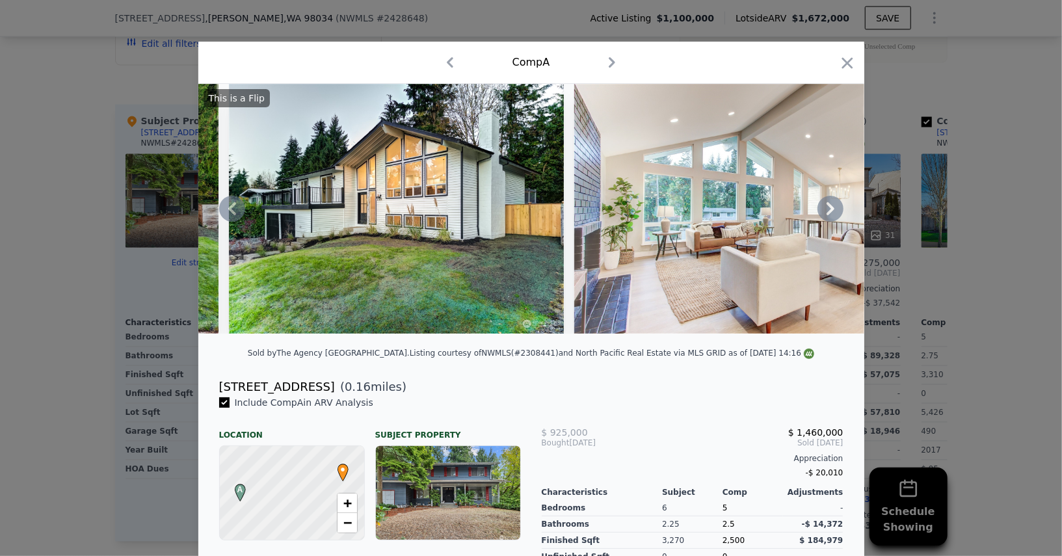
click at [835, 202] on icon at bounding box center [830, 209] width 26 height 26
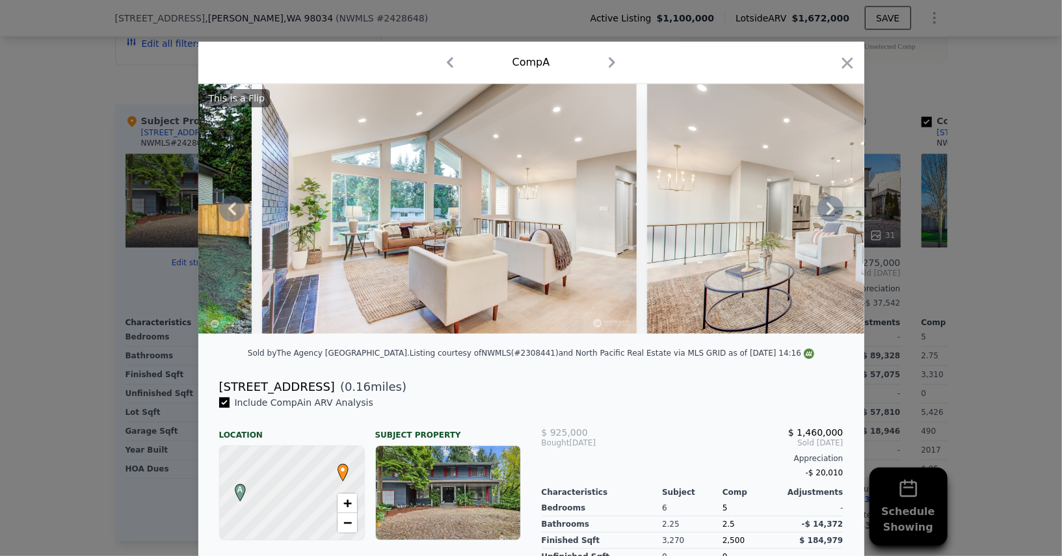
click at [835, 202] on icon at bounding box center [830, 209] width 26 height 26
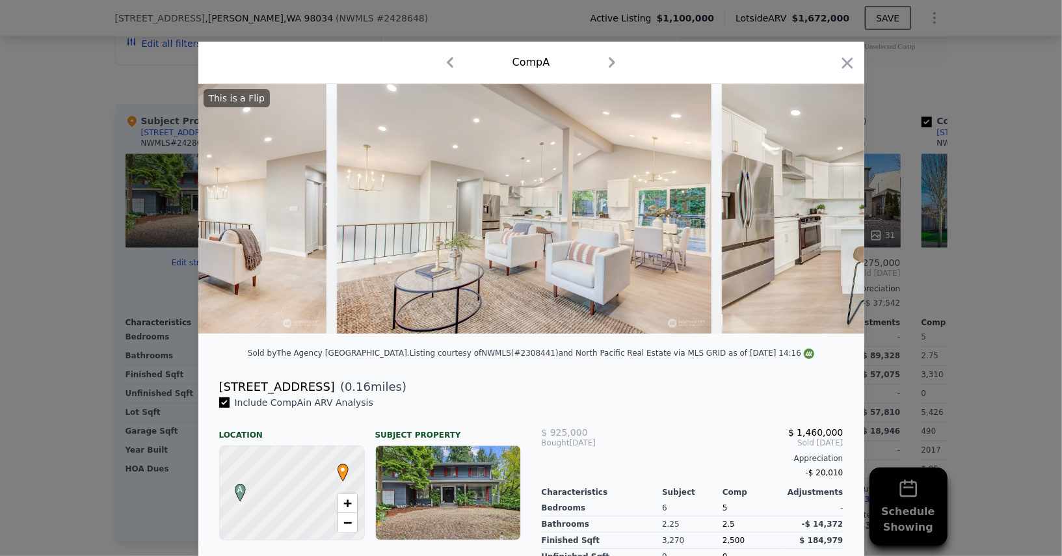
scroll to position [0, 936]
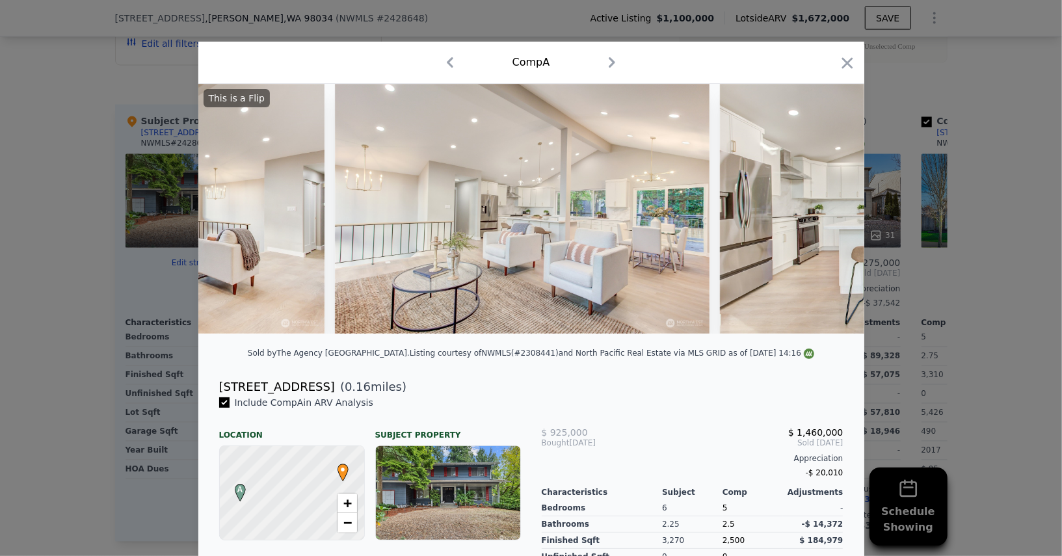
click at [836, 65] on div "Comp A" at bounding box center [531, 62] width 645 height 21
click at [854, 64] on icon "button" at bounding box center [847, 63] width 18 height 18
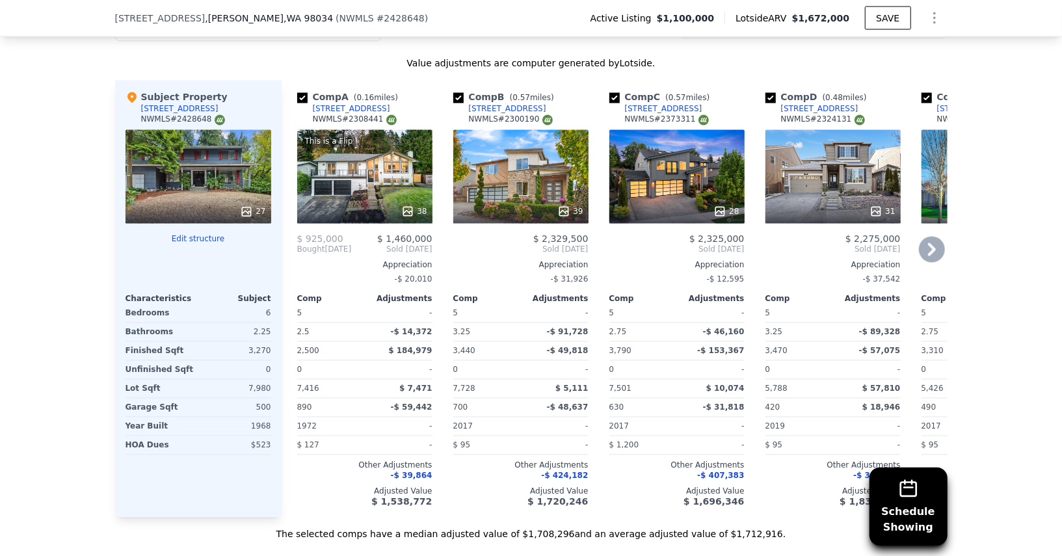
scroll to position [1541, 0]
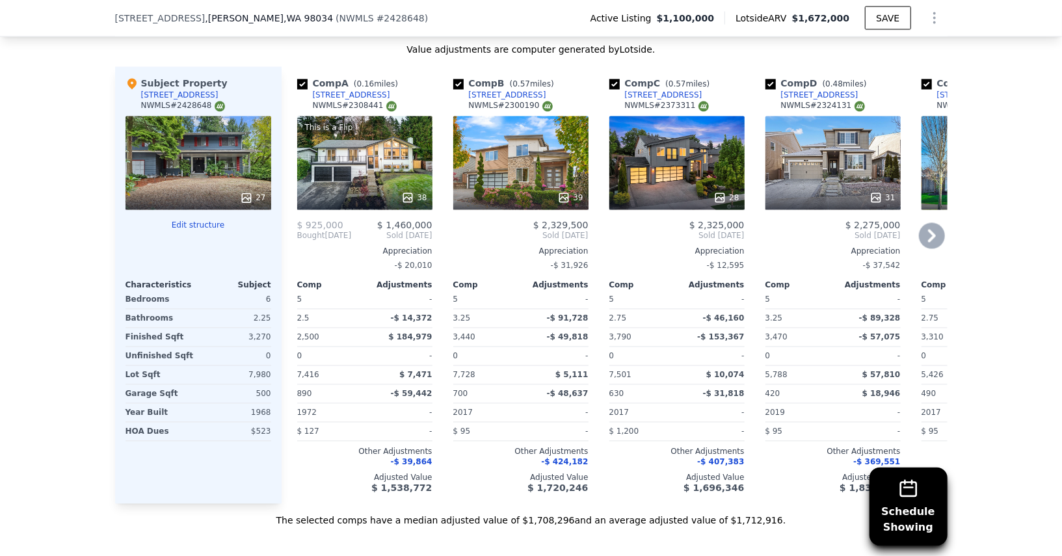
click at [738, 233] on div "$ 2,325,000 Sold Jun 2025 Appreciation -$ 12,595 Comp Adjustments 5 - 2.75 -$ 4…" at bounding box center [676, 356] width 135 height 273
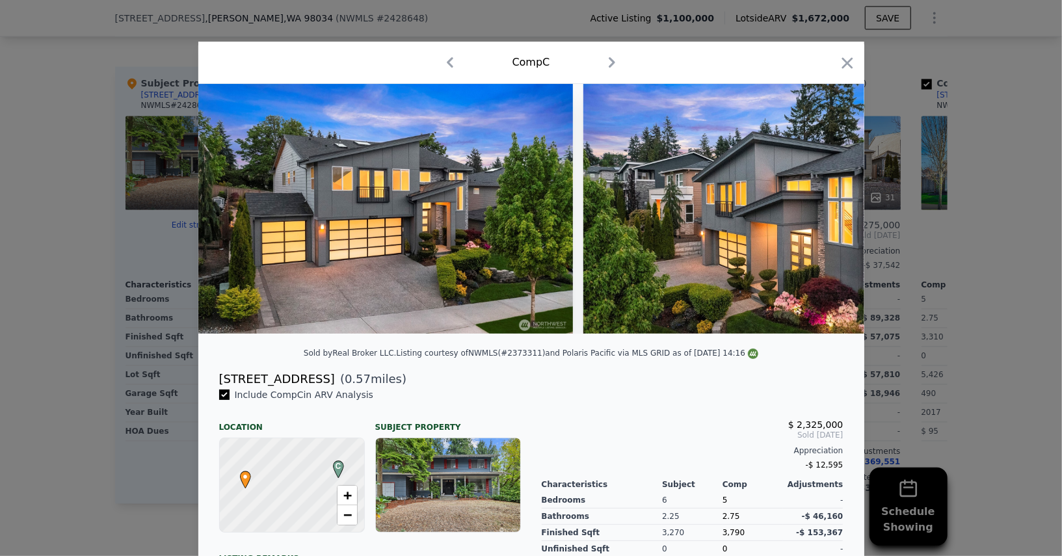
click at [854, 77] on div "Comp C" at bounding box center [531, 63] width 666 height 42
click at [850, 64] on icon "button" at bounding box center [847, 63] width 18 height 18
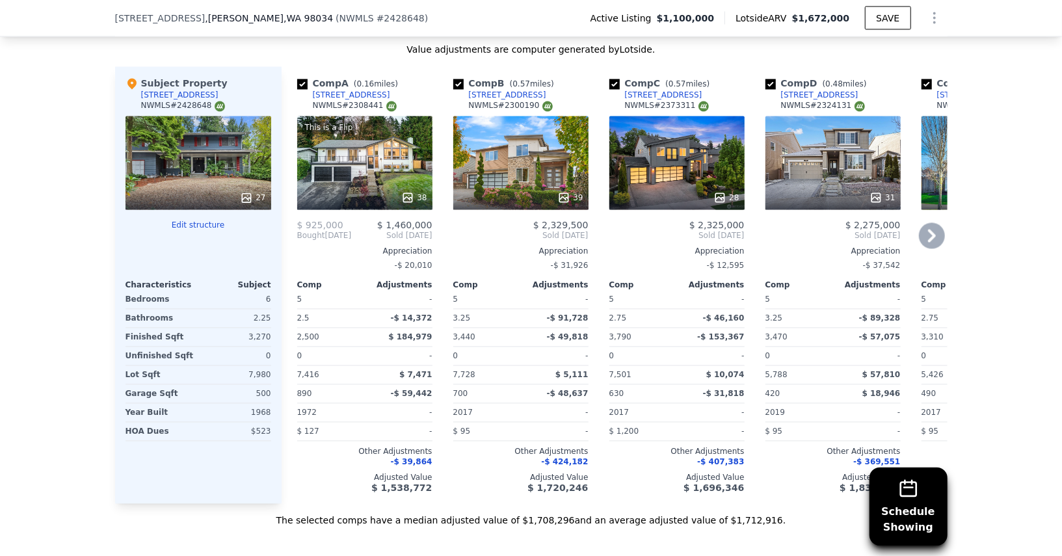
click at [924, 223] on icon at bounding box center [932, 236] width 26 height 26
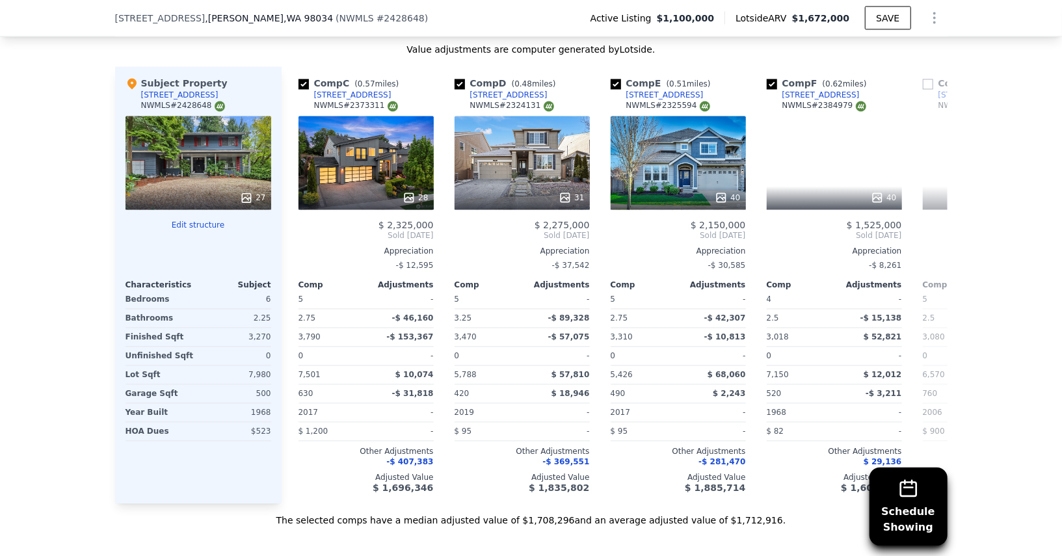
scroll to position [0, 312]
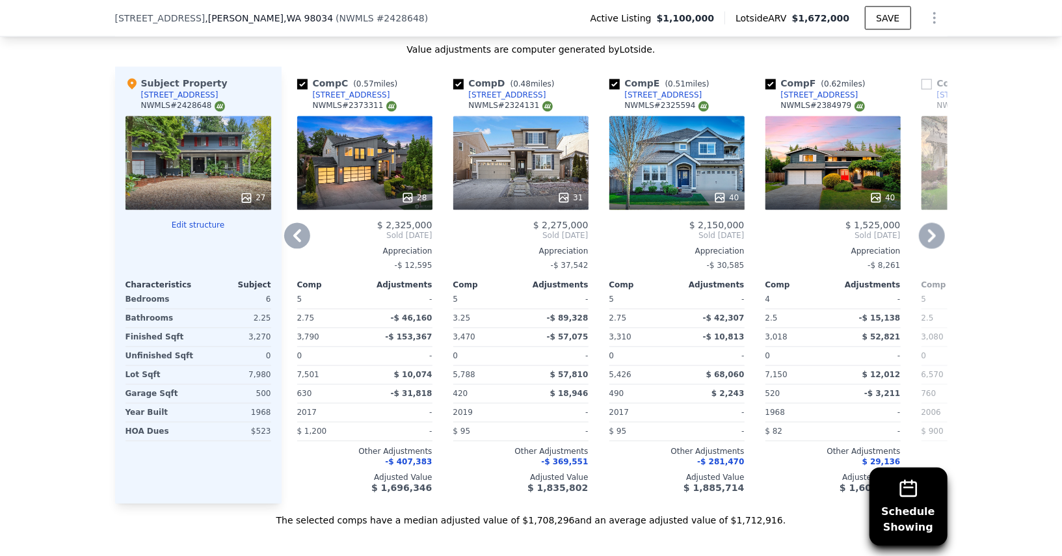
click at [863, 192] on div "40" at bounding box center [833, 198] width 124 height 13
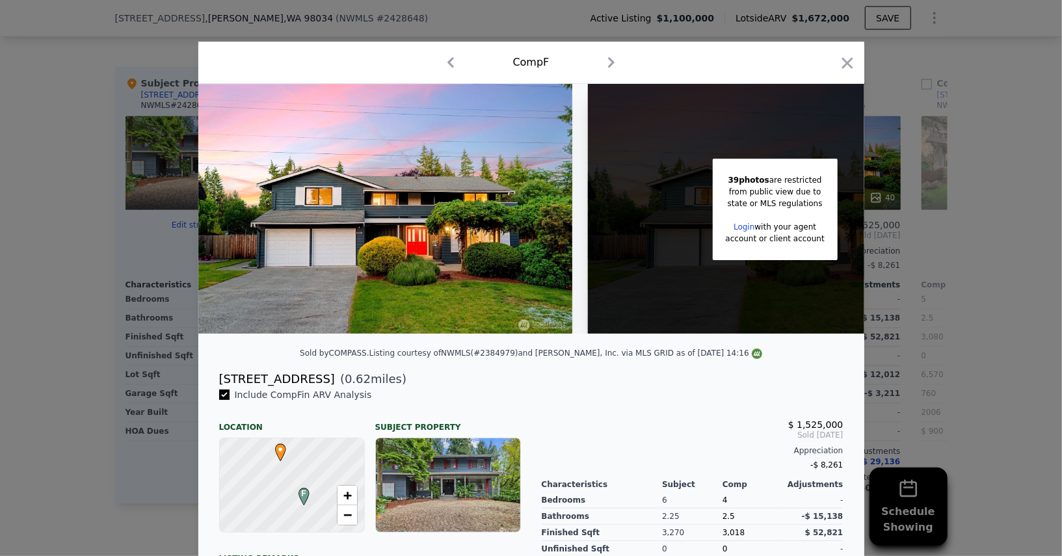
click at [565, 246] on img at bounding box center [385, 209] width 374 height 250
click at [850, 67] on icon "button" at bounding box center [847, 63] width 18 height 18
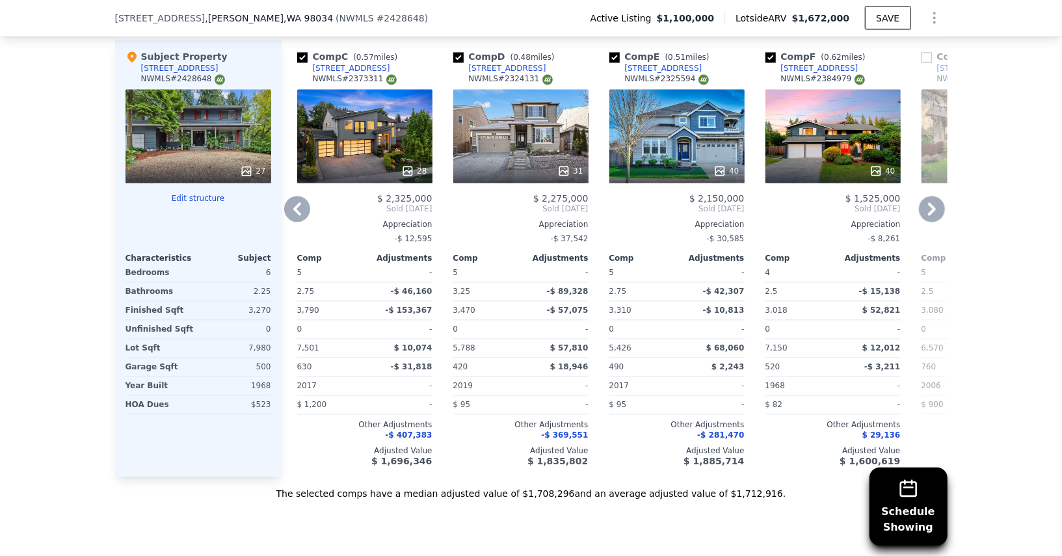
scroll to position [1579, 0]
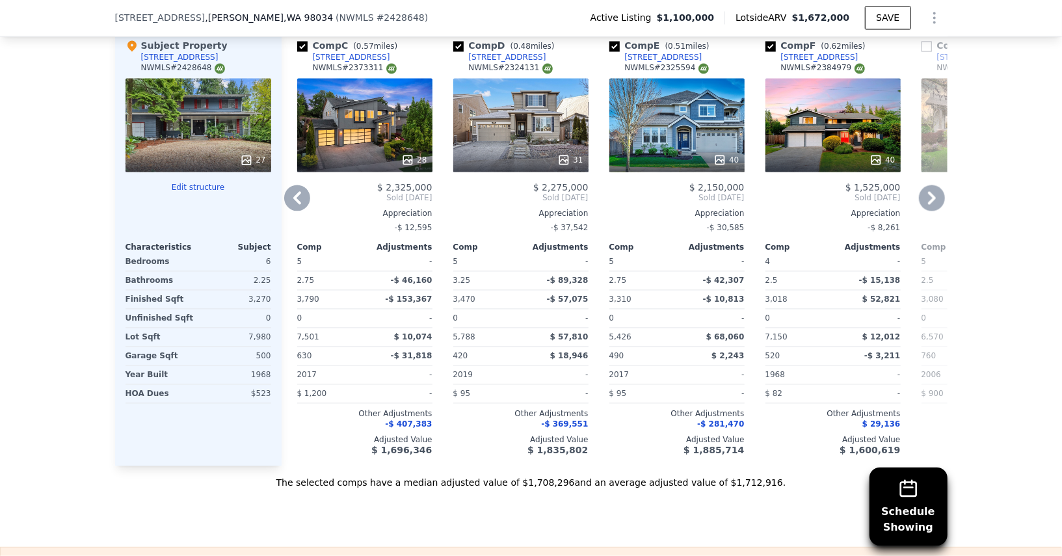
click at [399, 123] on div "28" at bounding box center [364, 126] width 135 height 94
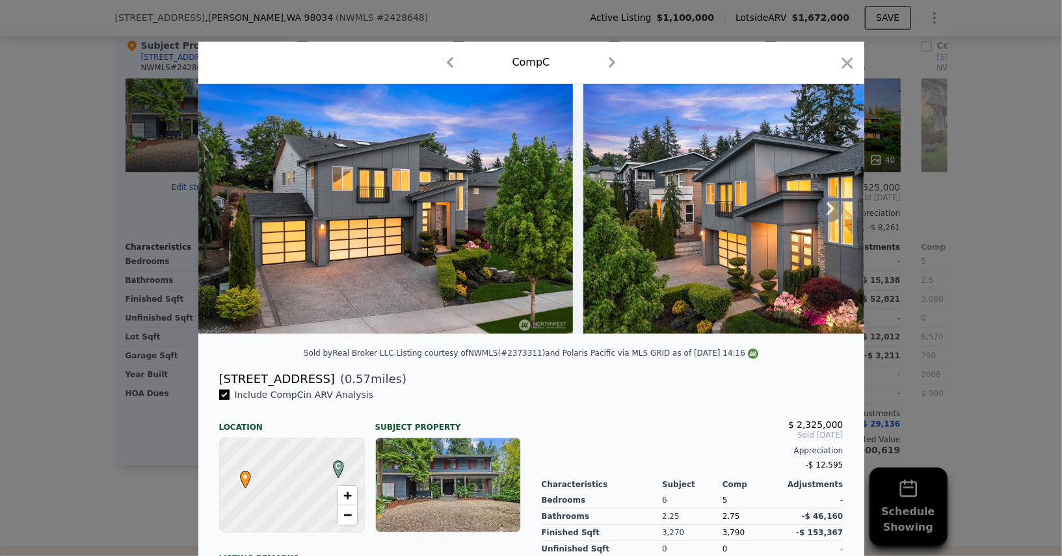
click at [833, 213] on icon at bounding box center [830, 209] width 26 height 26
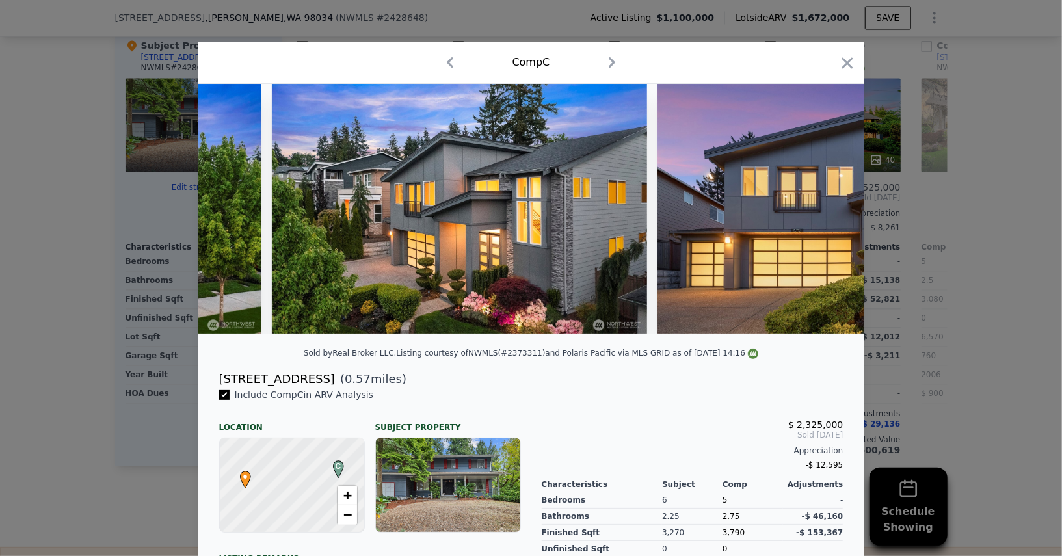
click at [833, 213] on img at bounding box center [844, 209] width 374 height 250
click at [830, 212] on icon at bounding box center [830, 209] width 26 height 26
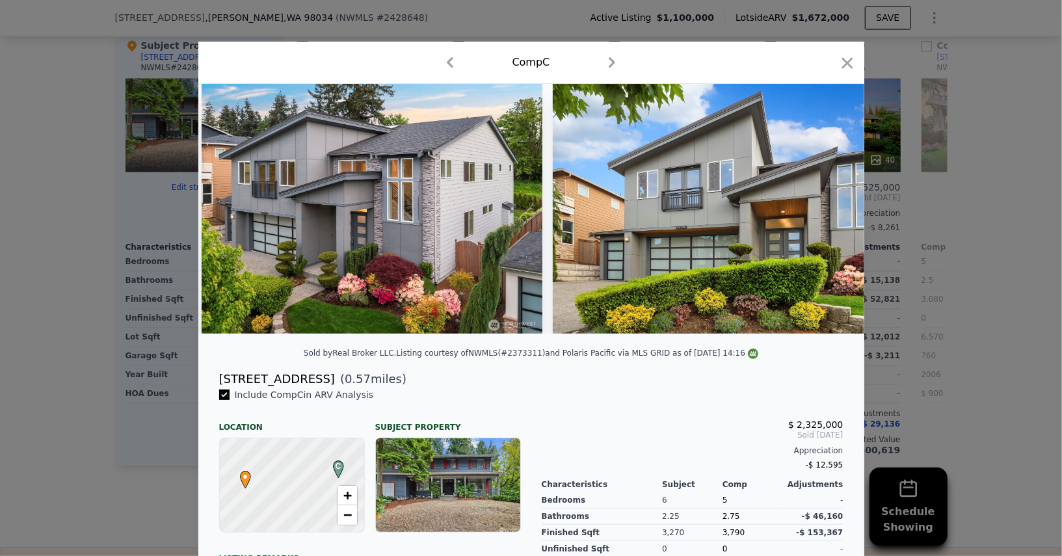
scroll to position [0, 10048]
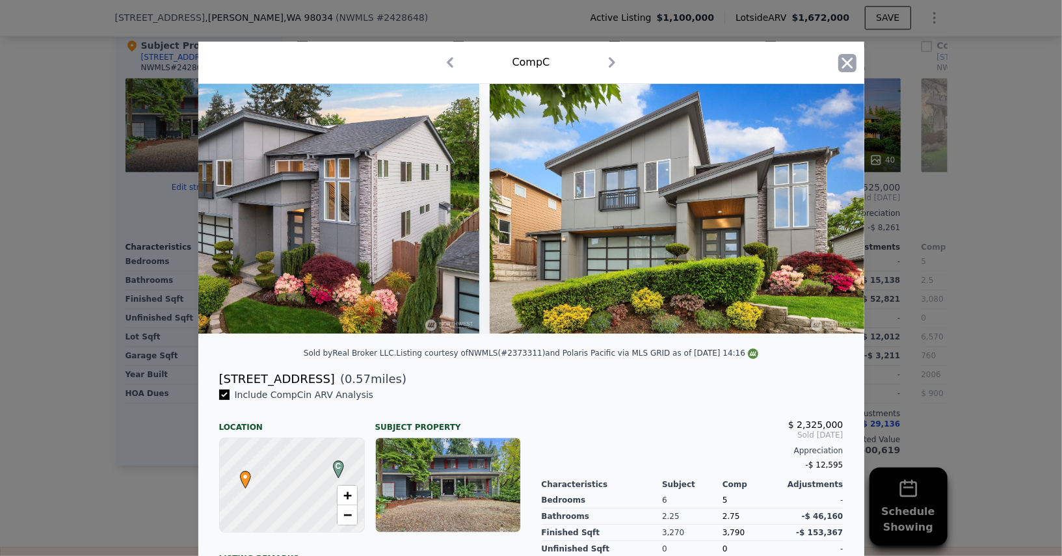
click at [852, 64] on icon "button" at bounding box center [847, 63] width 18 height 18
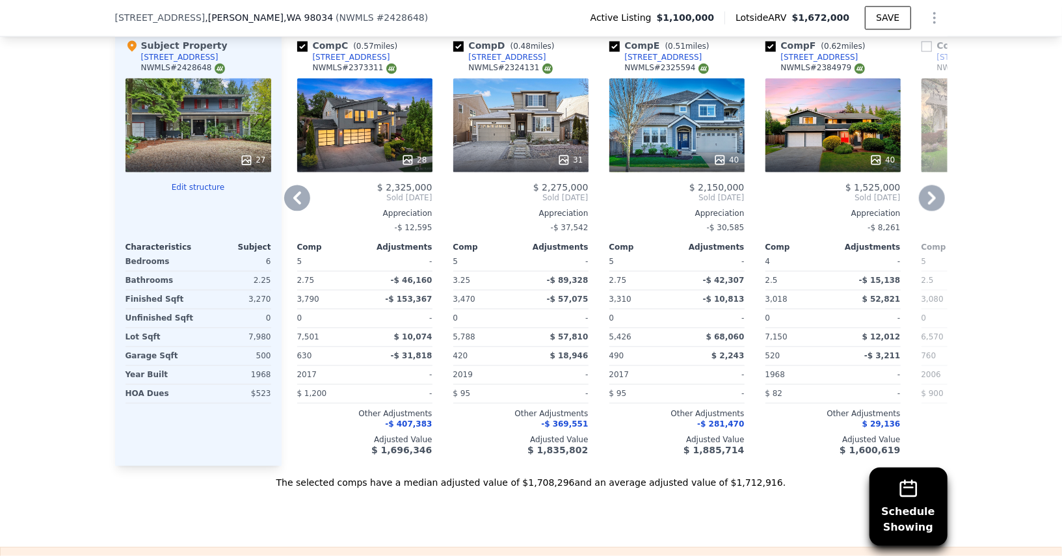
click at [830, 130] on div "40" at bounding box center [832, 126] width 135 height 94
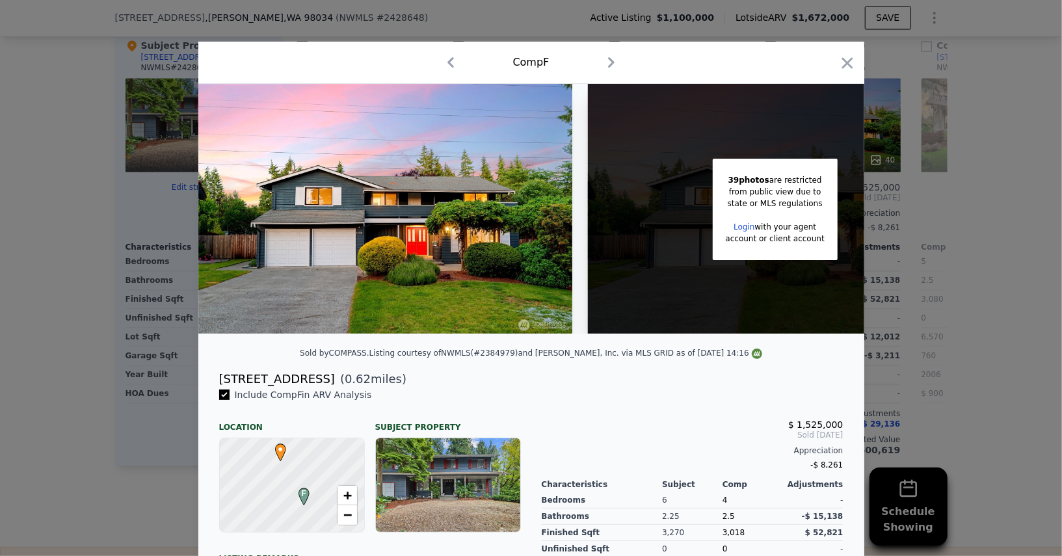
click at [843, 72] on div at bounding box center [847, 65] width 18 height 23
click at [850, 73] on div at bounding box center [847, 65] width 18 height 23
click at [850, 68] on icon "button" at bounding box center [846, 62] width 11 height 11
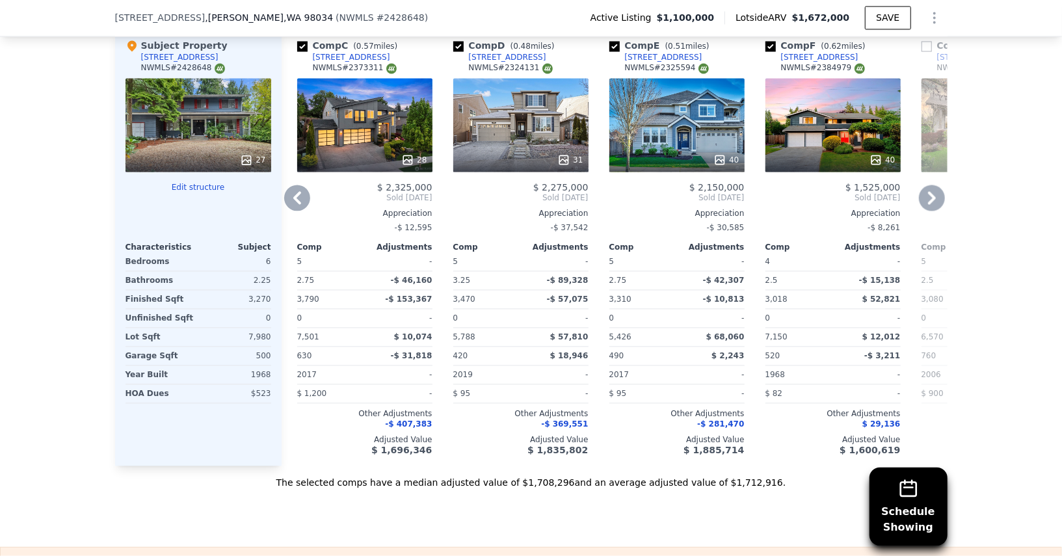
click at [833, 149] on div at bounding box center [832, 160] width 135 height 23
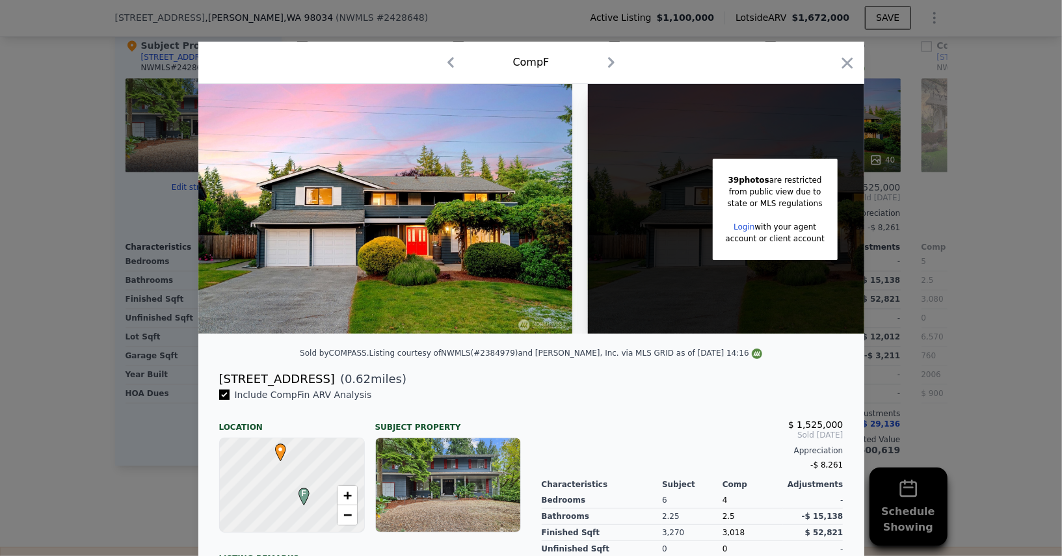
click at [843, 52] on div "Comp F" at bounding box center [531, 62] width 645 height 21
click at [853, 68] on icon "button" at bounding box center [847, 63] width 18 height 18
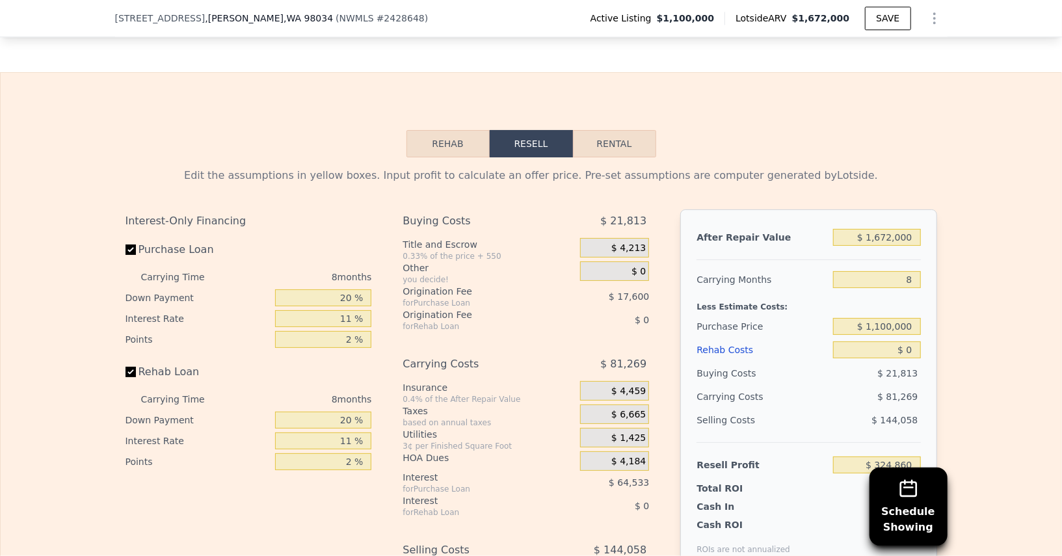
scroll to position [2056, 0]
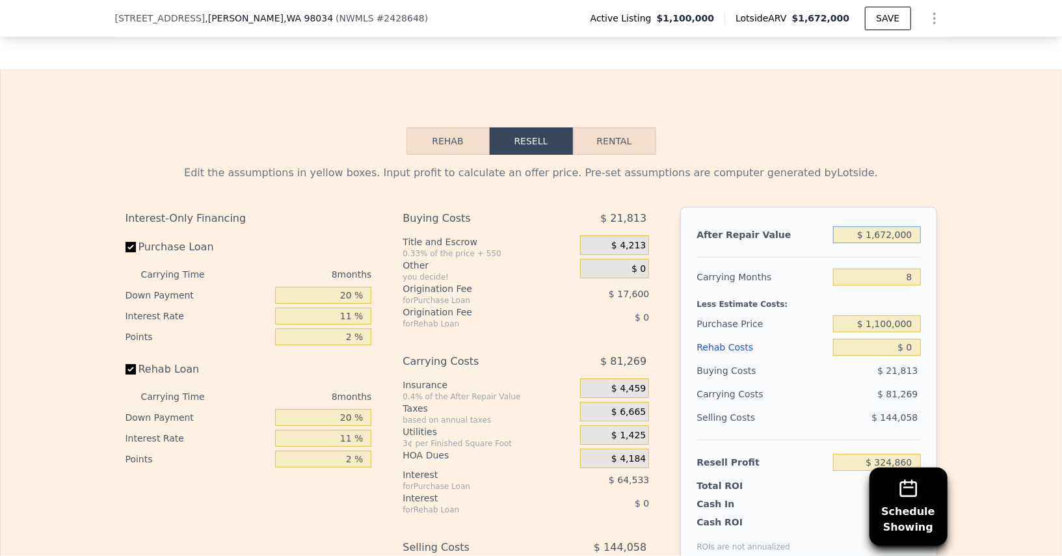
click at [884, 226] on input "$ 1,672,000" at bounding box center [876, 234] width 87 height 17
type input "$ 1"
type input "-$ 1,199,172"
type input "$ 16"
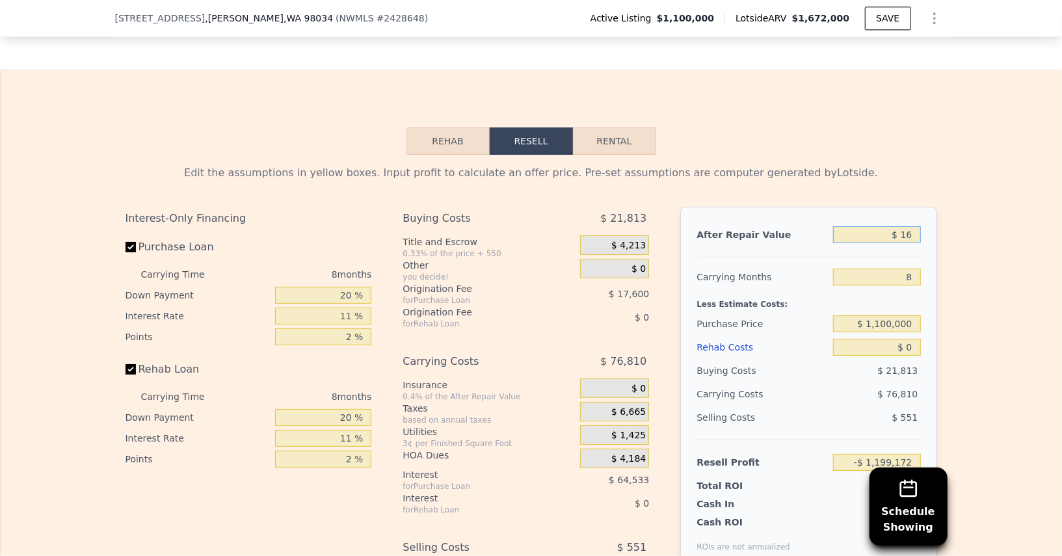
type input "-$ 1,199,158"
type input "$ 160"
type input "-$ 1,199,027"
type input "$ 1,600"
type input "-$ 1,197,714"
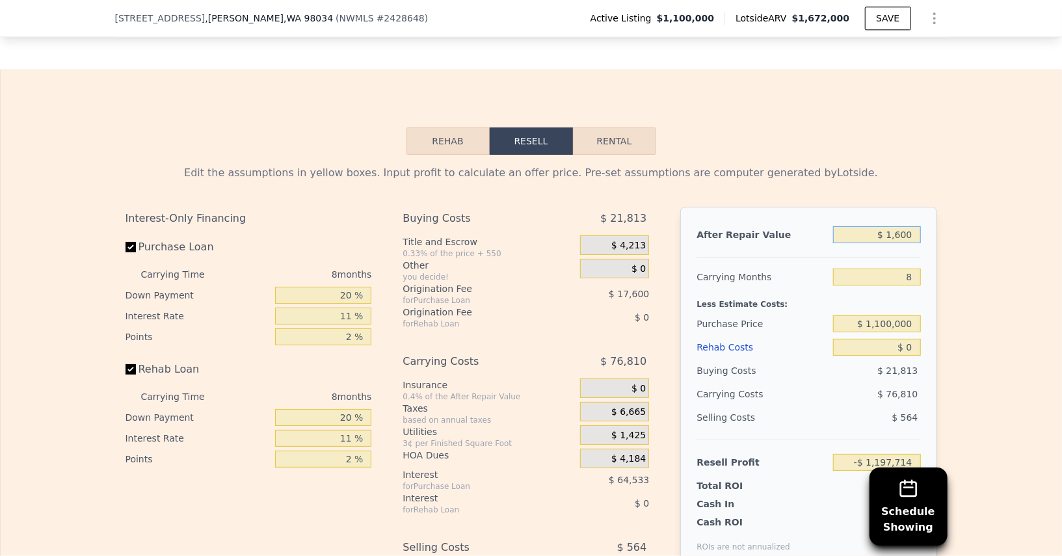
type input "$ 16,000"
type input "-$ 1,184,589"
type input "$ 160,000"
type input "-$ 1,053,333"
type input "$ 1,600,000"
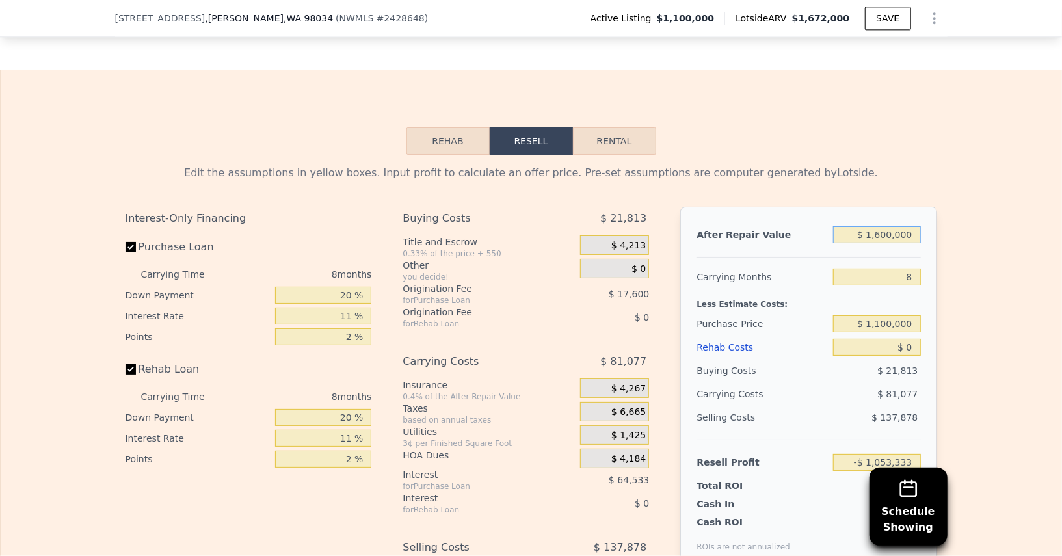
type input "$ 259,232"
type input "$ 1,600,000"
click at [882, 268] on input "8" at bounding box center [876, 276] width 87 height 17
type input "6"
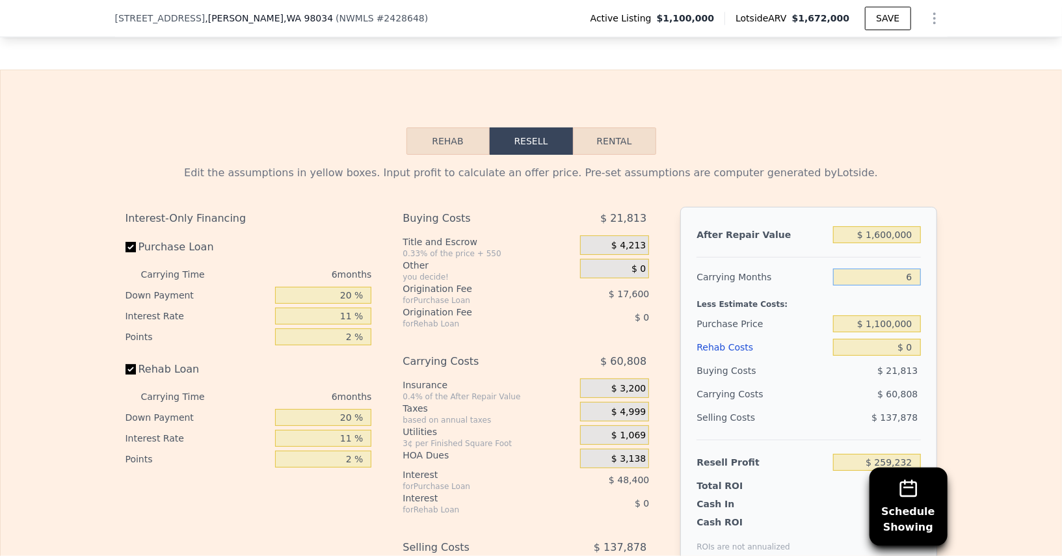
type input "$ 279,501"
type input "6"
click at [886, 315] on input "$ 1,100,000" at bounding box center [876, 323] width 87 height 17
type input "$ 1,050,000"
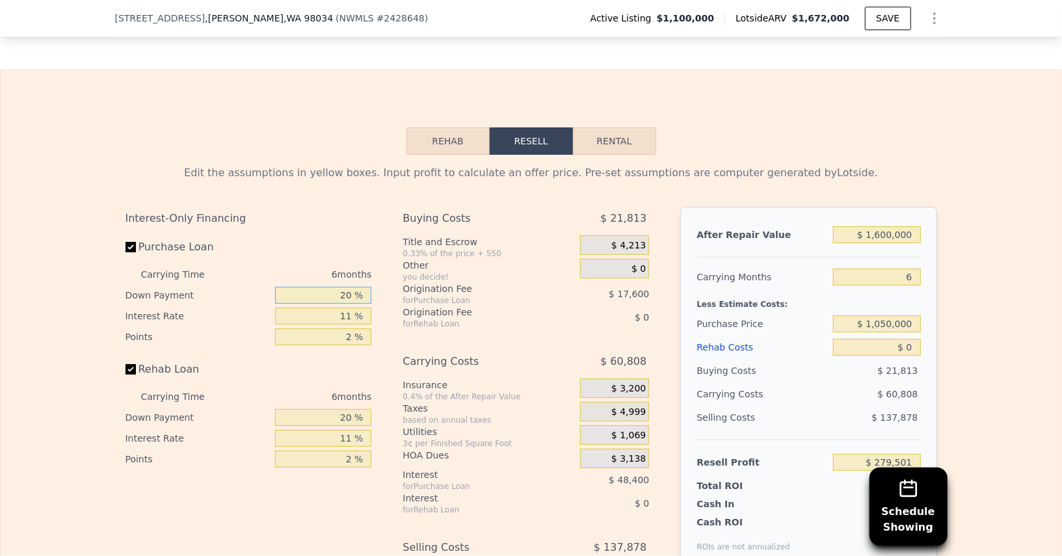
click at [327, 287] on input "20 %" at bounding box center [323, 295] width 96 height 17
type input "$ 332,669"
click at [327, 287] on input "20 %" at bounding box center [323, 295] width 96 height 17
type input "0 %"
type input "$ 316,919"
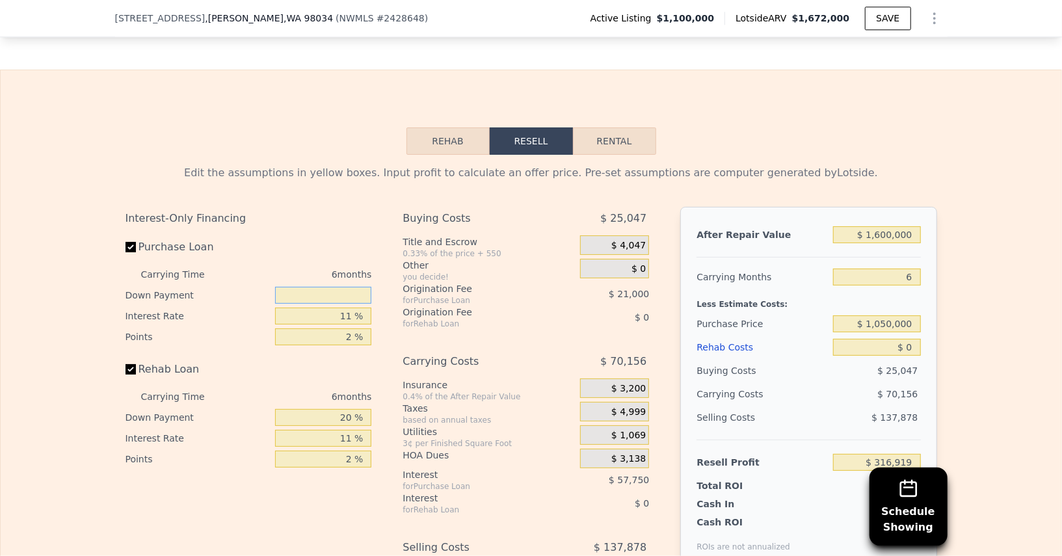
type input "1 %"
type input "$ 317,705"
type input "10 %"
type input "$ 324,791"
type input "10 %"
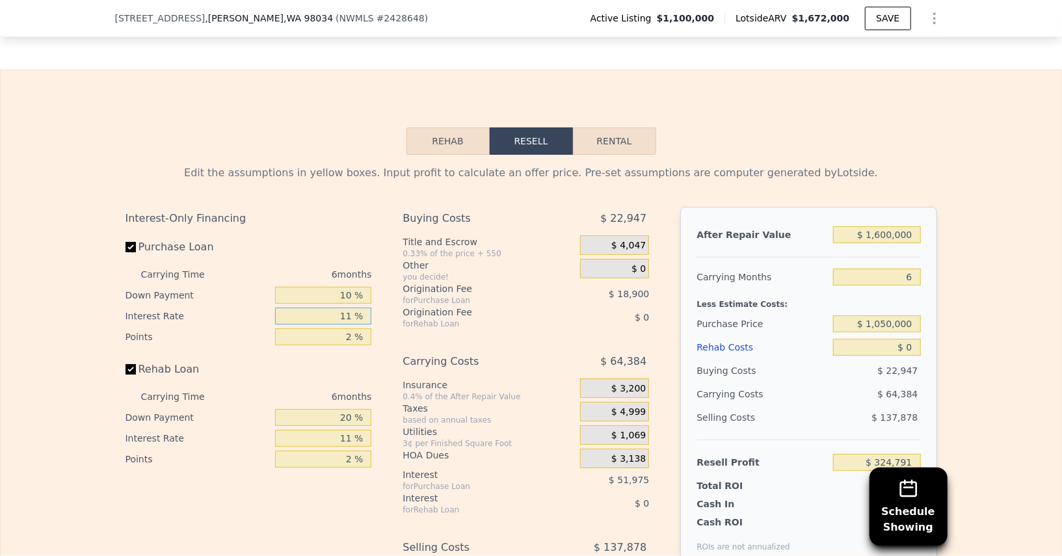
click at [334, 308] on input "11 %" at bounding box center [323, 316] width 96 height 17
type input "1 %"
type input "$ 372,041"
type input "10 %"
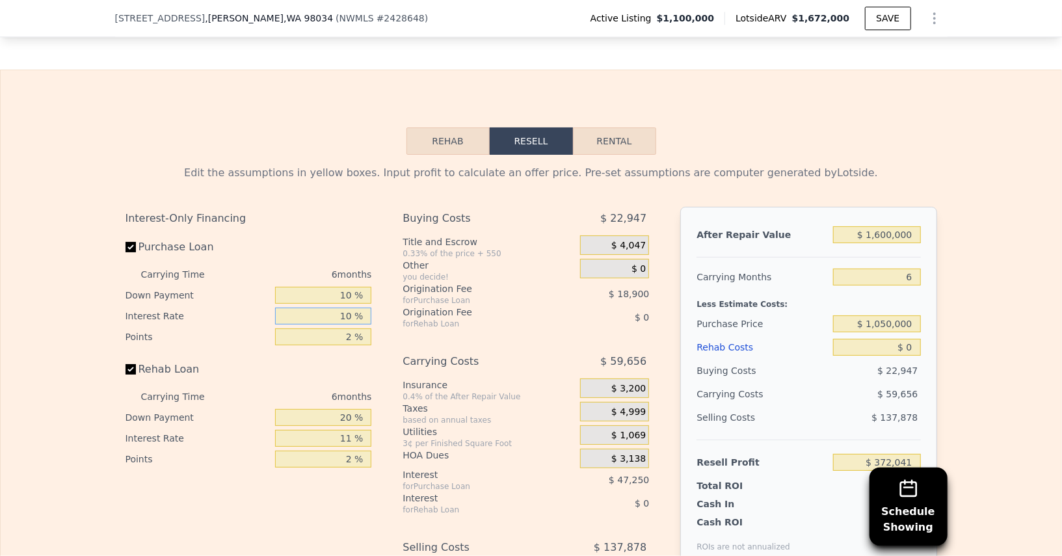
type input "$ 329,519"
type input "10.5 %"
type input "$ 327,155"
type input "10.5 %"
click at [337, 328] on input "2 %" at bounding box center [323, 336] width 96 height 17
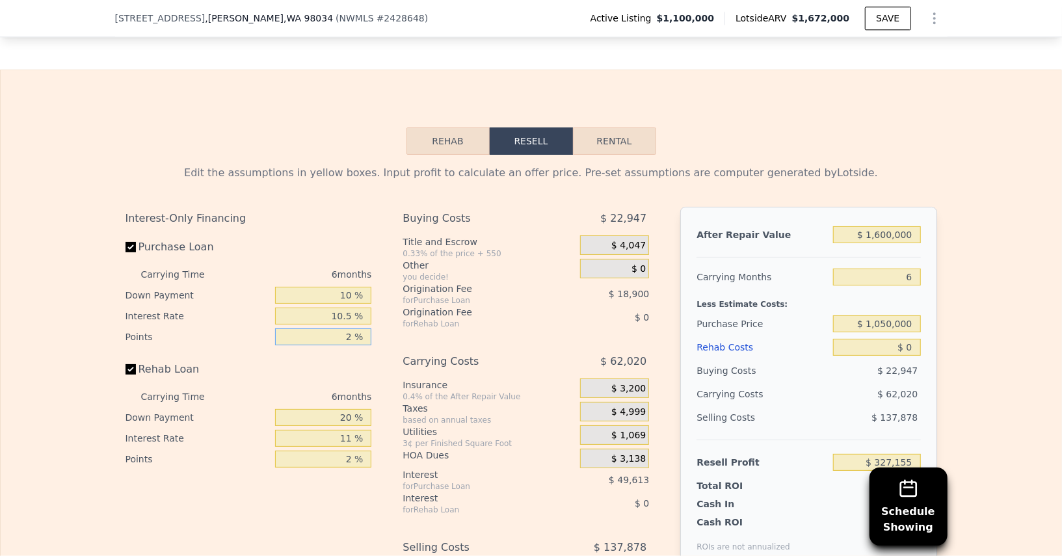
click at [337, 328] on input "2 %" at bounding box center [323, 336] width 96 height 17
type input "1 %"
type input "$ 336,605"
type input "1.5 %"
type input "$ 331,880"
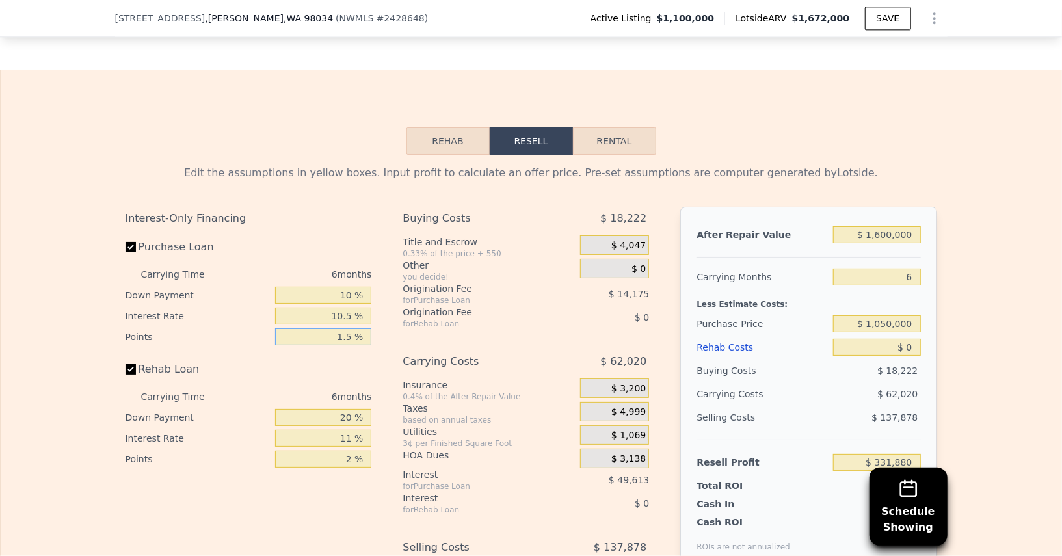
type input "1.5 %"
click at [337, 409] on input "20 %" at bounding box center [323, 417] width 96 height 17
type input "10 %"
click at [337, 430] on input "11 %" at bounding box center [323, 438] width 96 height 17
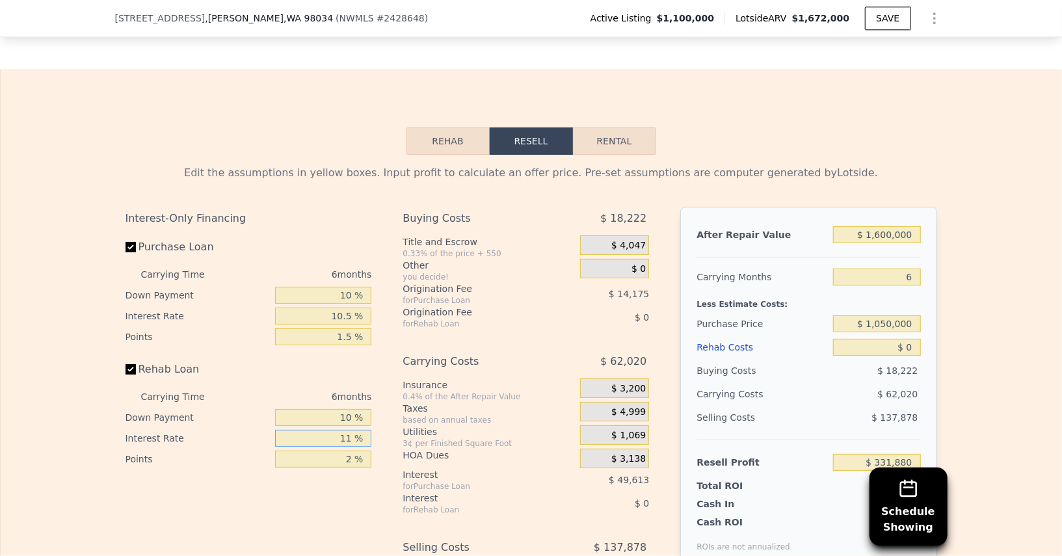
click at [337, 430] on input "11 %" at bounding box center [323, 438] width 96 height 17
type input "10.5 %"
click at [343, 451] on input "2 %" at bounding box center [323, 459] width 96 height 17
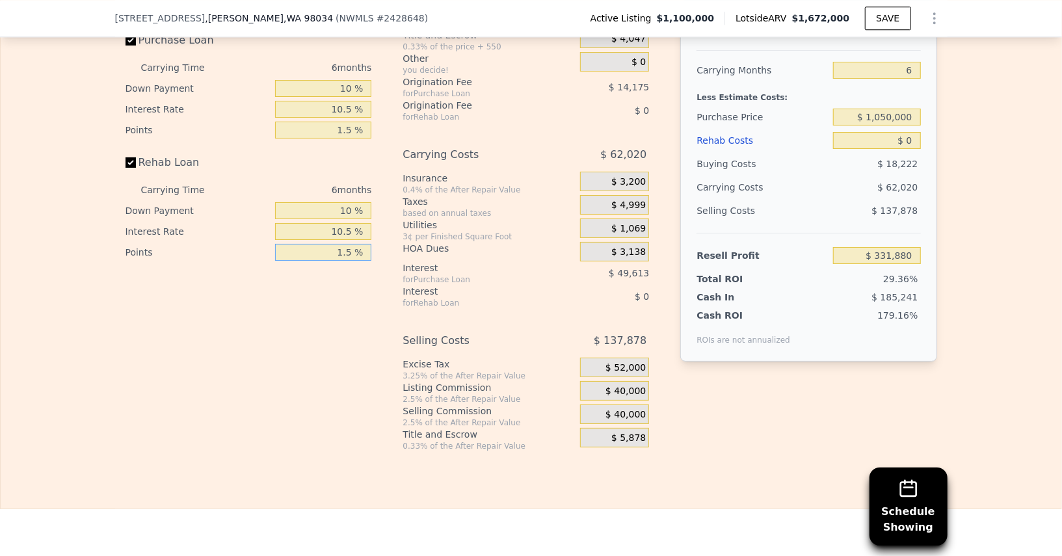
scroll to position [2234, 0]
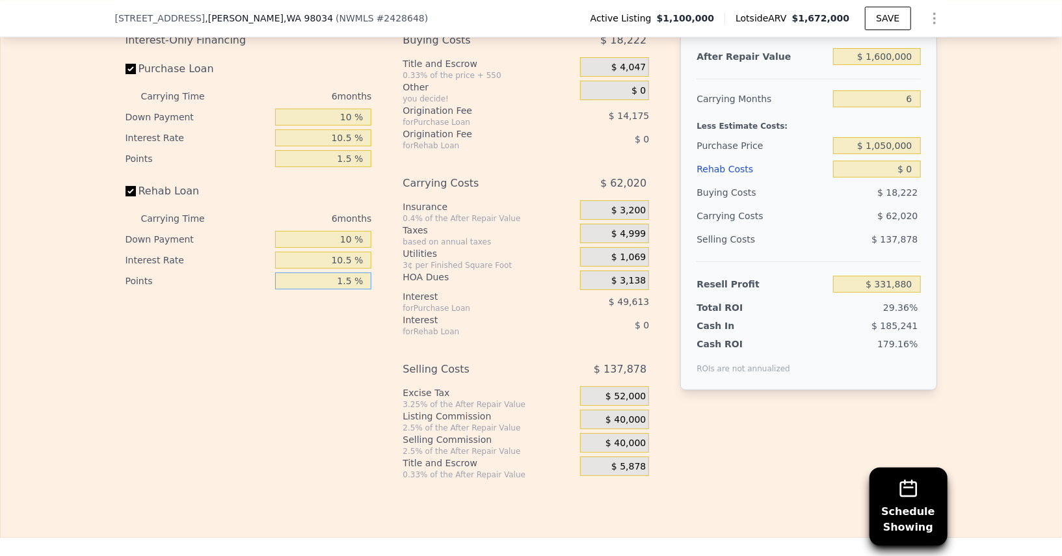
type input "1.5 %"
click at [628, 438] on span "$ 40,000" at bounding box center [625, 444] width 40 height 12
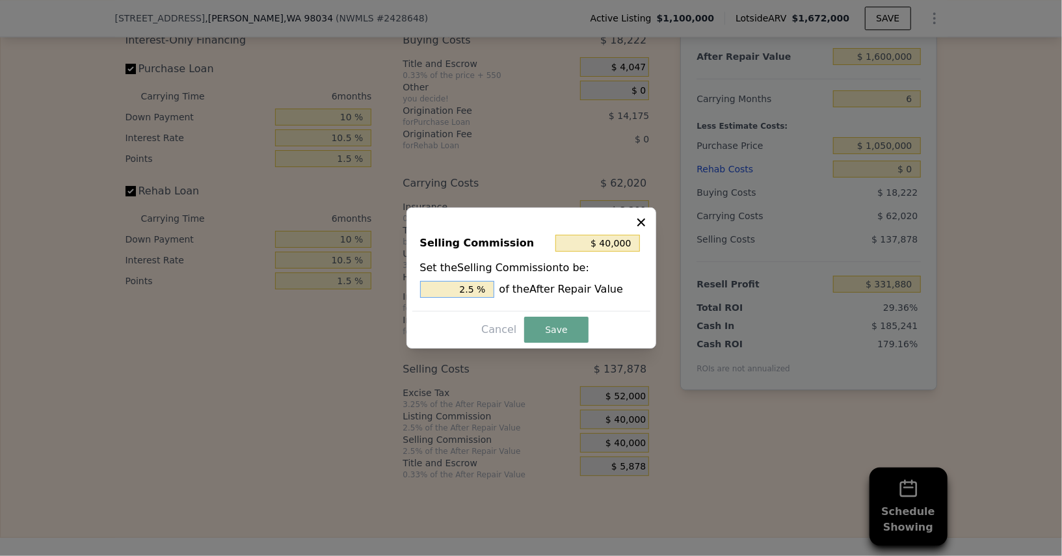
click at [449, 291] on input "2.5 %" at bounding box center [457, 289] width 74 height 17
type input "$ 16,000"
type input "1 %"
click at [551, 332] on button "Save" at bounding box center [556, 330] width 64 height 26
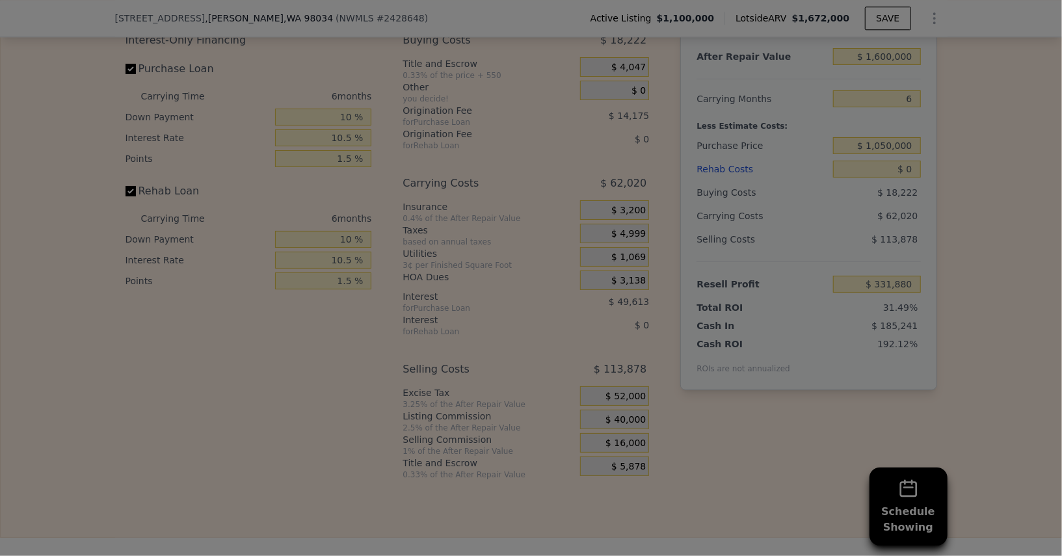
type input "$ 355,880"
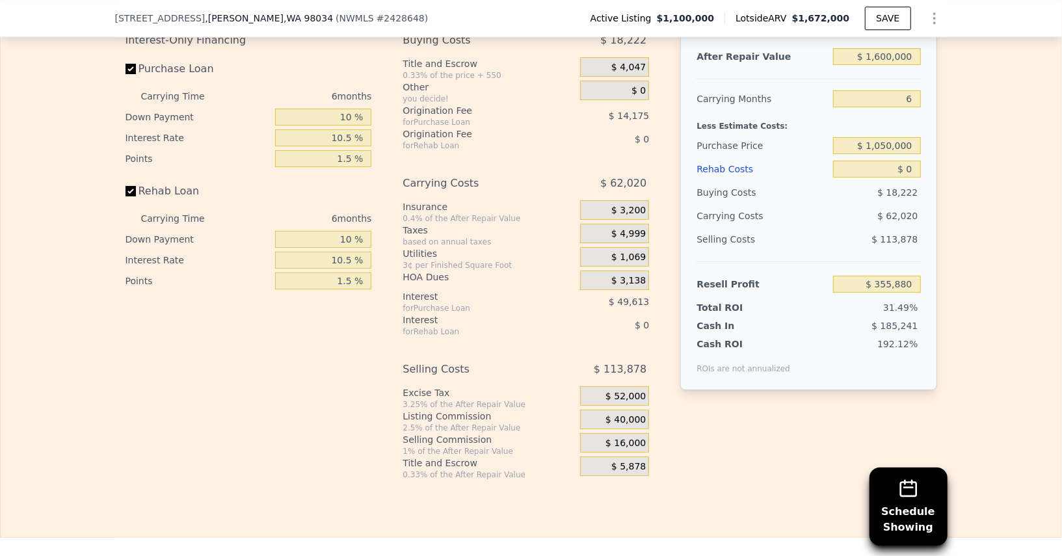
scroll to position [2172, 0]
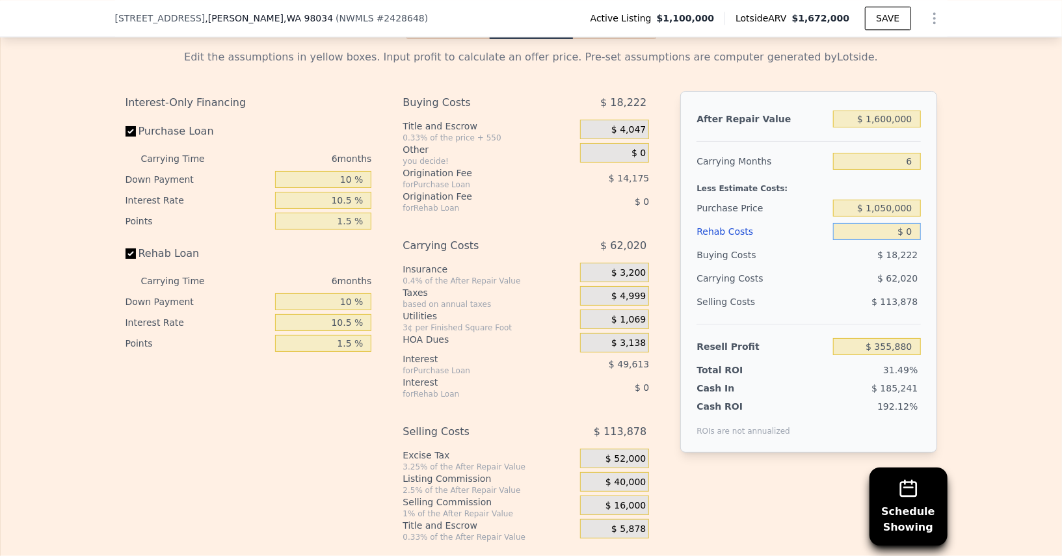
click at [910, 223] on input "$ 0" at bounding box center [876, 231] width 87 height 17
type input "$ 3"
type input "$ 355,877"
type input "$ 3,200"
type input "$ 355,538"
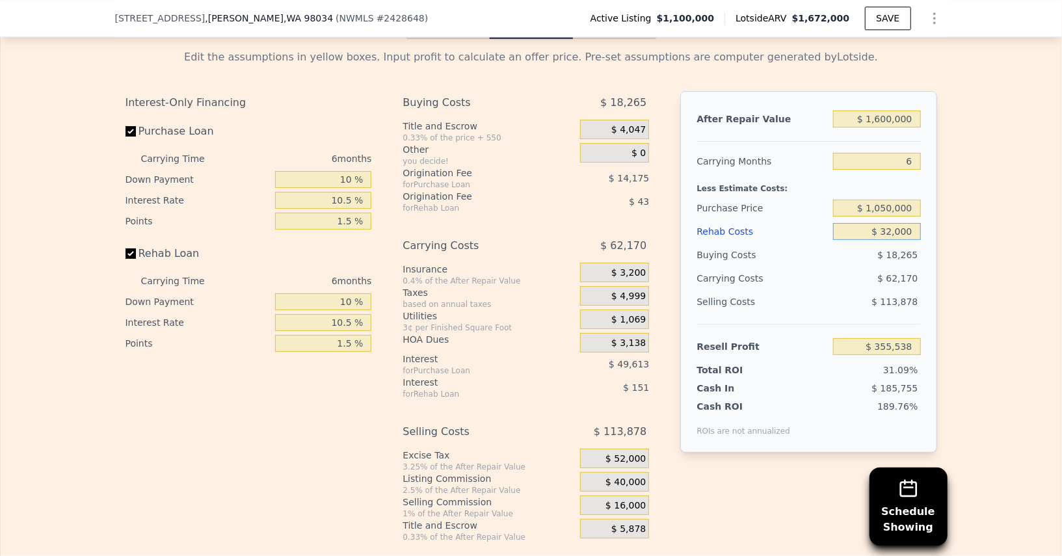
type input "$ 320,000"
type input "$ 16,440"
type input "$ 3,200,000"
type input "-$ 3,038,520"
type input "$ 320,000"
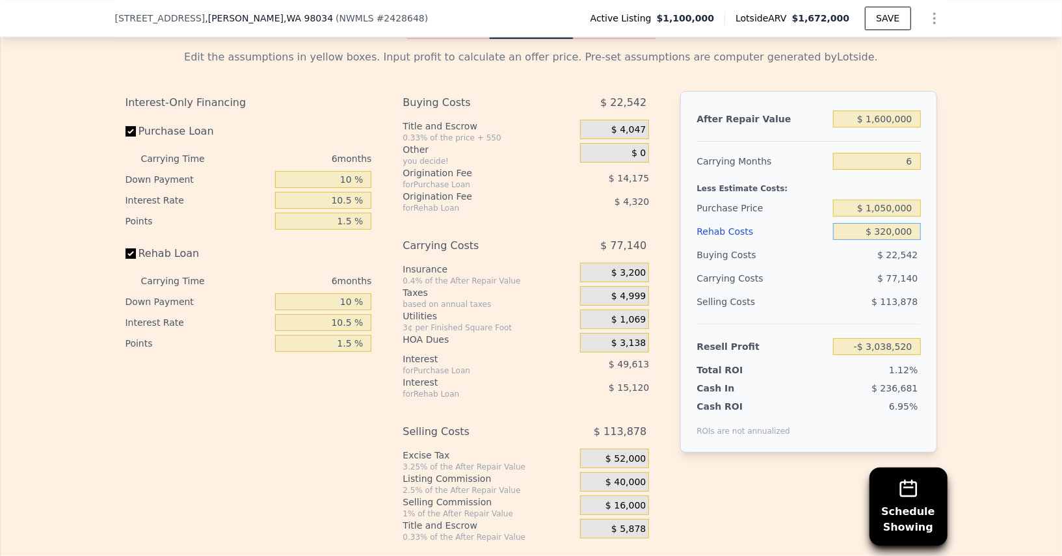
type input "$ 16,440"
type input "$ 320,000"
click at [830, 290] on div "Selling Costs $ 113,878" at bounding box center [808, 307] width 224 height 34
click at [890, 111] on input "$ 1,600,000" at bounding box center [876, 119] width 87 height 17
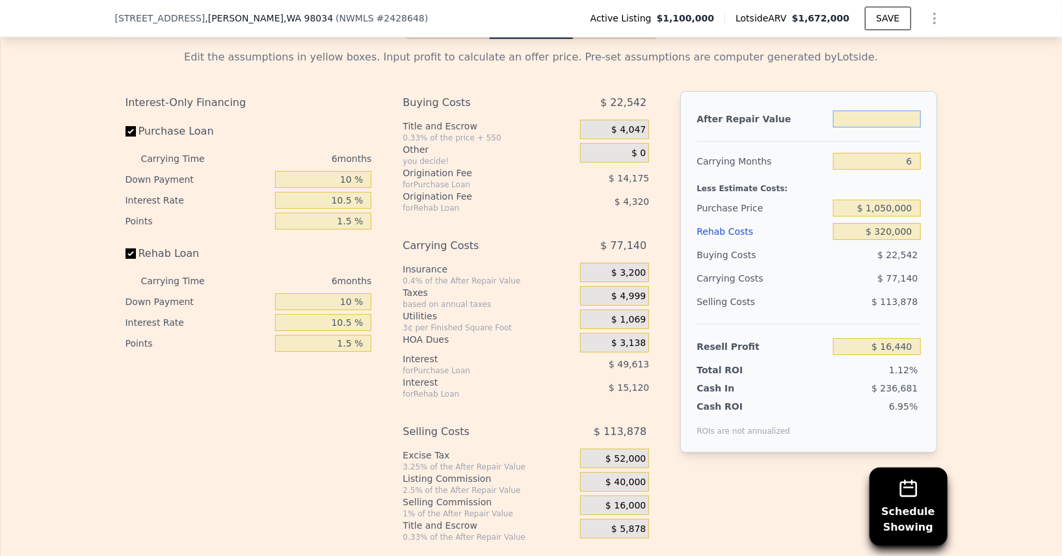
type input "$ 1"
type input "-$ 1,467,031"
type input "$ 16"
type input "-$ 1,467,017"
type input "$ 160"
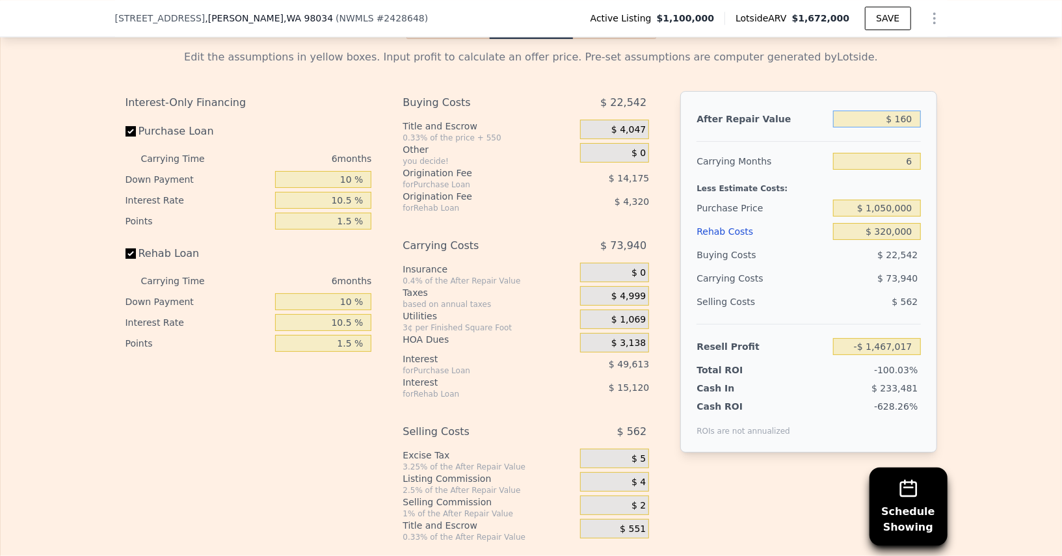
type input "-$ 1,466,884"
type input "$ 1,600"
type input "-$ 1,465,548"
type input "$ 16,000"
type input "-$ 1,452,197"
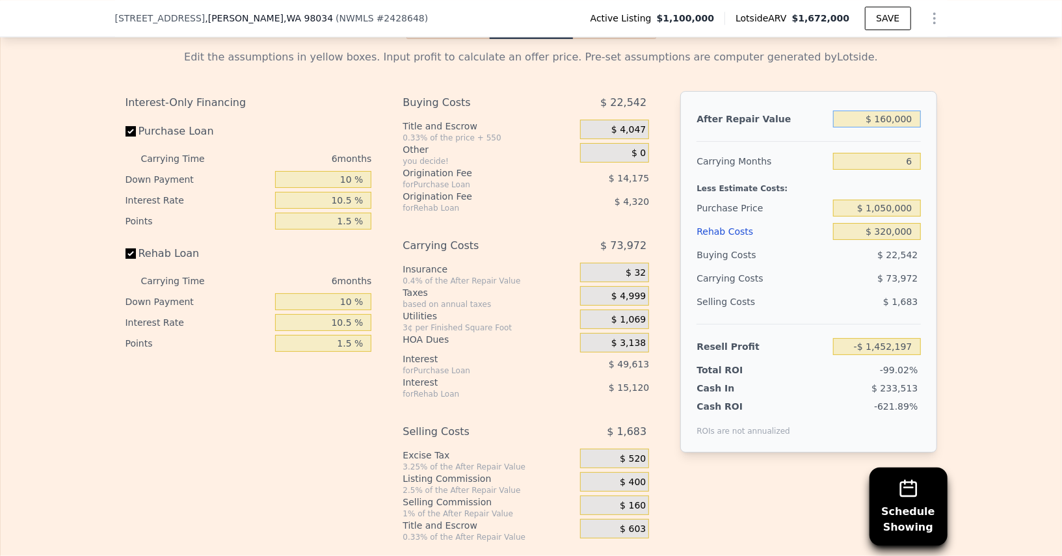
type input "$ 1,600,000"
type input "$ 16,440"
click at [890, 200] on input "$ 1,050,000" at bounding box center [876, 208] width 87 height 17
type input "$ 1,000,000"
click at [851, 290] on div "$ 113,878" at bounding box center [877, 301] width 88 height 23
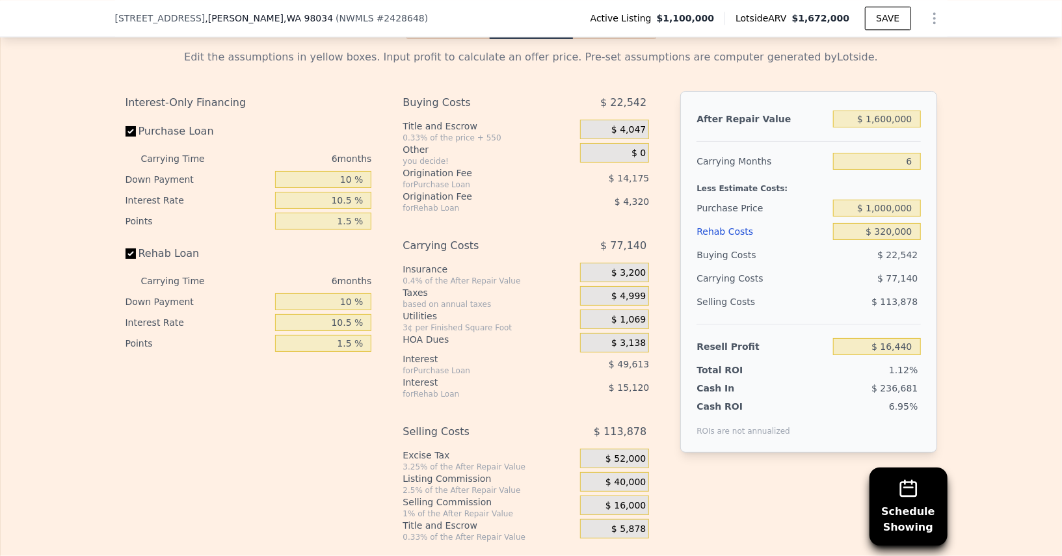
type input "$ 69,646"
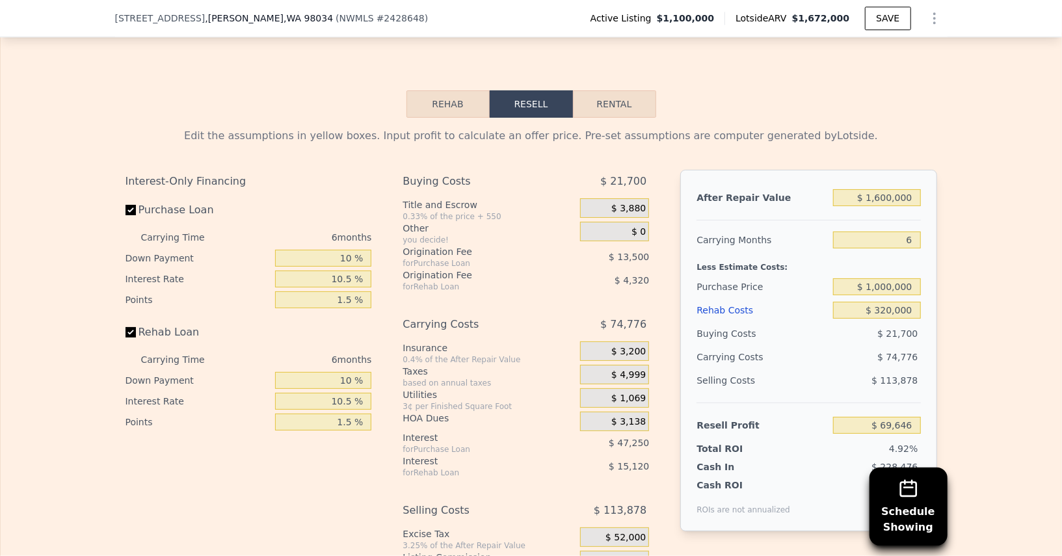
scroll to position [2159, 0]
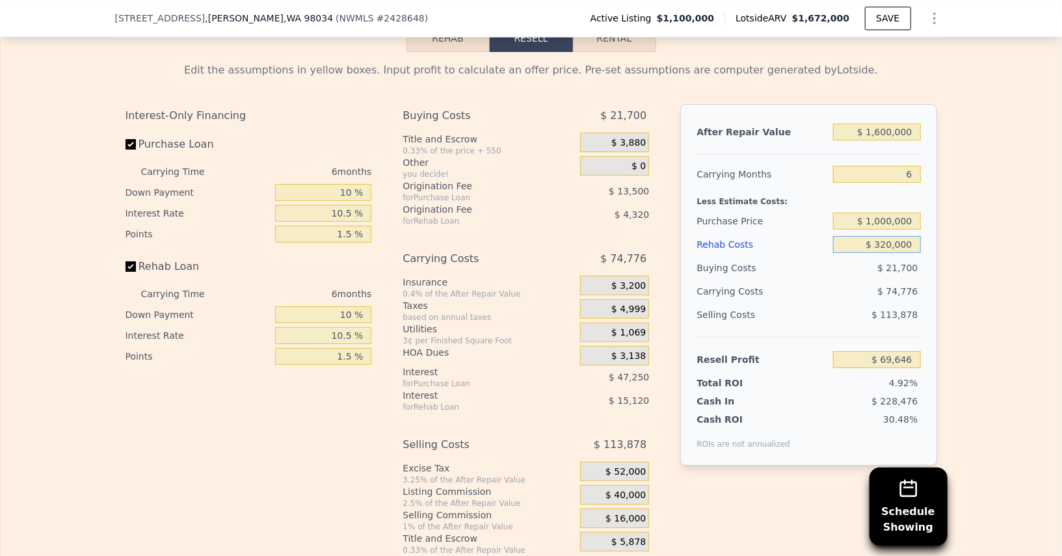
click at [900, 236] on input "$ 320,000" at bounding box center [876, 244] width 87 height 17
type input "$ 2"
type input "$ 409,084"
type input "$ 28"
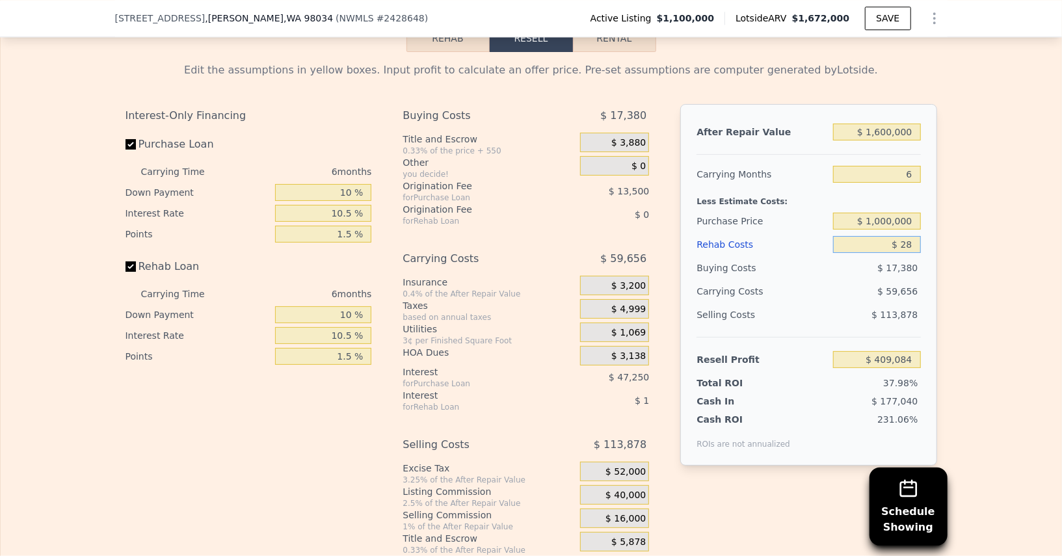
type input "$ 409,058"
type input "$ 2,800"
type input "$ 406,116"
type input "$ 28,000"
type input "$ 379,388"
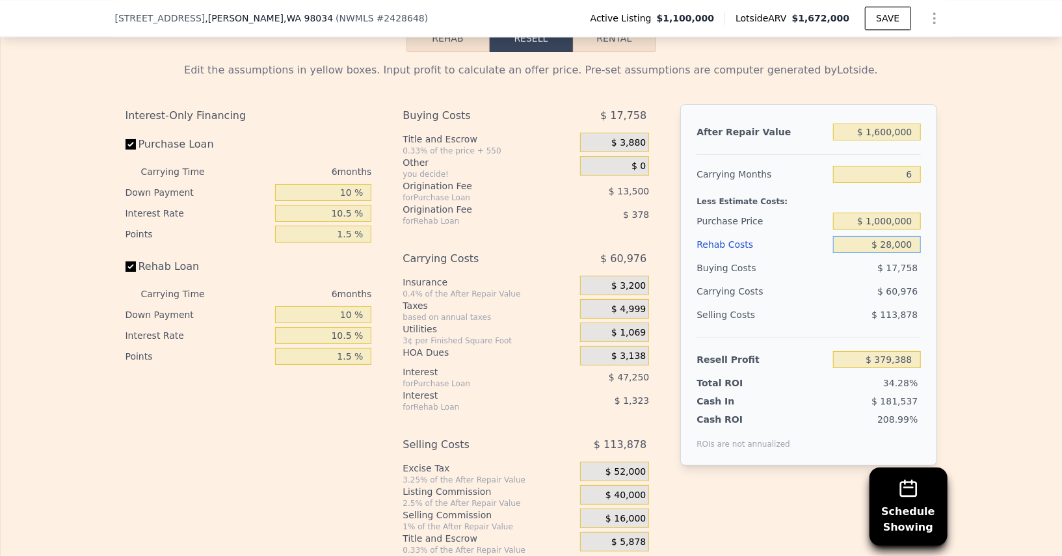
type input "$ 280,000"
type input "$ 112,076"
type input "$ 280,000"
click at [953, 237] on div "Edit the assumptions in yellow boxes. Input profit to calculate an offer price.…" at bounding box center [531, 303] width 1060 height 503
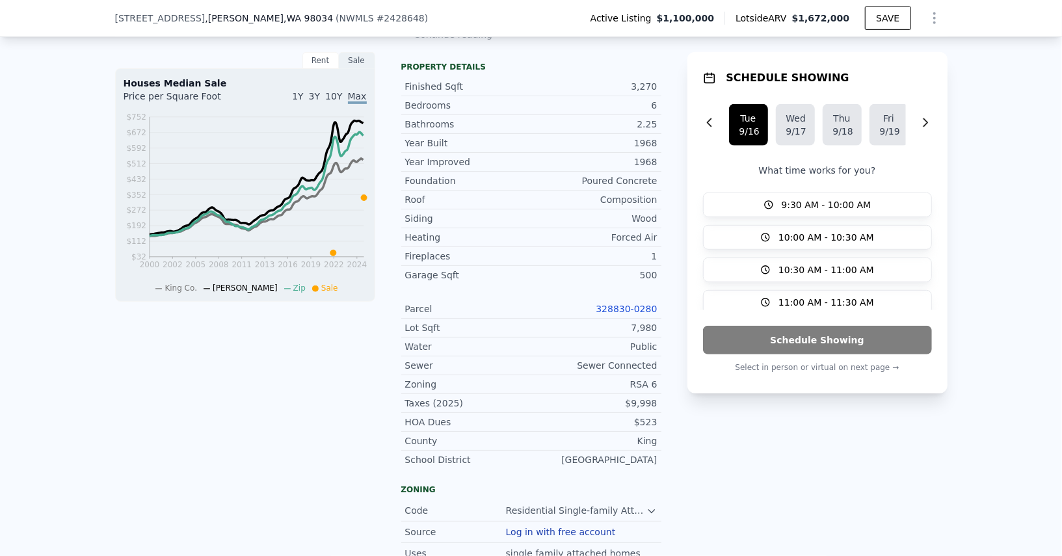
scroll to position [0, 0]
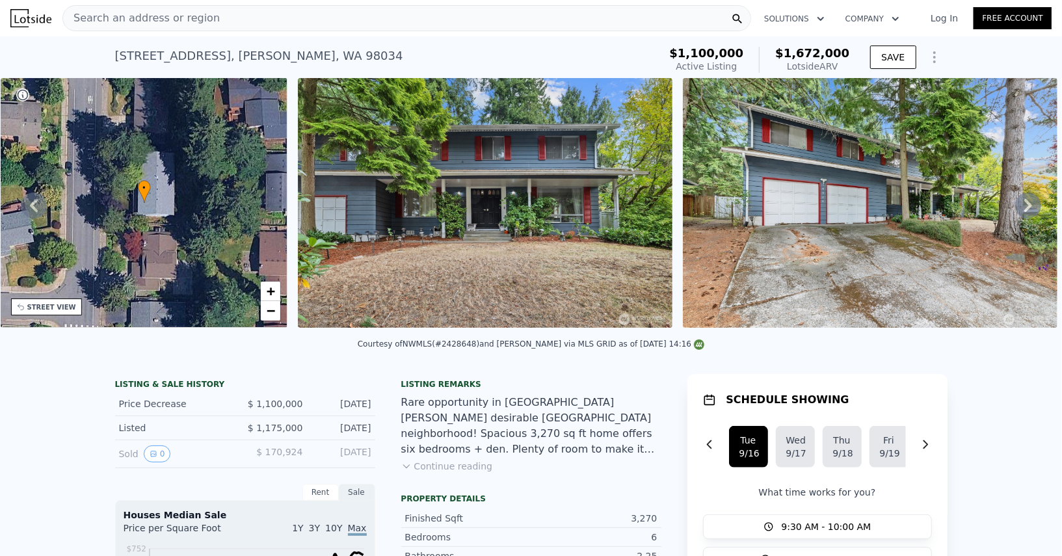
click at [241, 24] on div "Search an address or region" at bounding box center [406, 18] width 688 height 26
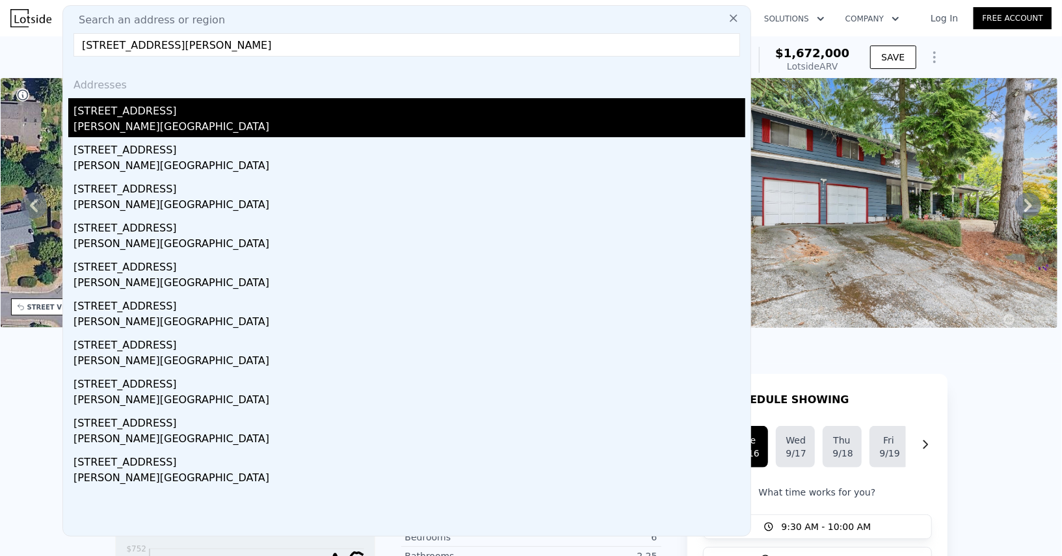
type input "19906 83rd Pl W, Edmonds, WA 98026"
click at [152, 128] on div "Edmonds, WA 98026" at bounding box center [409, 128] width 672 height 18
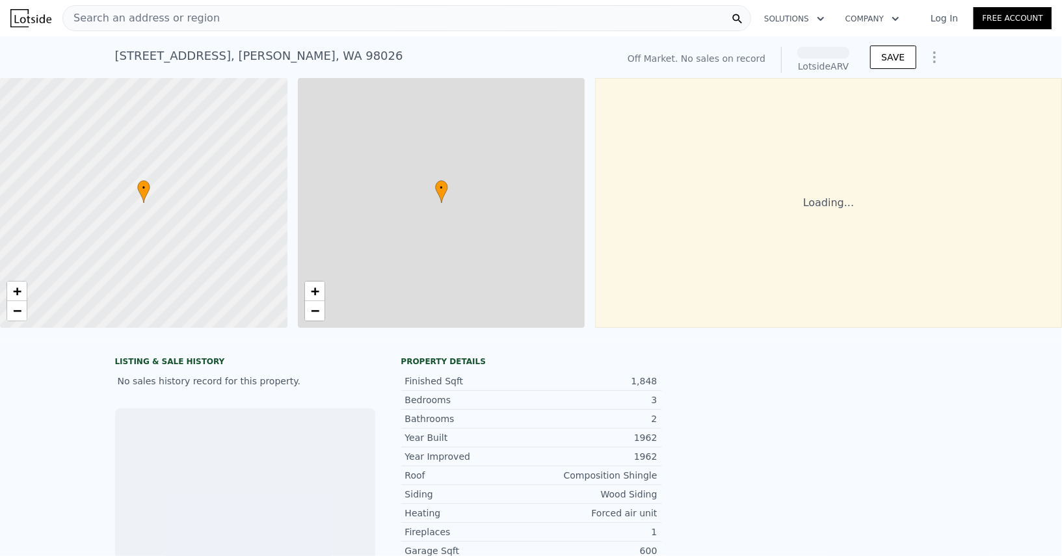
scroll to position [0, 5]
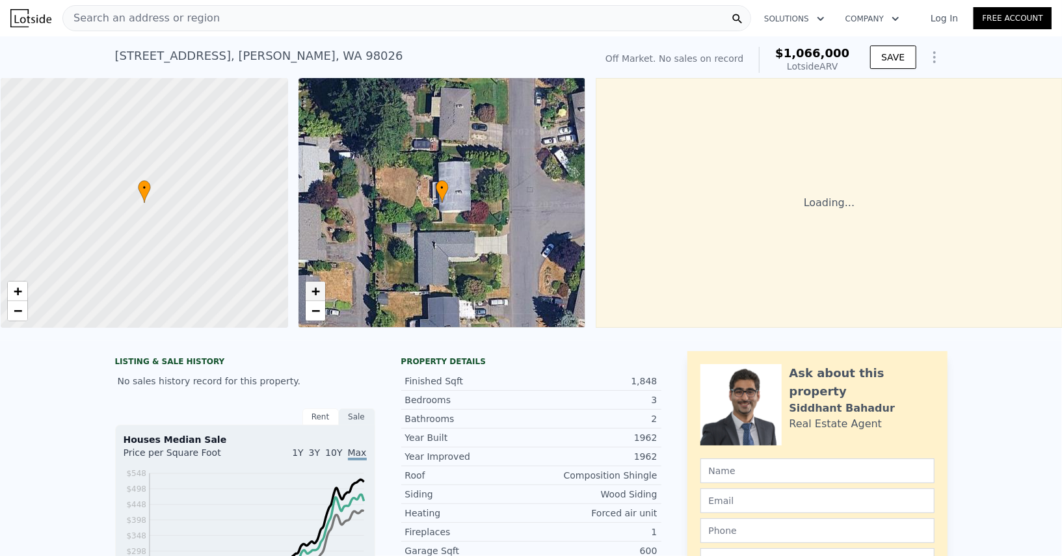
click at [311, 298] on span "+" at bounding box center [315, 291] width 8 height 16
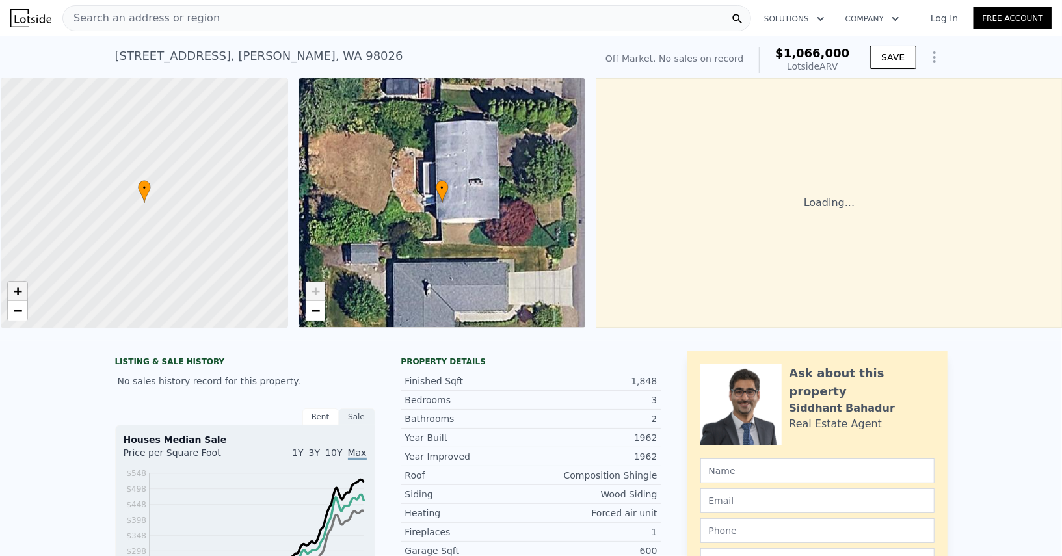
click at [24, 291] on link "+" at bounding box center [18, 292] width 20 height 20
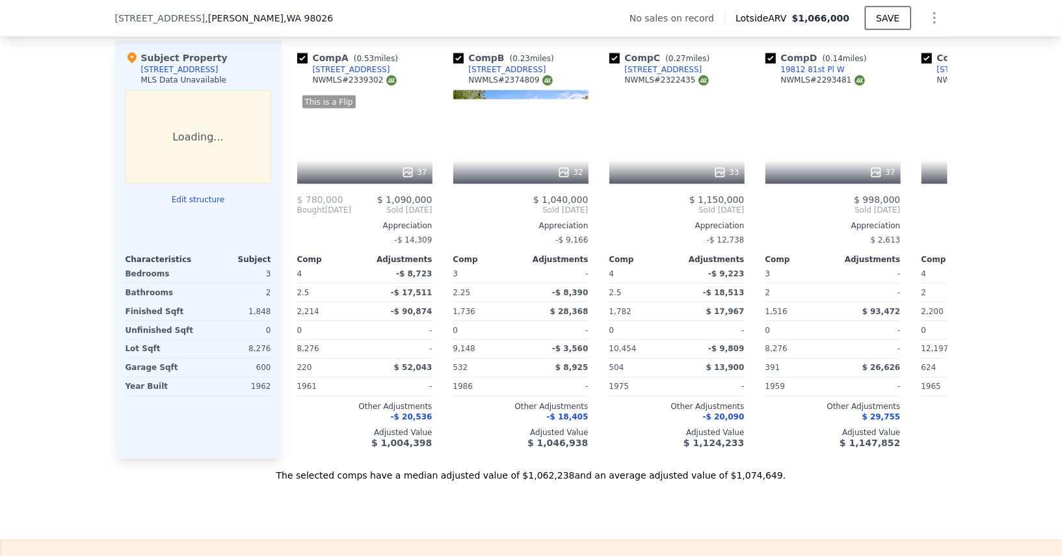
scroll to position [1257, 0]
